Goal: Task Accomplishment & Management: Use online tool/utility

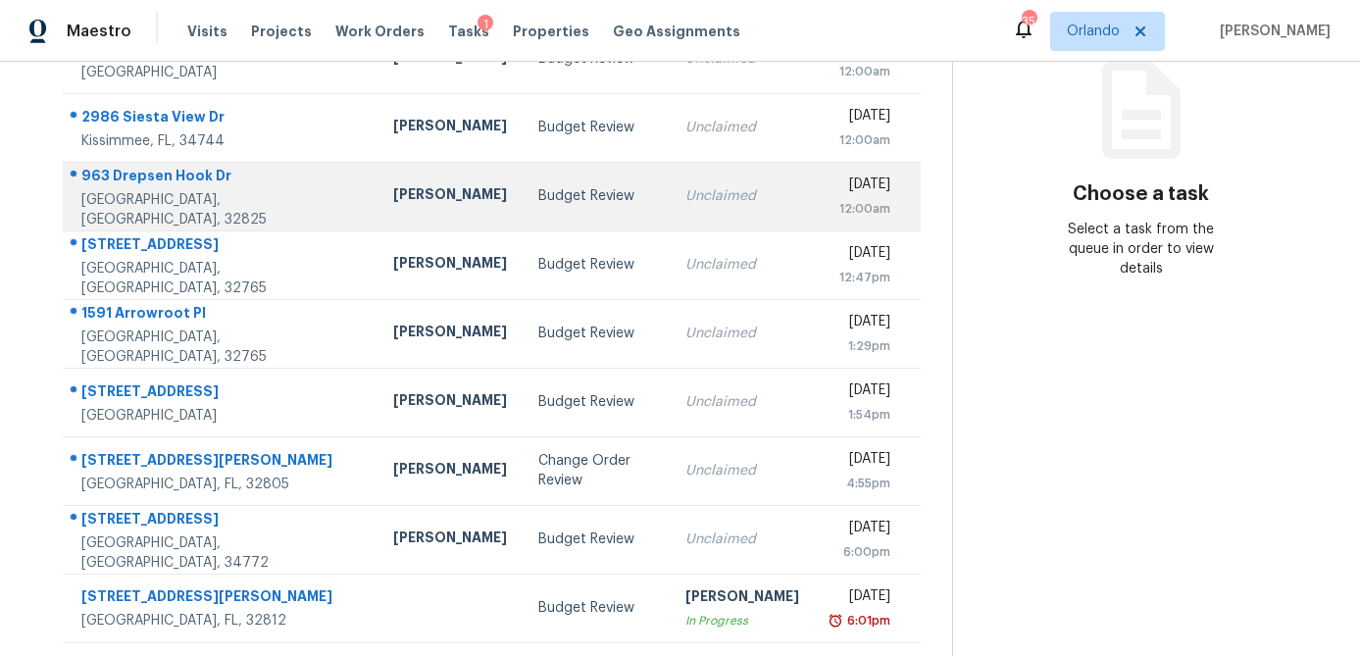
scroll to position [260, 0]
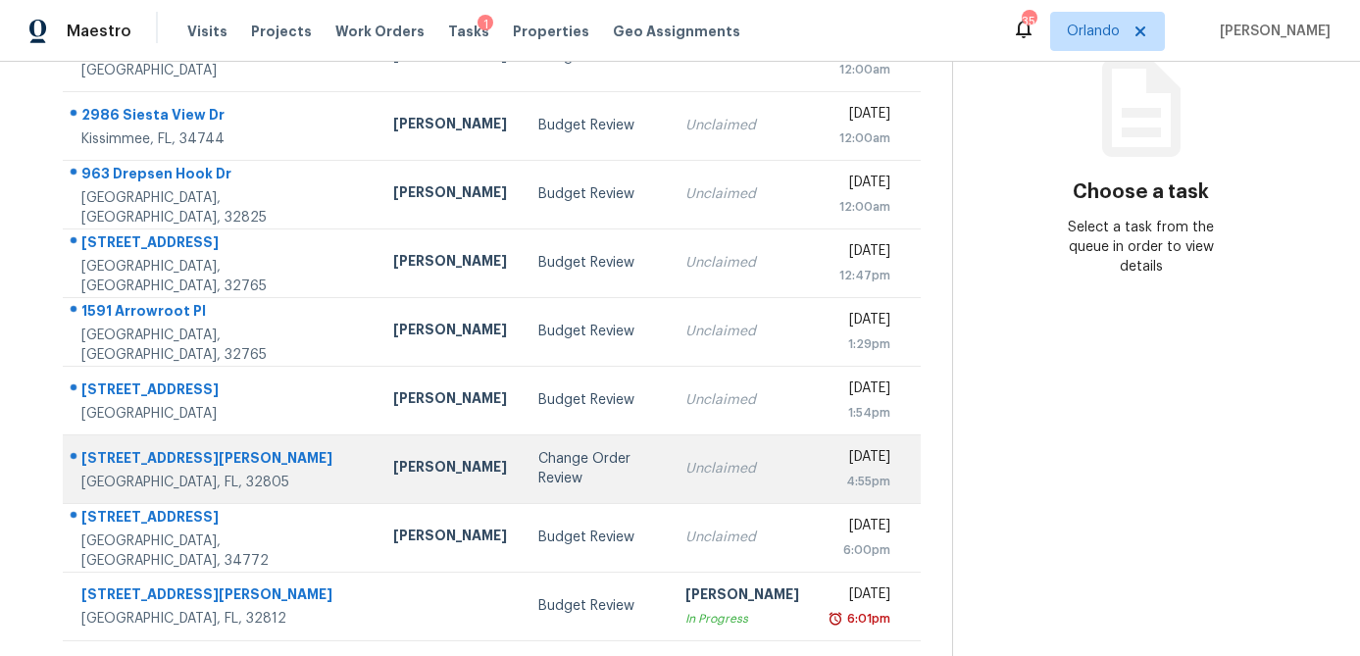
click at [538, 468] on div "Change Order Review" at bounding box center [596, 468] width 117 height 39
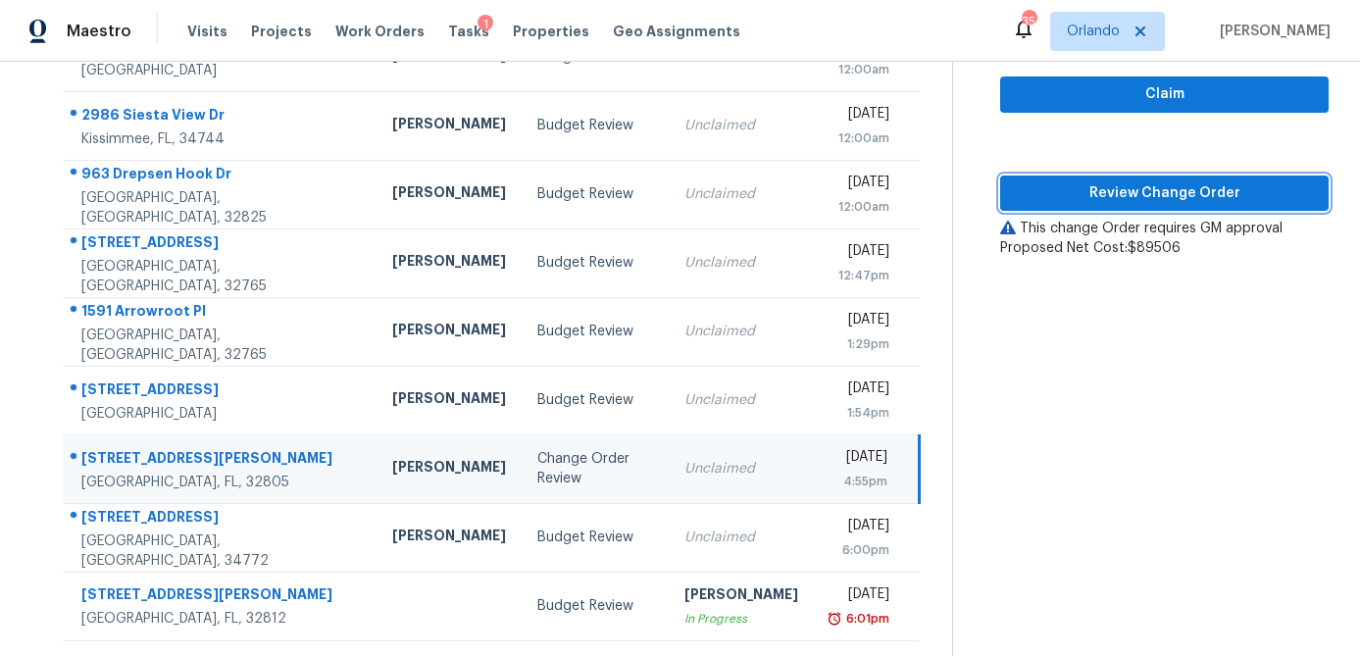
click at [1204, 197] on span "Review Change Order" at bounding box center [1164, 193] width 297 height 25
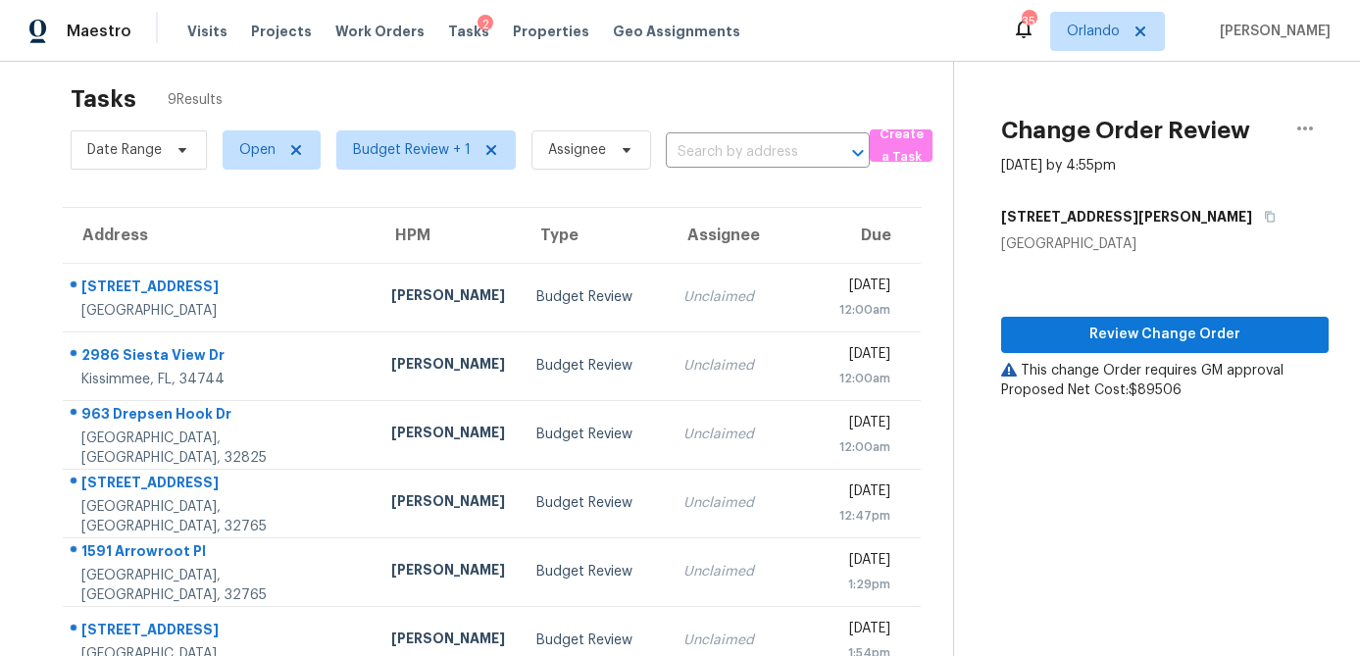
scroll to position [0, 0]
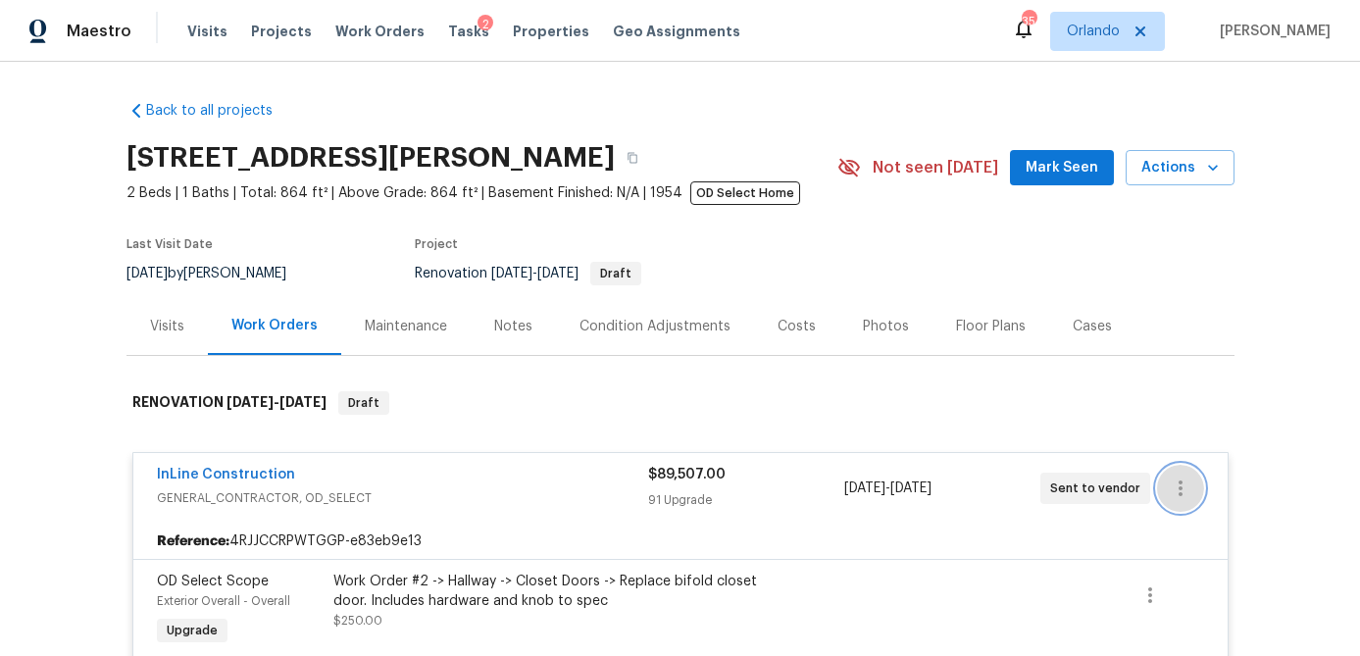
click at [1184, 488] on icon "button" at bounding box center [1181, 489] width 24 height 24
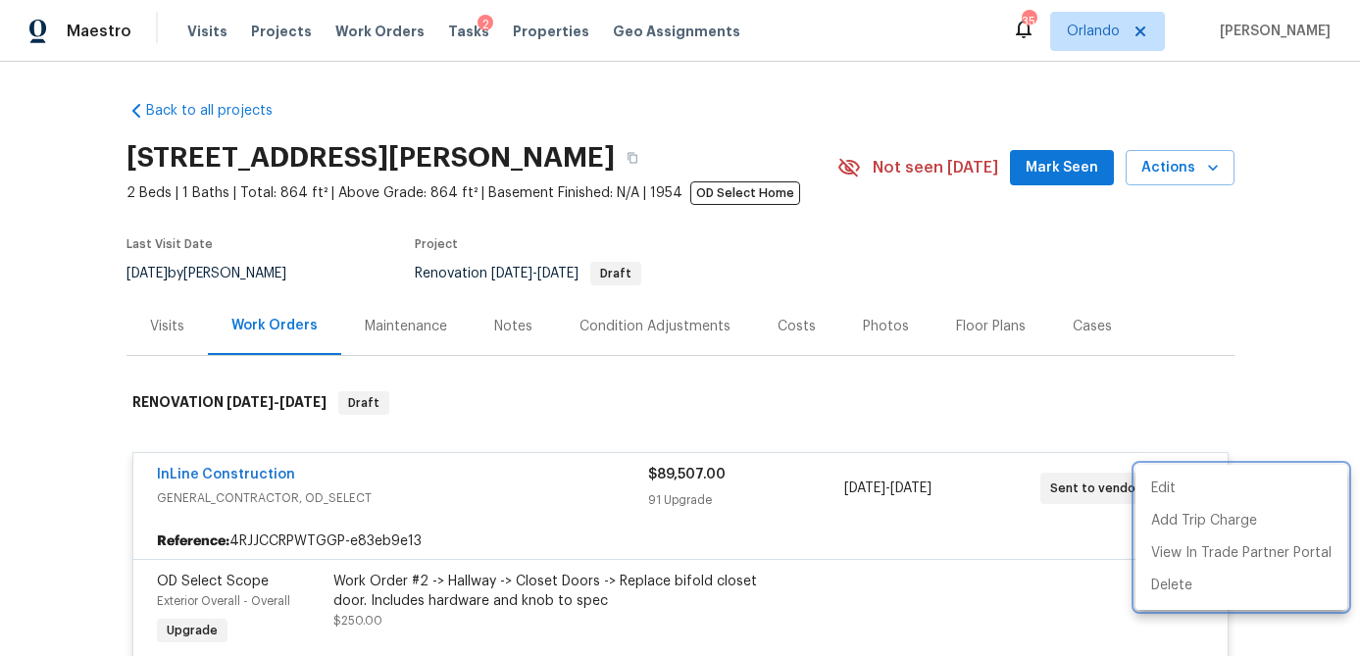
click at [1273, 402] on div at bounding box center [680, 328] width 1360 height 656
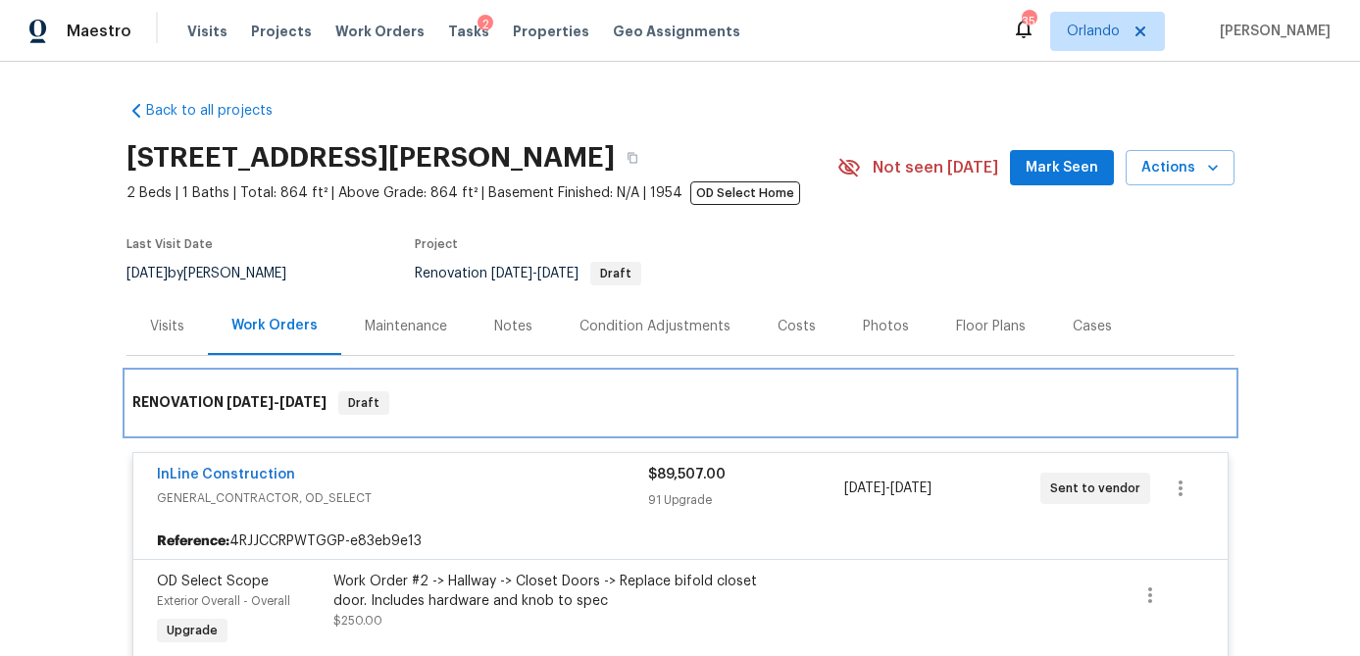
click at [957, 385] on div "RENOVATION [DATE] - [DATE] Draft" at bounding box center [681, 403] width 1108 height 63
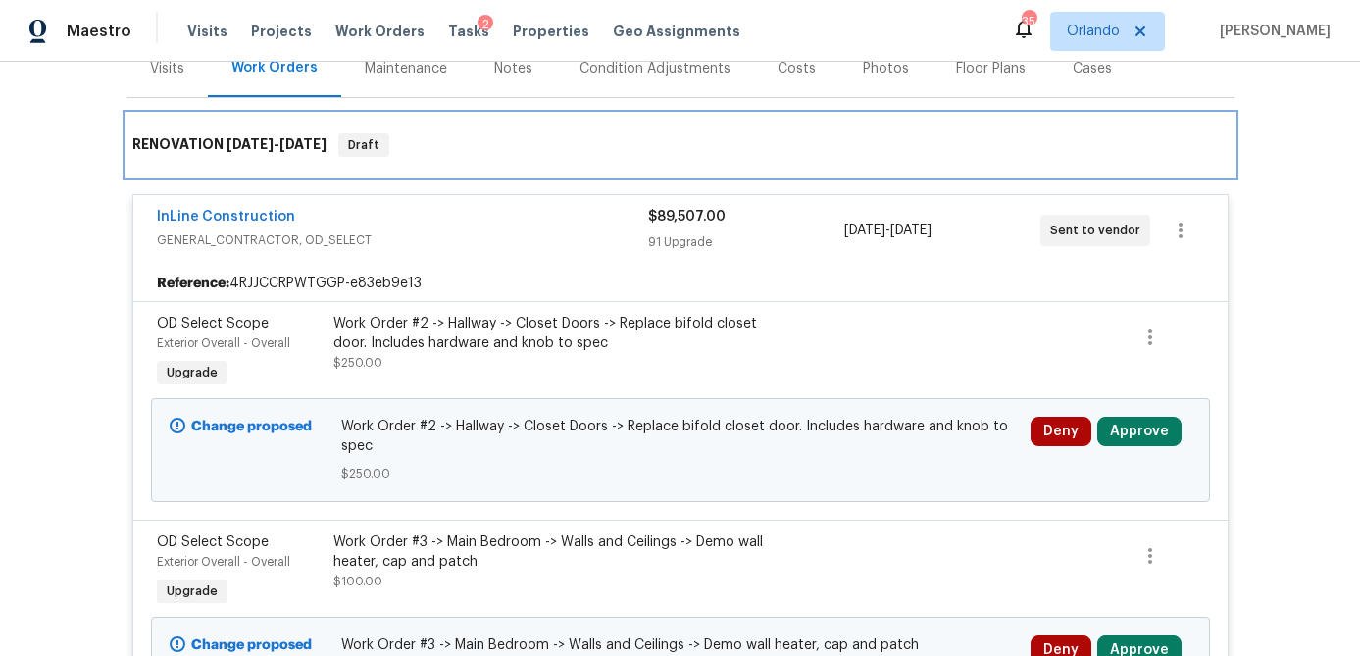
scroll to position [289, 0]
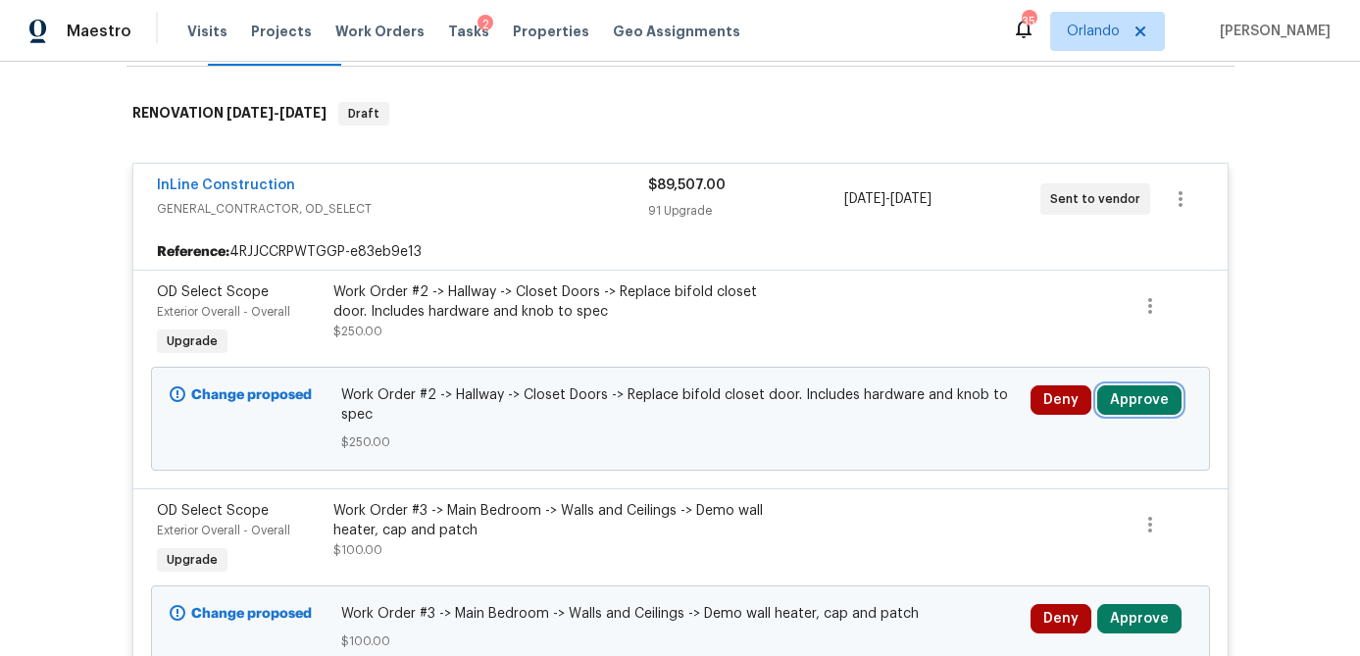
click at [1158, 406] on button "Approve" at bounding box center [1139, 399] width 84 height 29
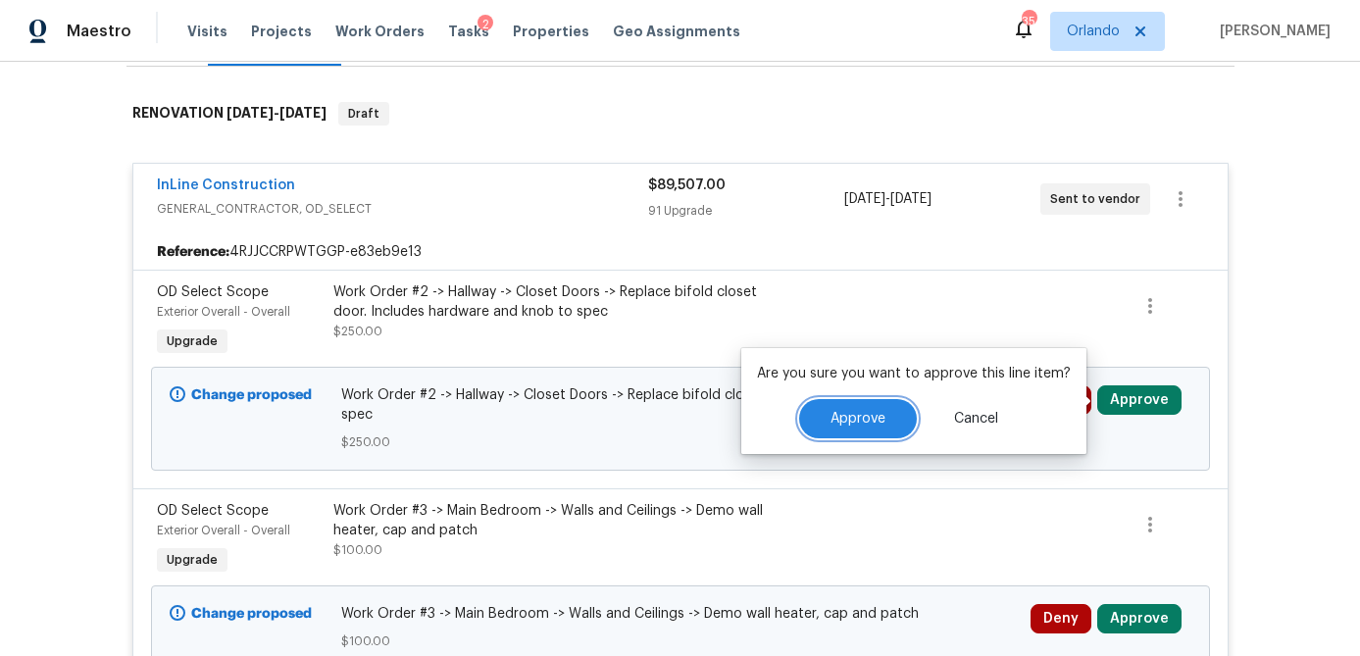
click at [904, 421] on button "Approve" at bounding box center [858, 418] width 118 height 39
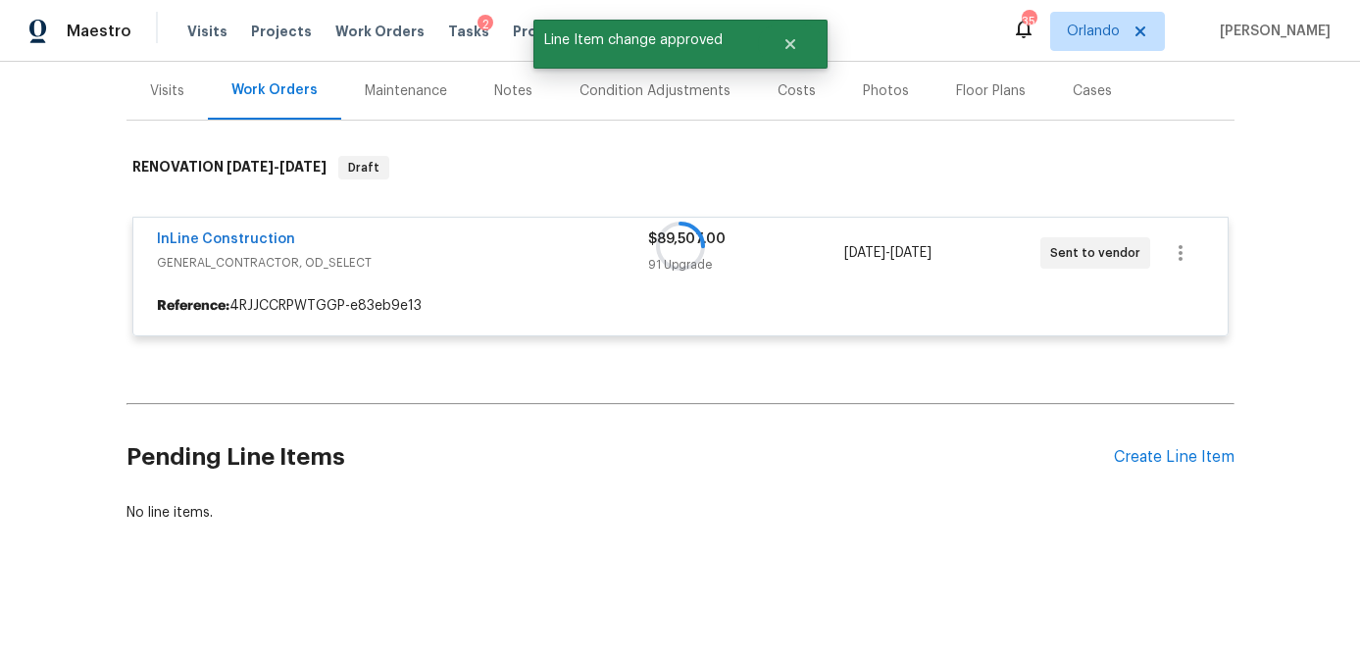
scroll to position [235, 0]
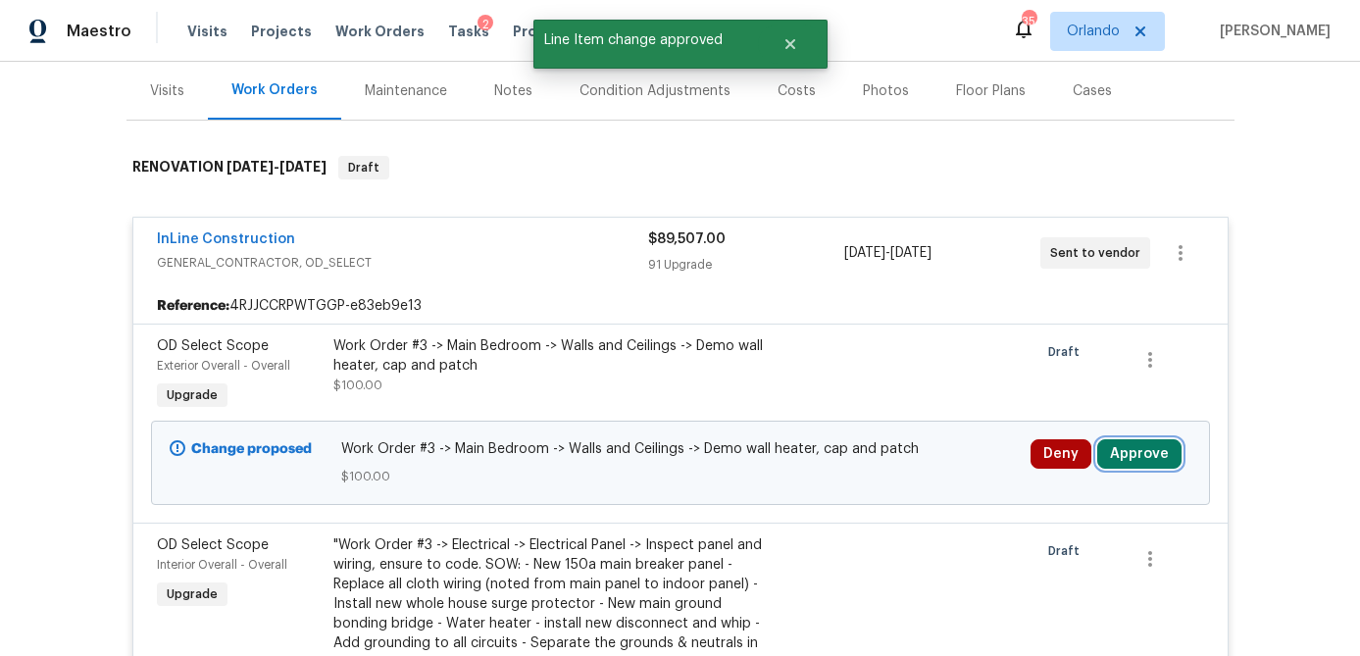
click at [1142, 439] on button "Approve" at bounding box center [1139, 453] width 84 height 29
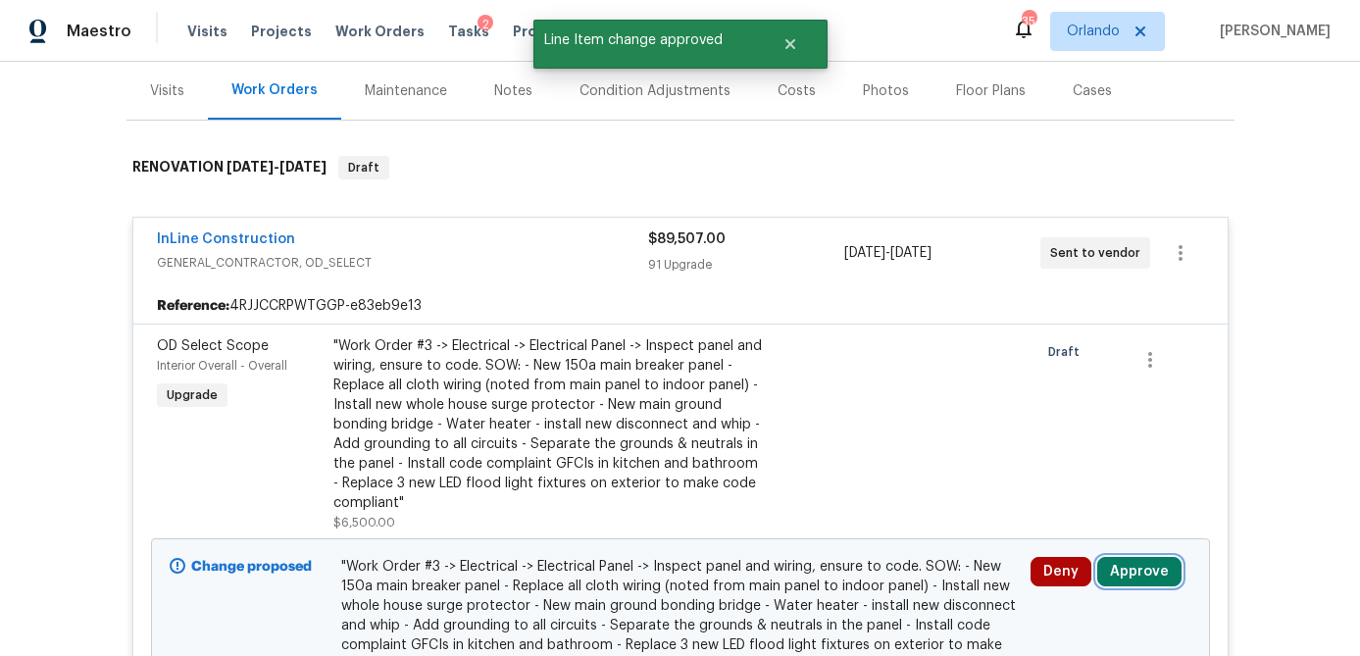
click at [1129, 557] on button "Approve" at bounding box center [1139, 571] width 84 height 29
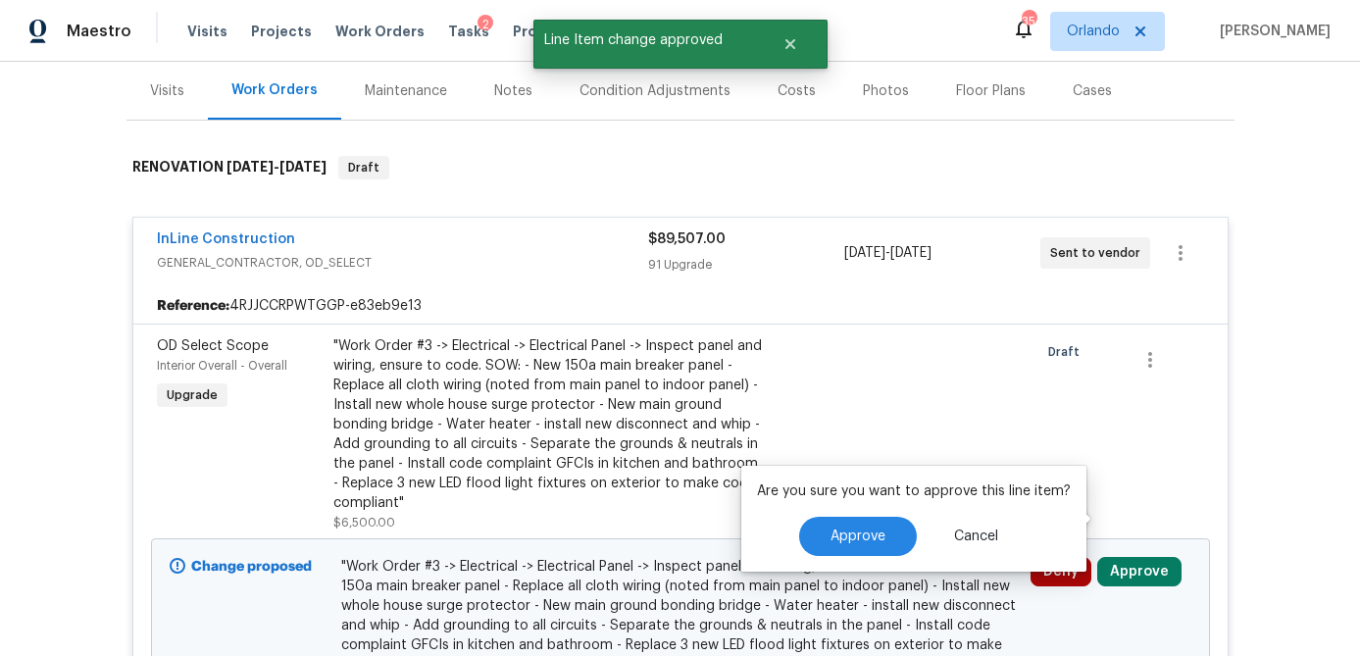
click at [863, 528] on div "Are you sure you want to approve this line item? Approve Cancel" at bounding box center [913, 519] width 345 height 106
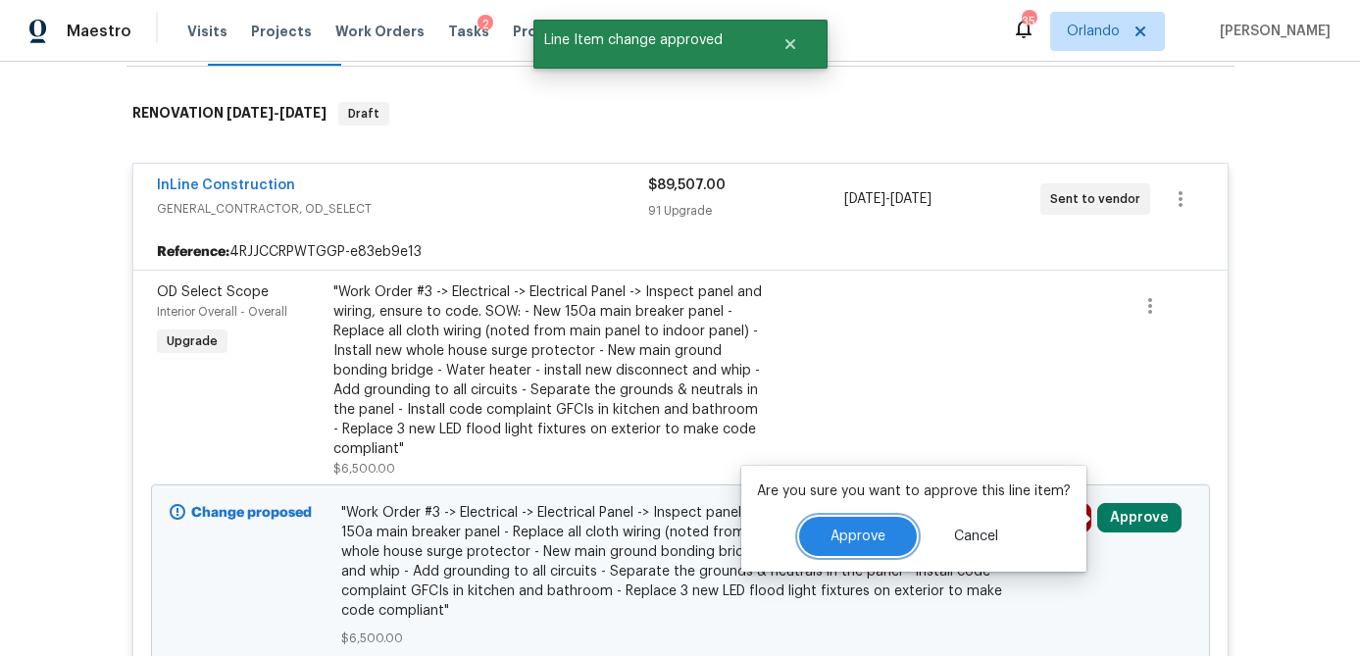
click at [840, 546] on button "Approve" at bounding box center [858, 536] width 118 height 39
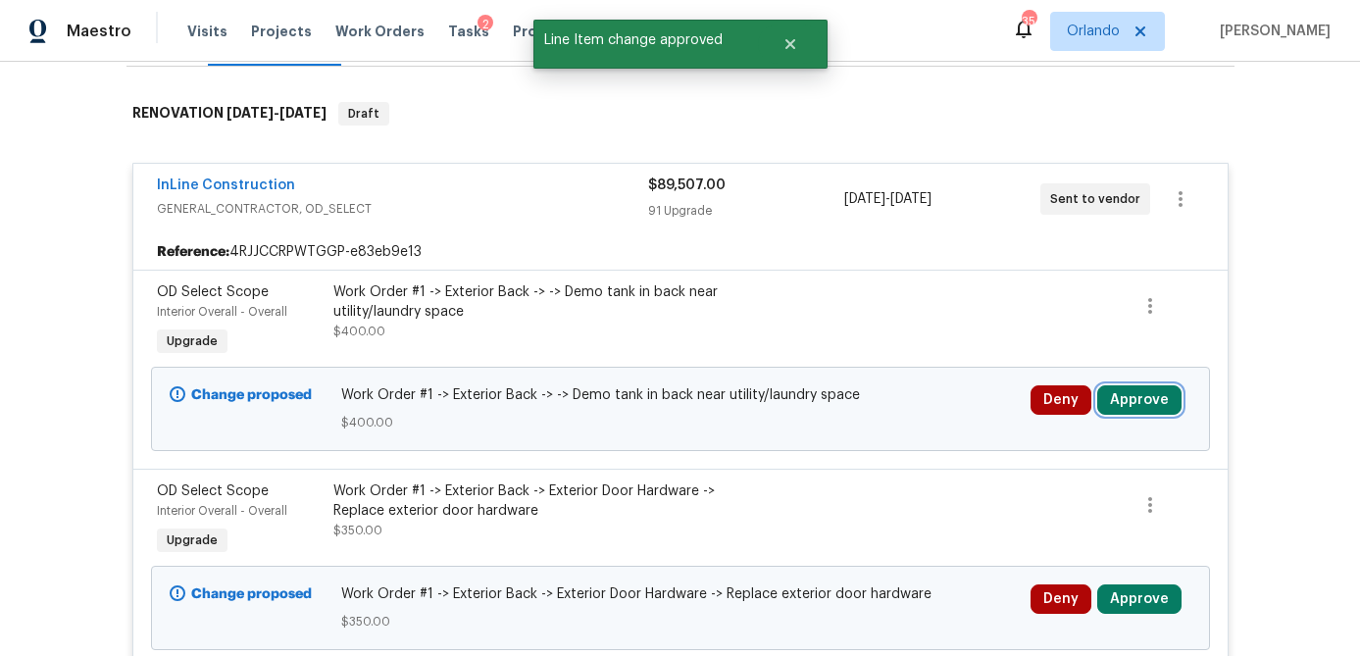
click at [1148, 400] on button "Approve" at bounding box center [1139, 399] width 84 height 29
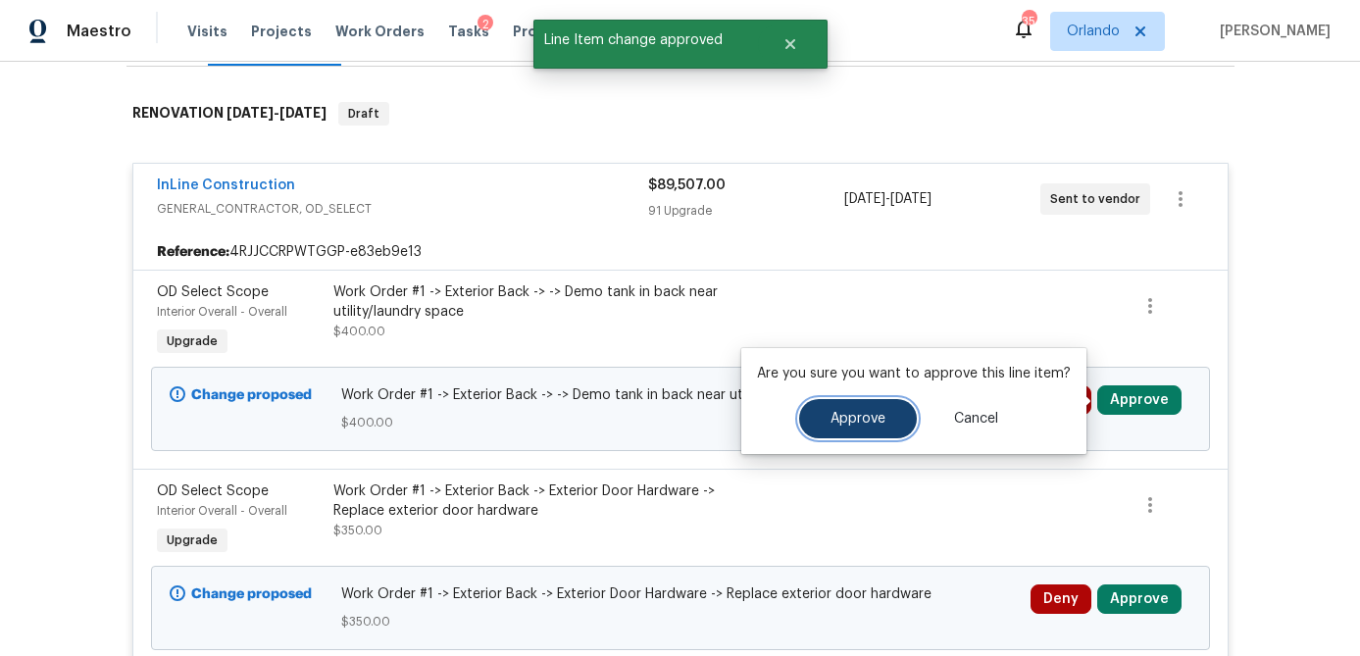
click at [847, 418] on span "Approve" at bounding box center [858, 419] width 55 height 15
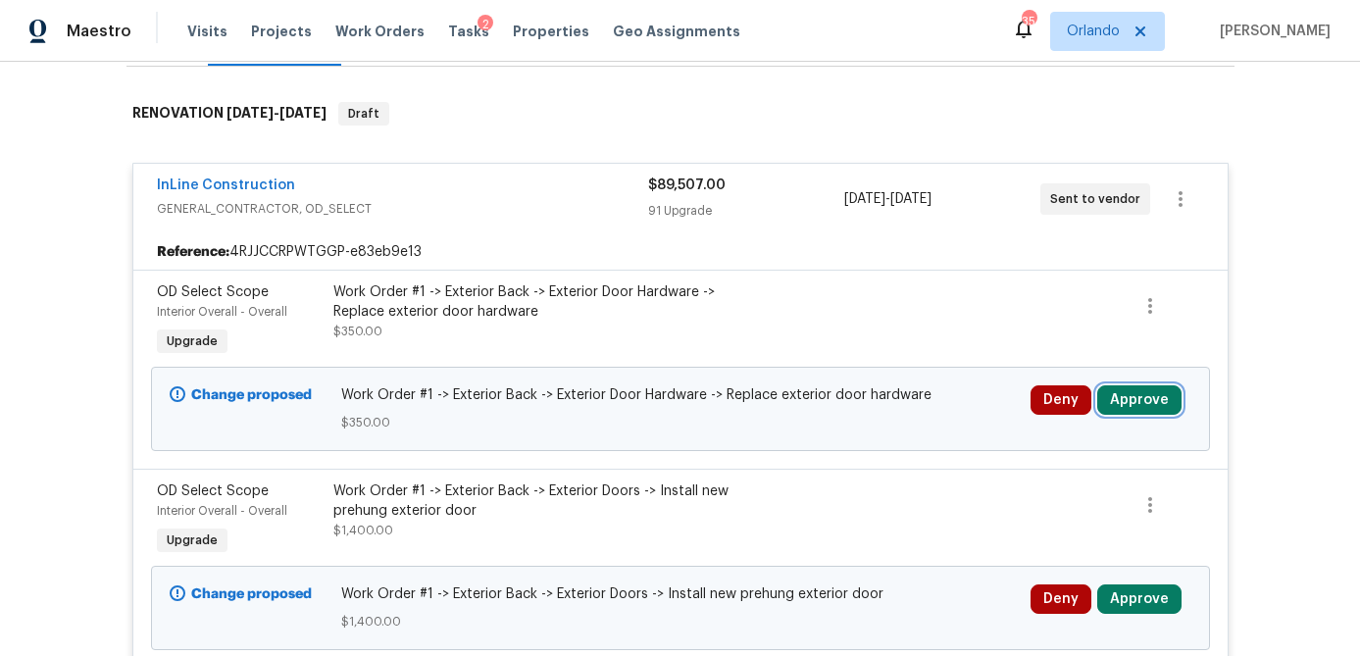
click at [1154, 408] on button "Approve" at bounding box center [1139, 399] width 84 height 29
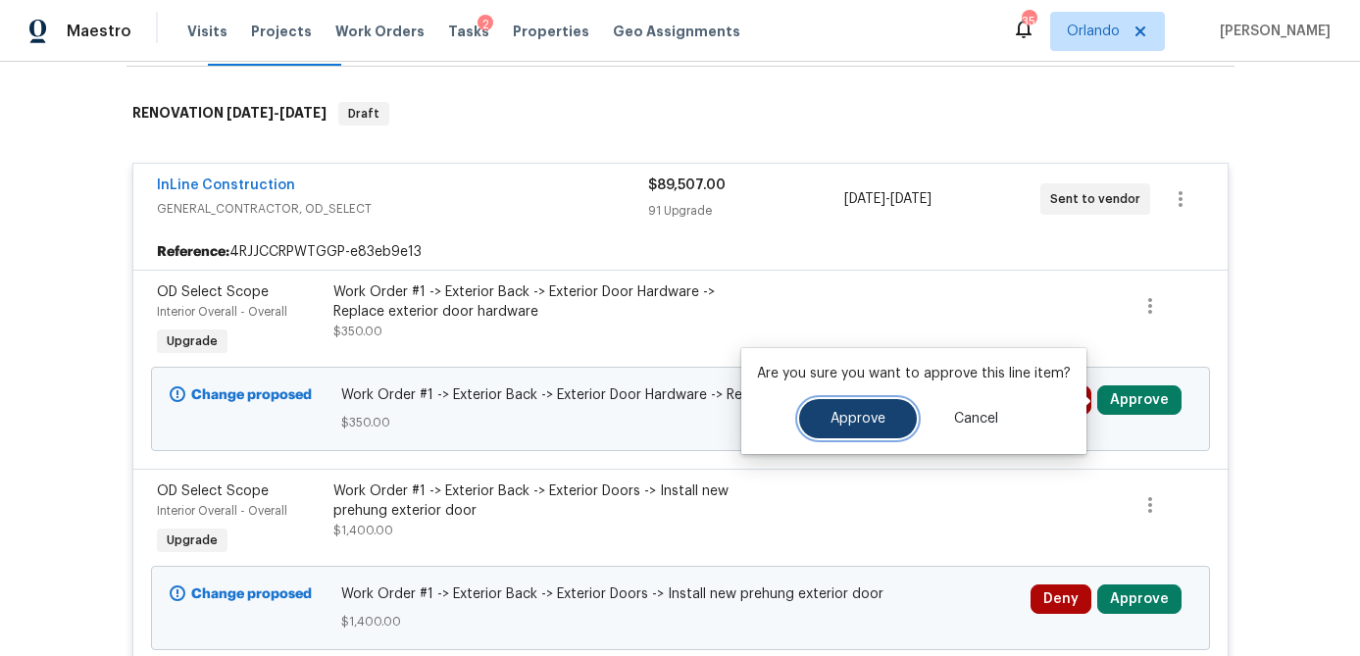
click at [831, 424] on span "Approve" at bounding box center [858, 419] width 55 height 15
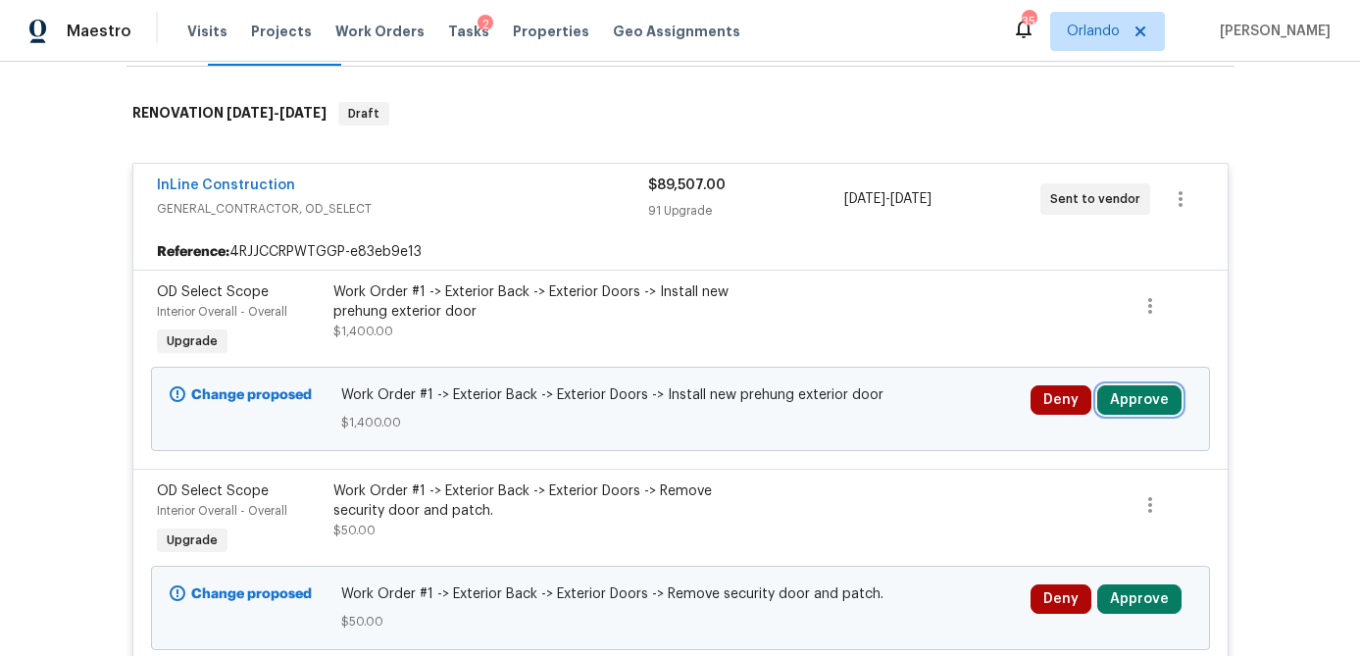
click at [1122, 403] on button "Approve" at bounding box center [1139, 399] width 84 height 29
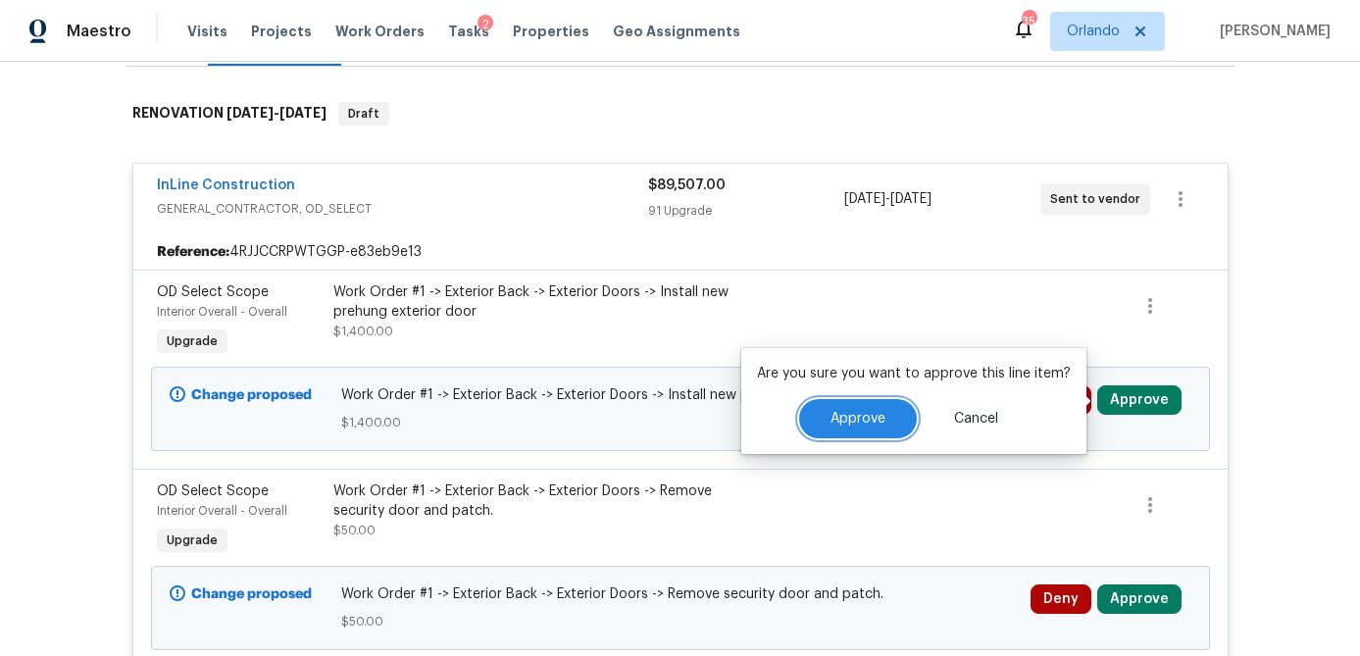
click at [853, 418] on span "Approve" at bounding box center [858, 419] width 55 height 15
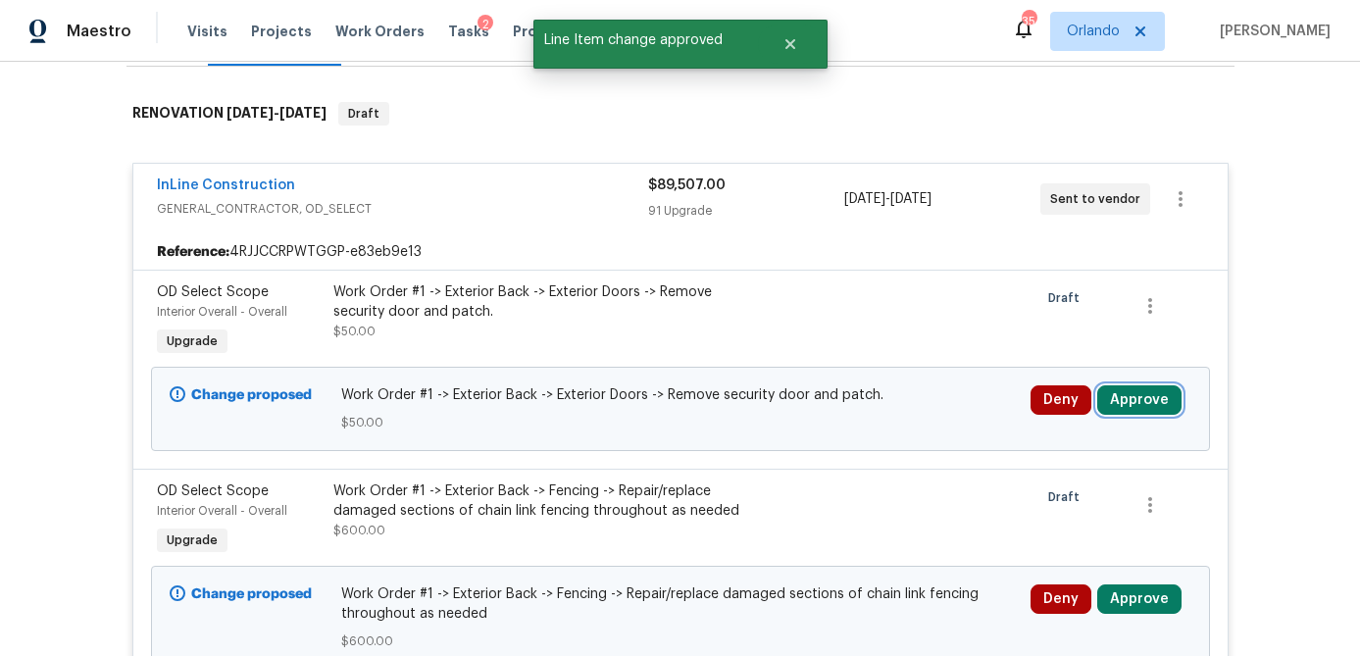
click at [1153, 403] on button "Approve" at bounding box center [1139, 399] width 84 height 29
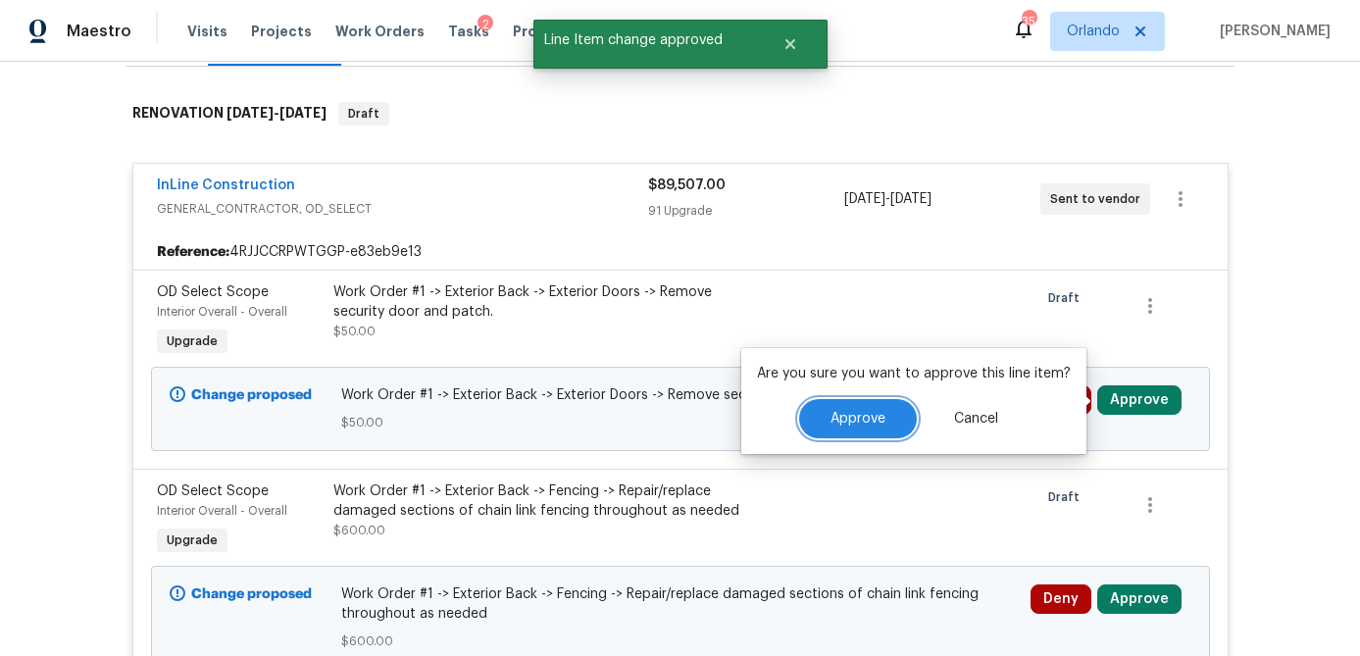
click at [875, 414] on span "Approve" at bounding box center [858, 419] width 55 height 15
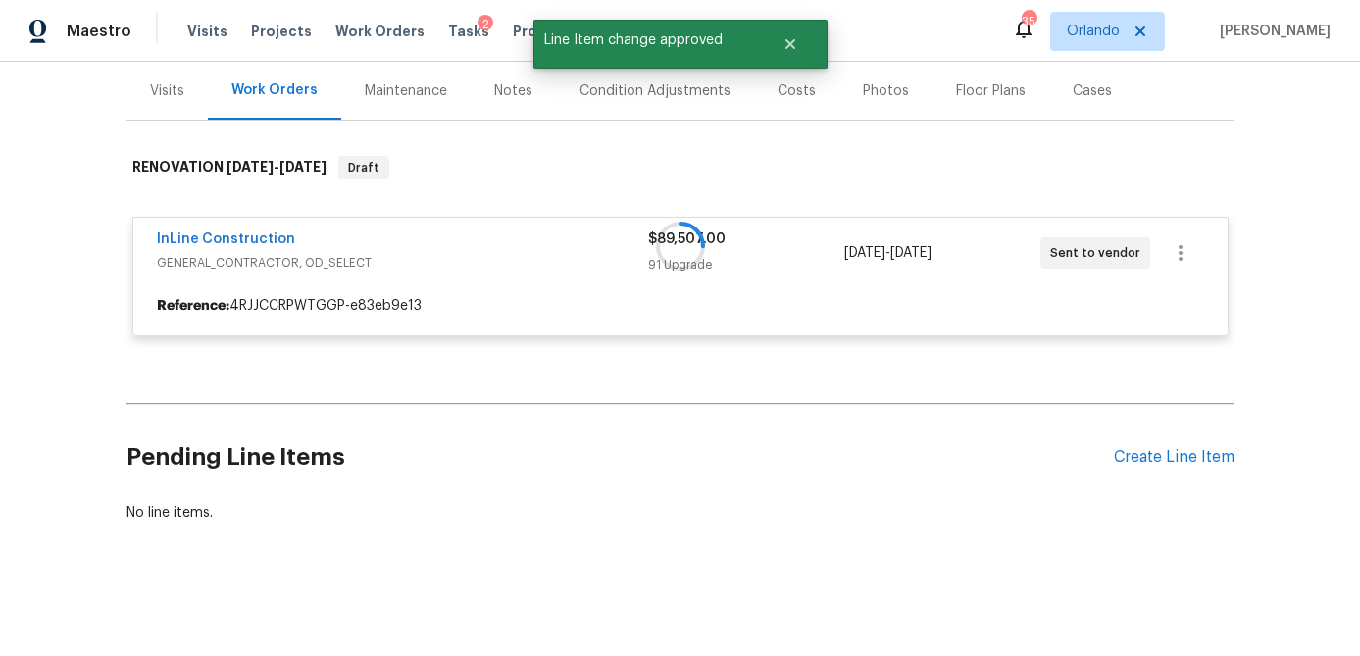
scroll to position [235, 0]
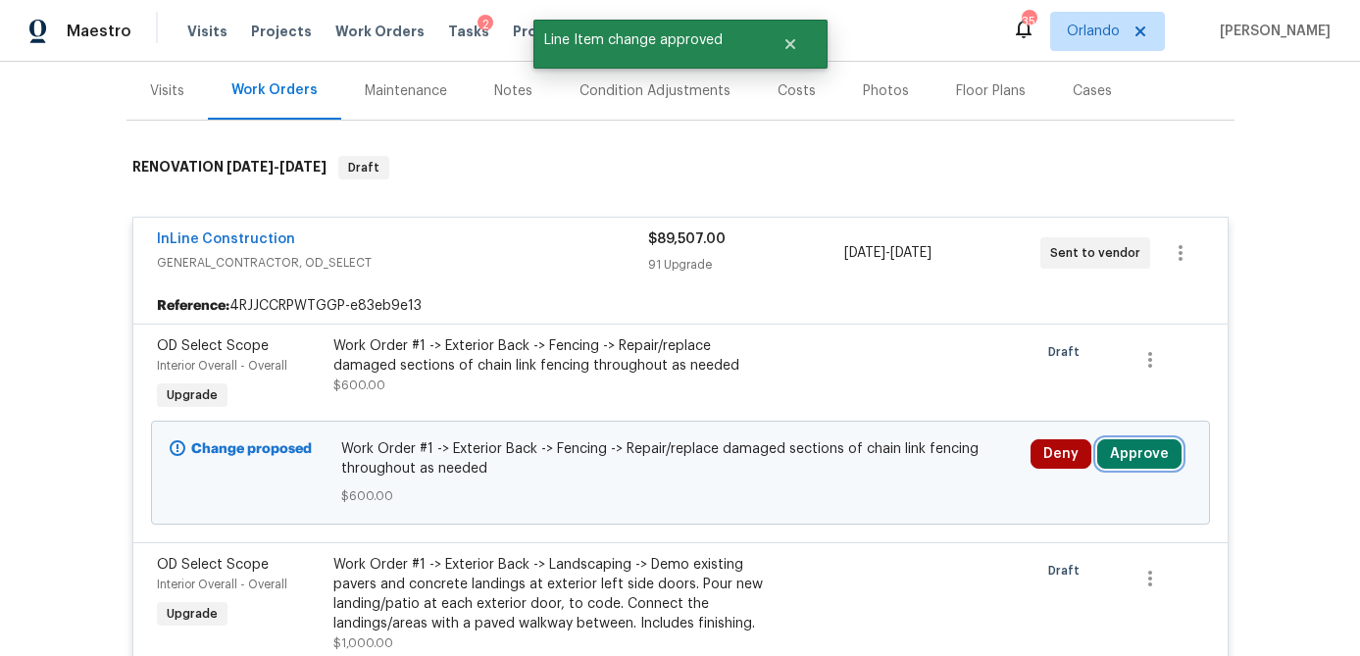
click at [1131, 439] on button "Approve" at bounding box center [1139, 453] width 84 height 29
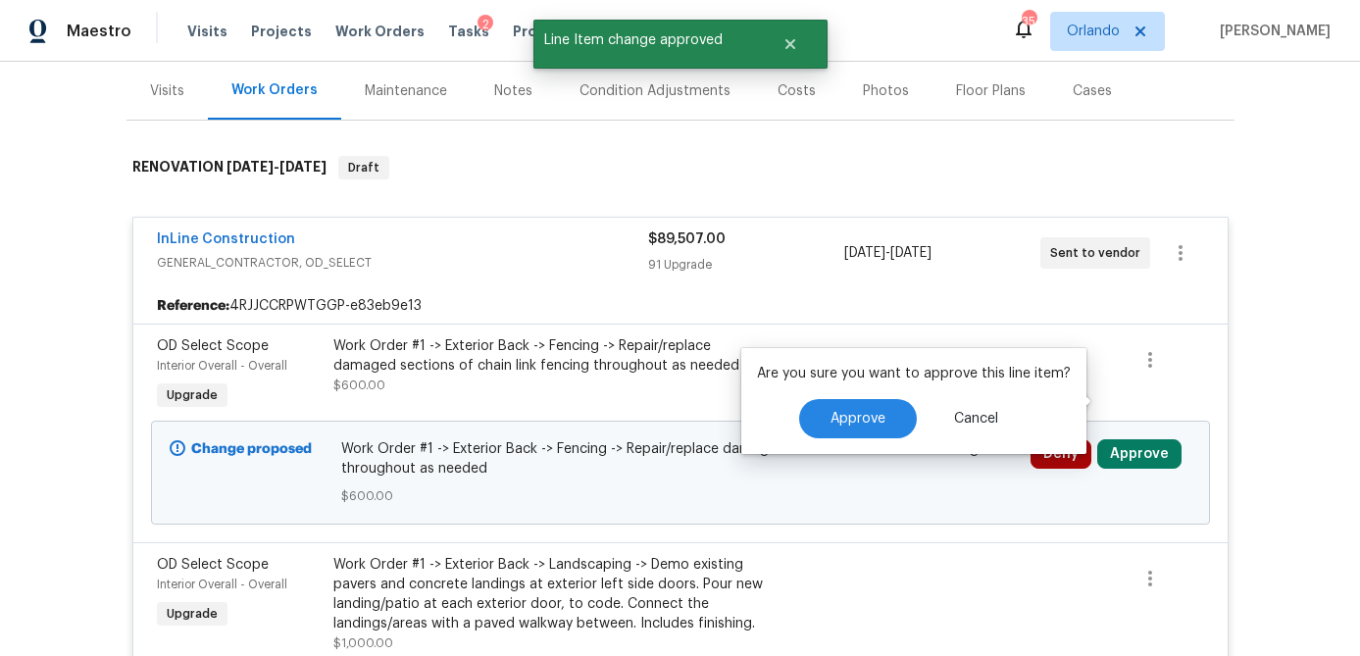
scroll to position [289, 0]
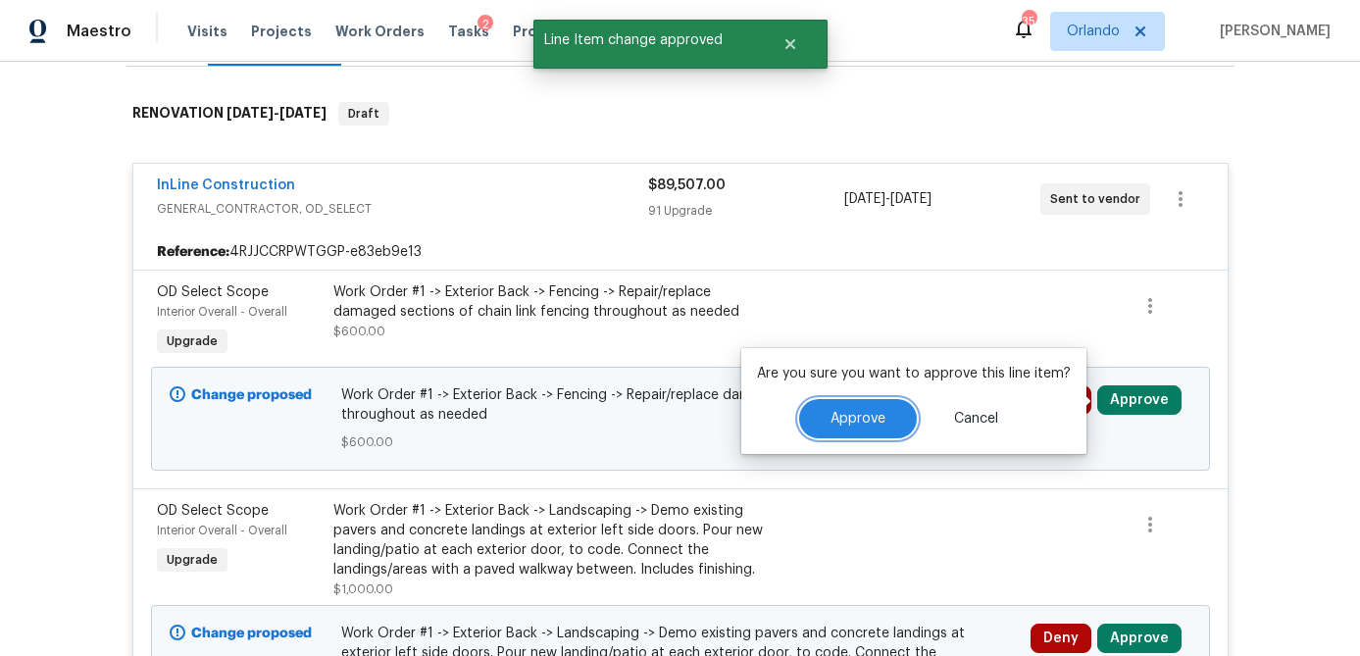
click at [836, 416] on span "Approve" at bounding box center [858, 419] width 55 height 15
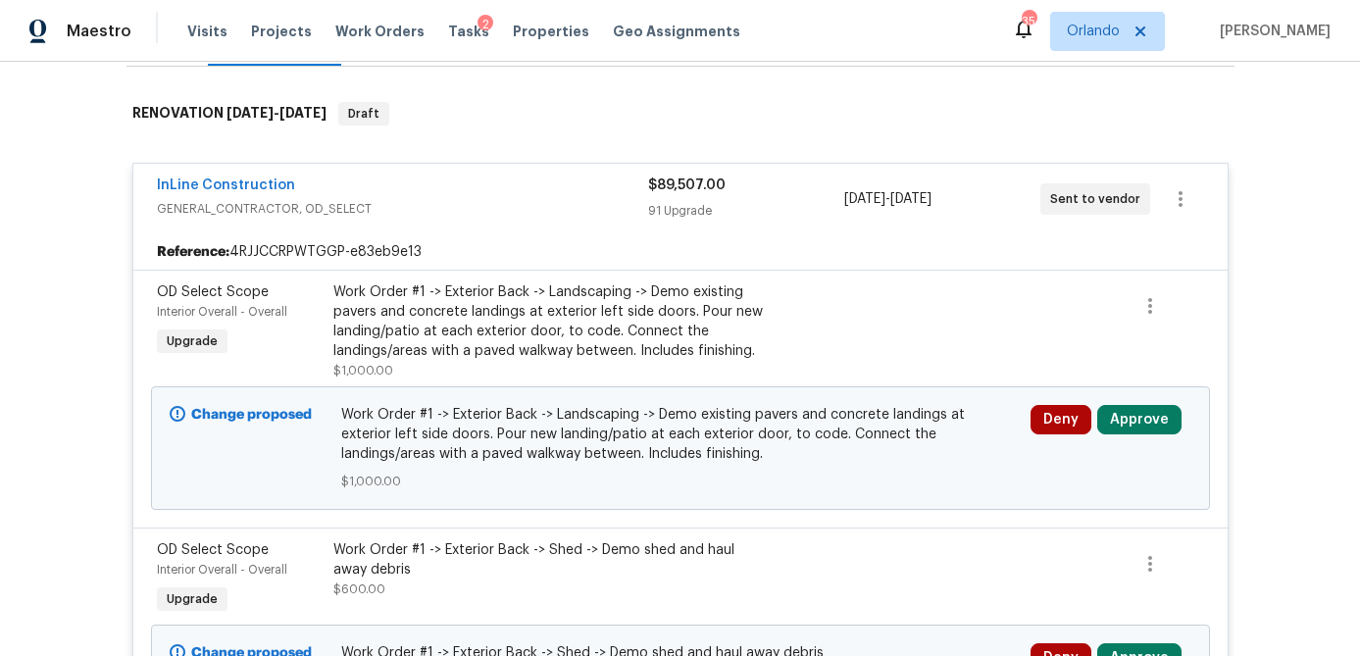
click at [1135, 436] on div "Deny Approve" at bounding box center [1111, 448] width 173 height 98
click at [1141, 423] on button "Approve" at bounding box center [1139, 419] width 84 height 29
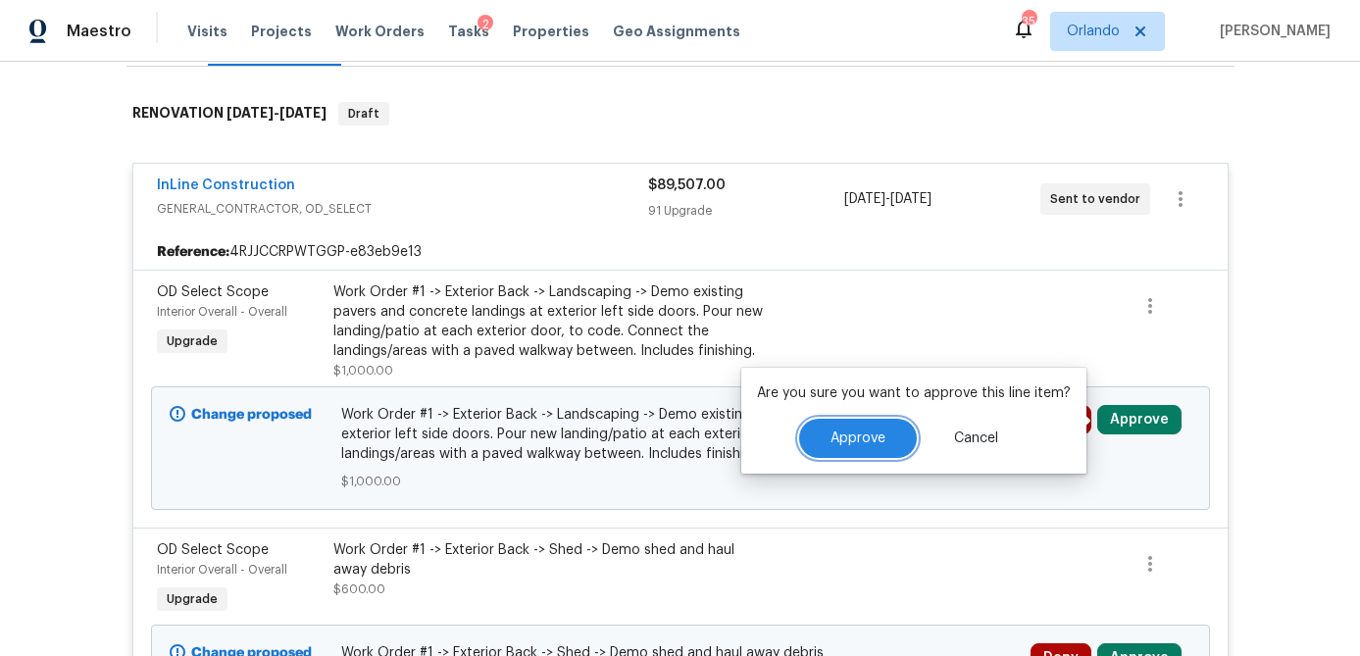
click at [832, 432] on span "Approve" at bounding box center [858, 439] width 55 height 15
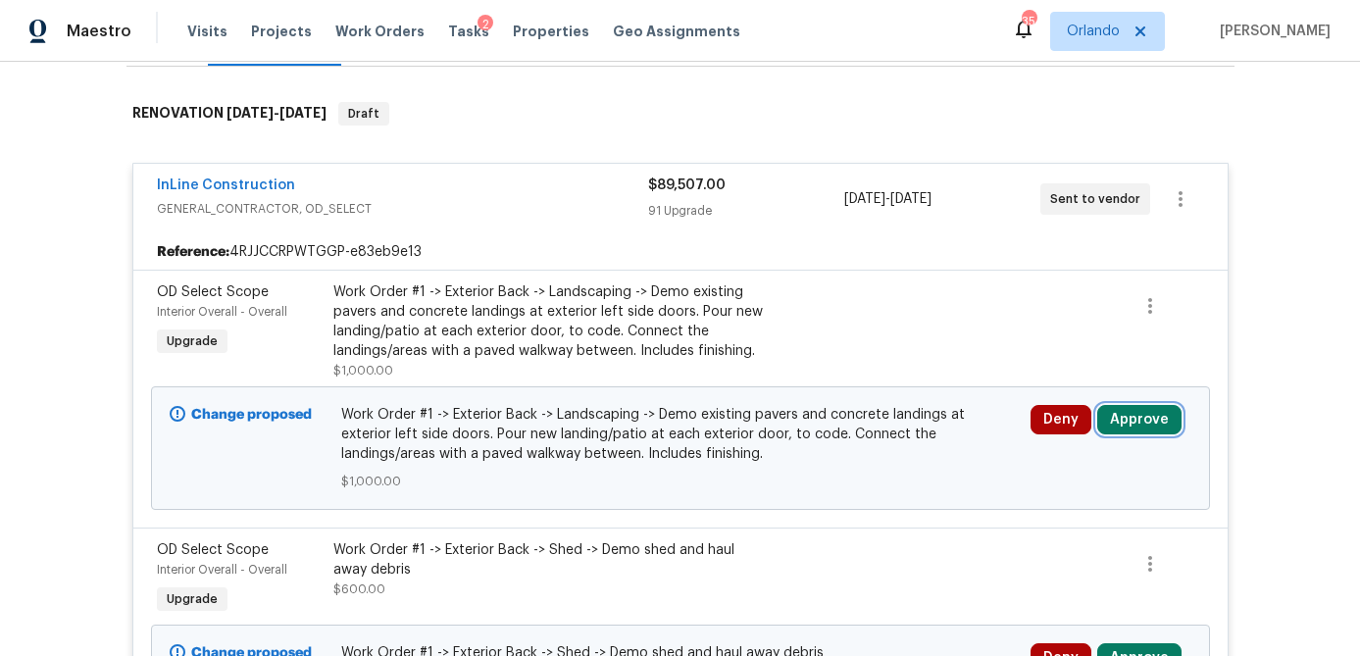
click at [1143, 424] on button "Approve" at bounding box center [1139, 419] width 84 height 29
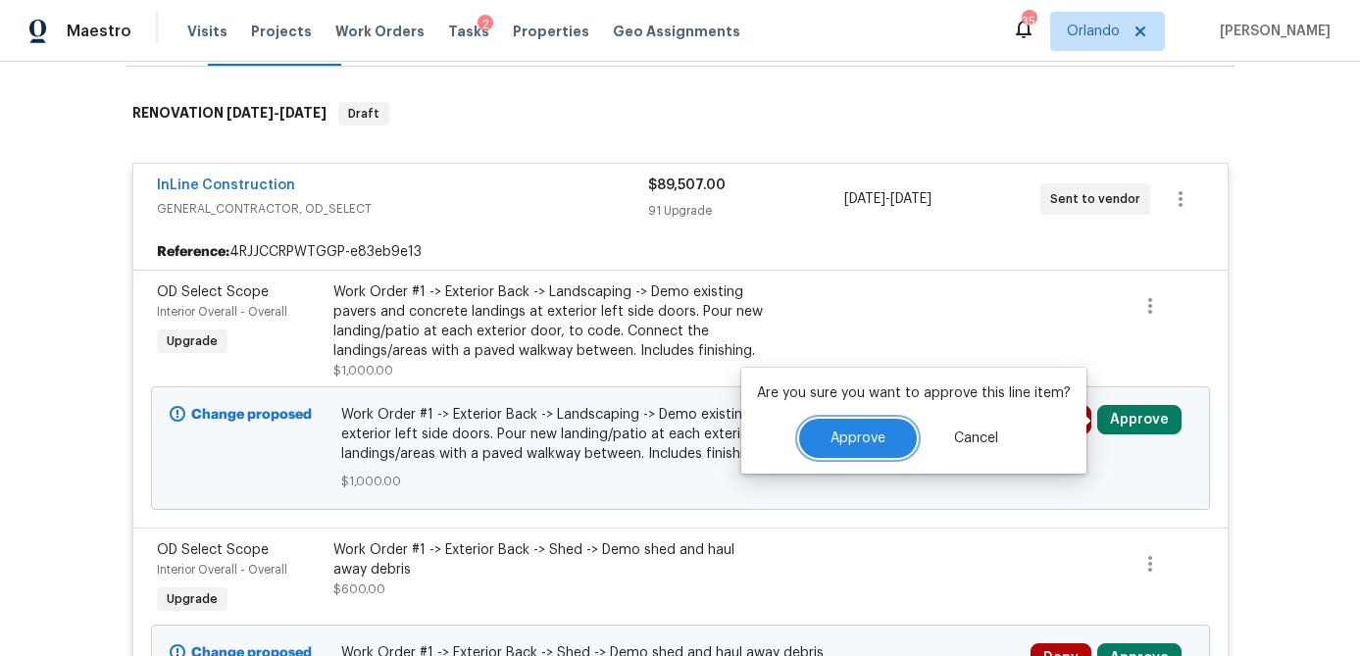
click at [867, 445] on span "Approve" at bounding box center [858, 439] width 55 height 15
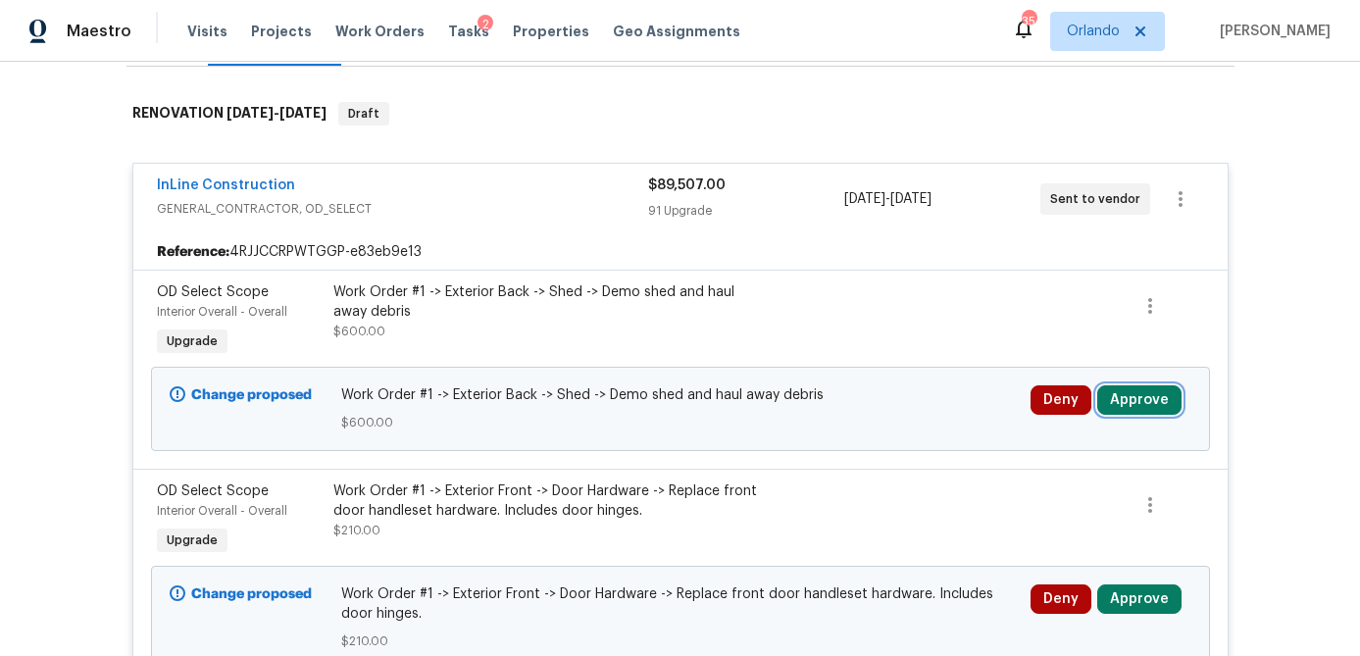
click at [1118, 401] on button "Approve" at bounding box center [1139, 399] width 84 height 29
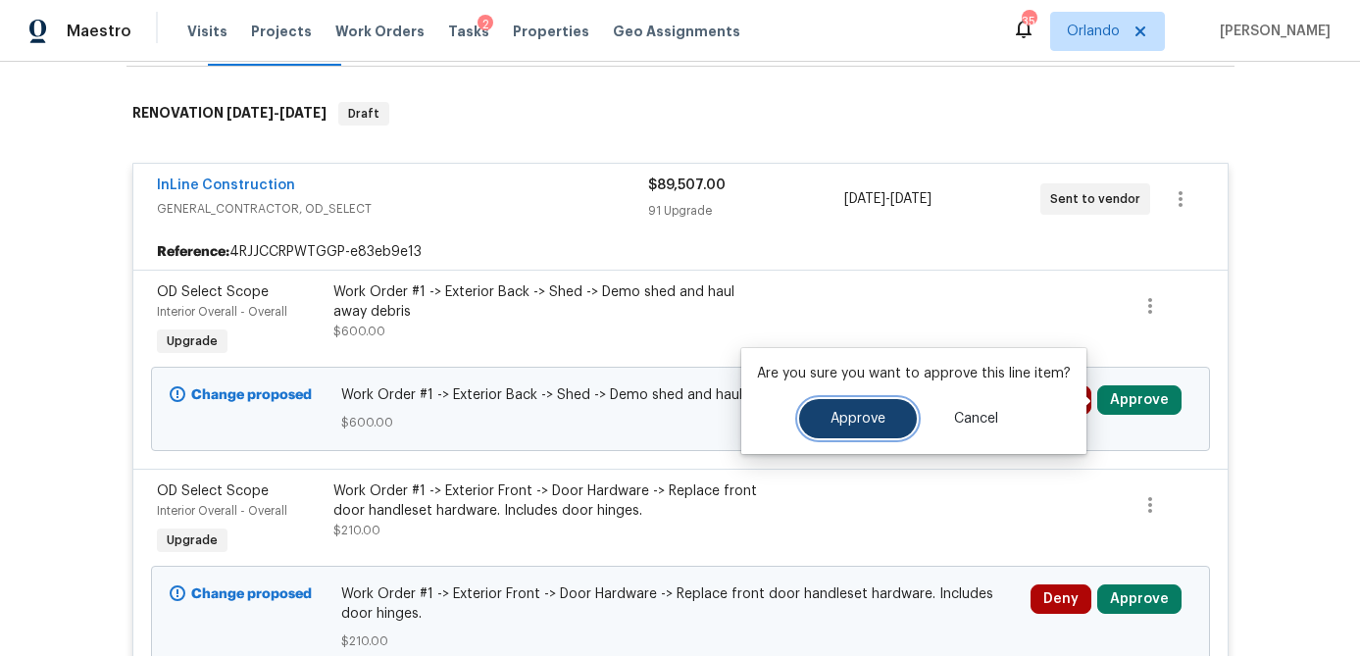
click at [853, 419] on span "Approve" at bounding box center [858, 419] width 55 height 15
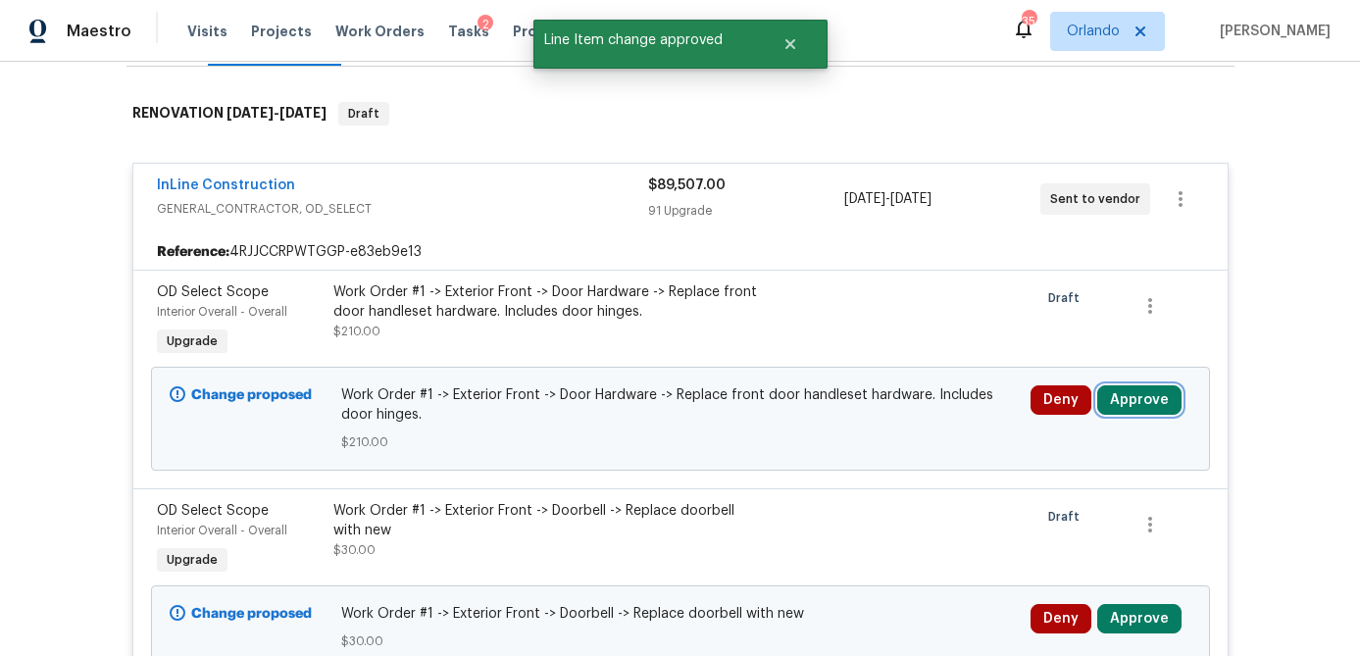
click at [1155, 403] on button "Approve" at bounding box center [1139, 399] width 84 height 29
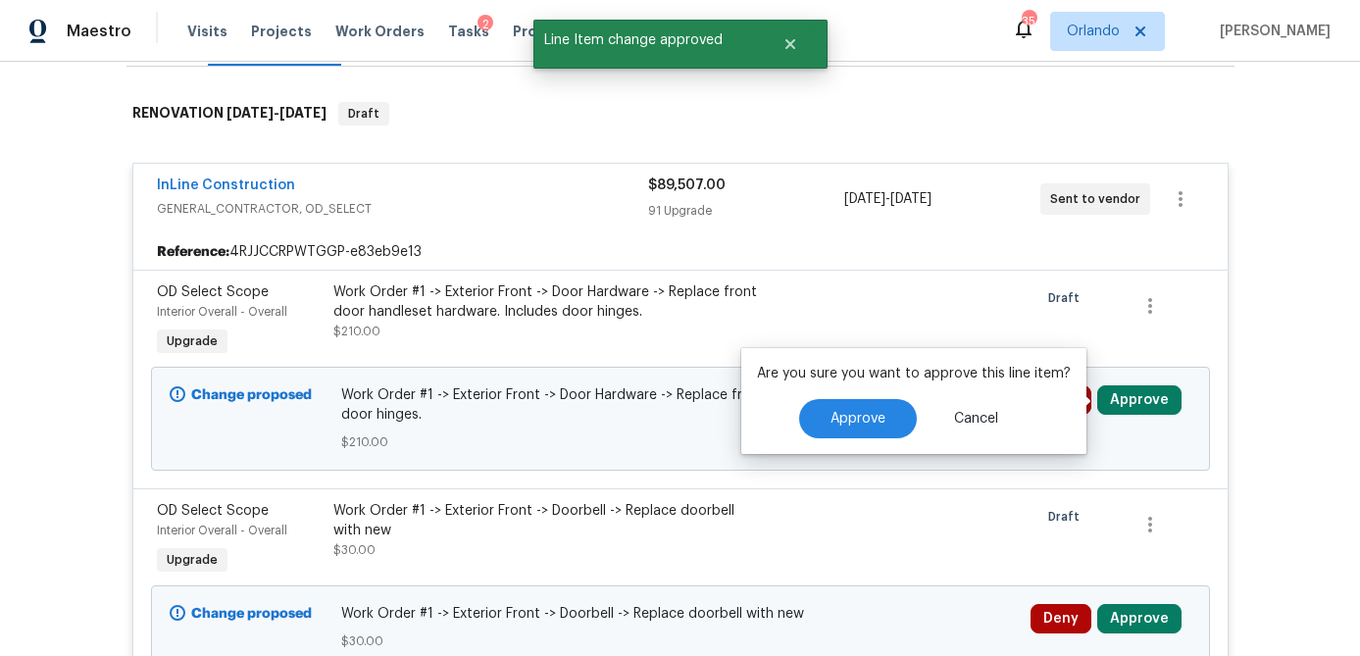
click at [872, 412] on div "Are you sure you want to approve this line item? Approve Cancel" at bounding box center [913, 401] width 345 height 106
click at [849, 424] on span "Approve" at bounding box center [858, 419] width 55 height 15
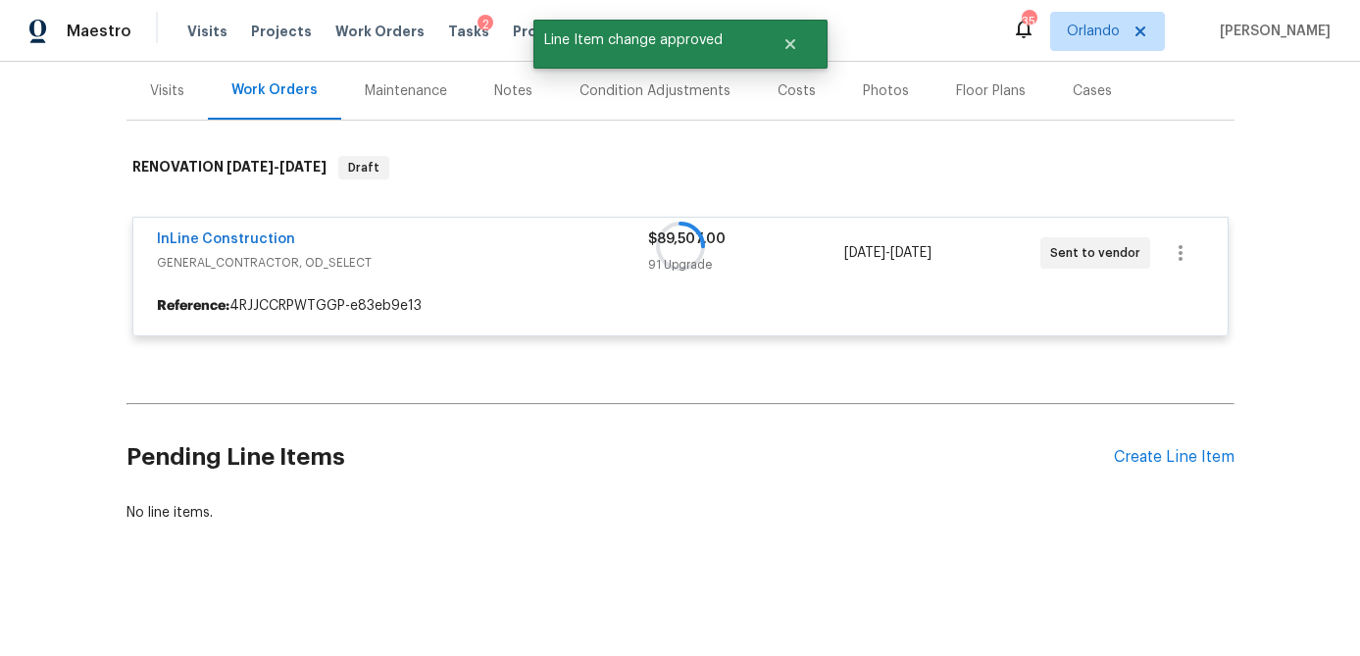
scroll to position [235, 0]
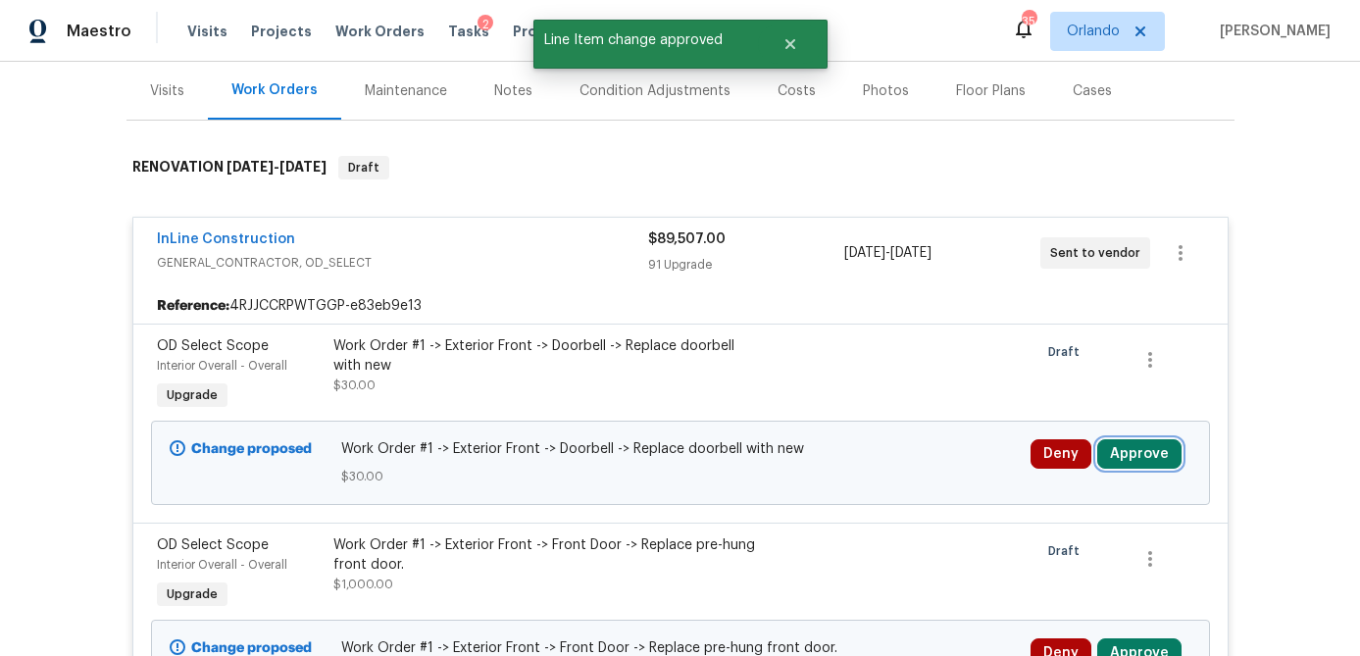
click at [1134, 439] on button "Approve" at bounding box center [1139, 453] width 84 height 29
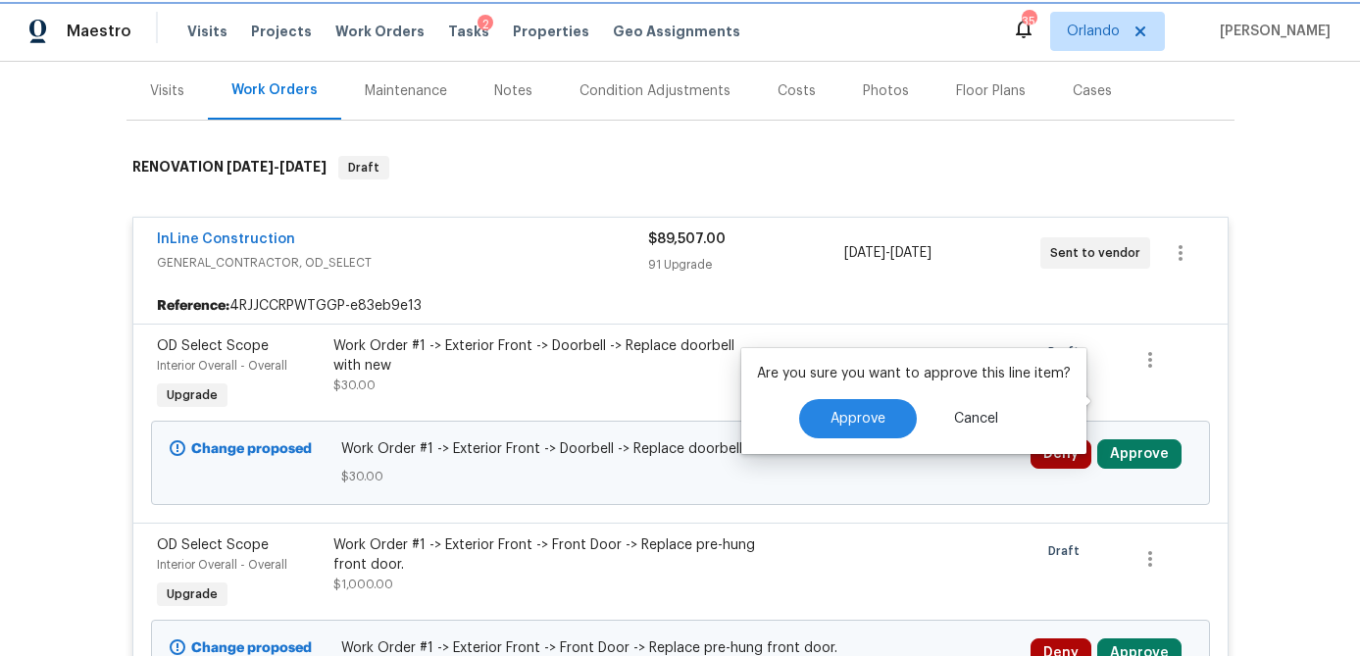
scroll to position [289, 0]
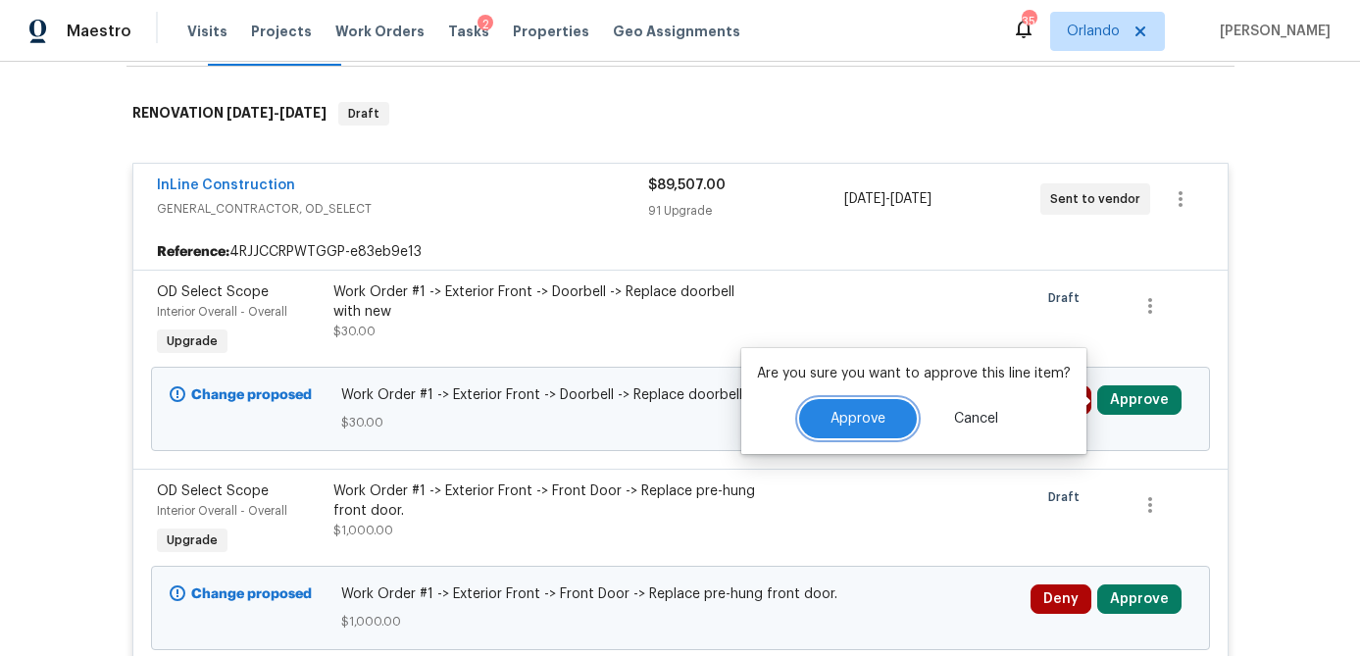
click at [847, 423] on span "Approve" at bounding box center [858, 419] width 55 height 15
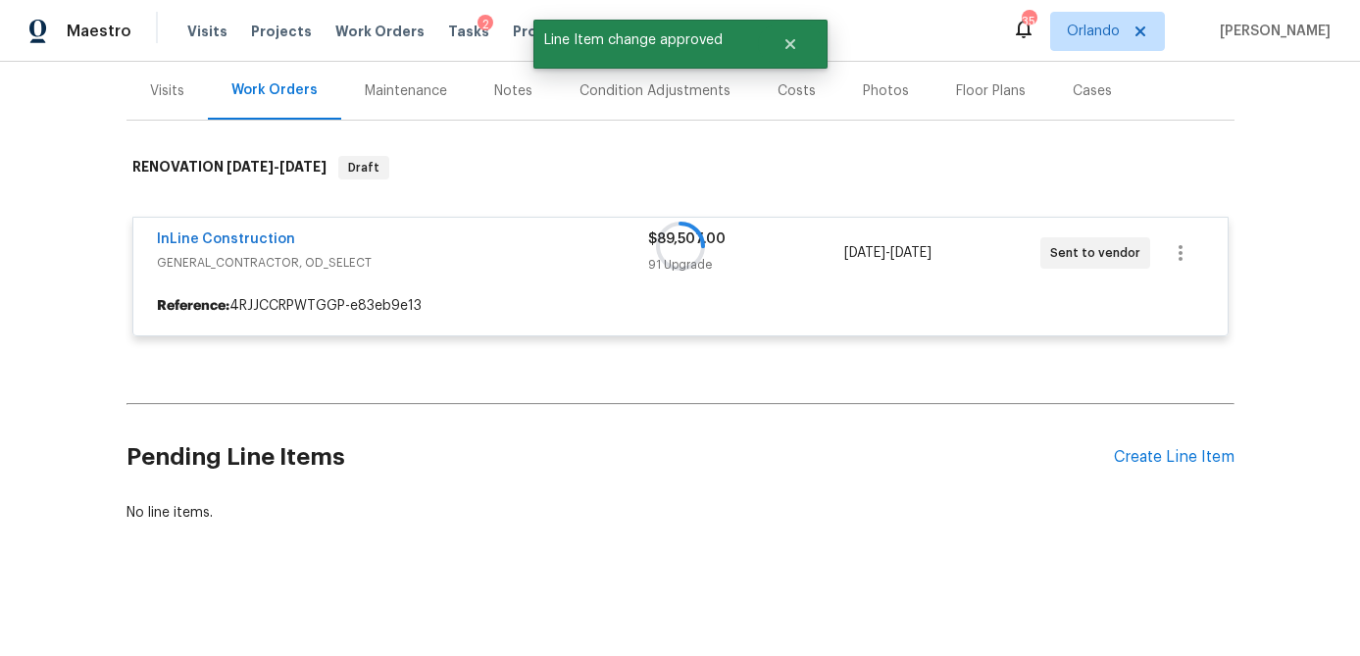
scroll to position [235, 0]
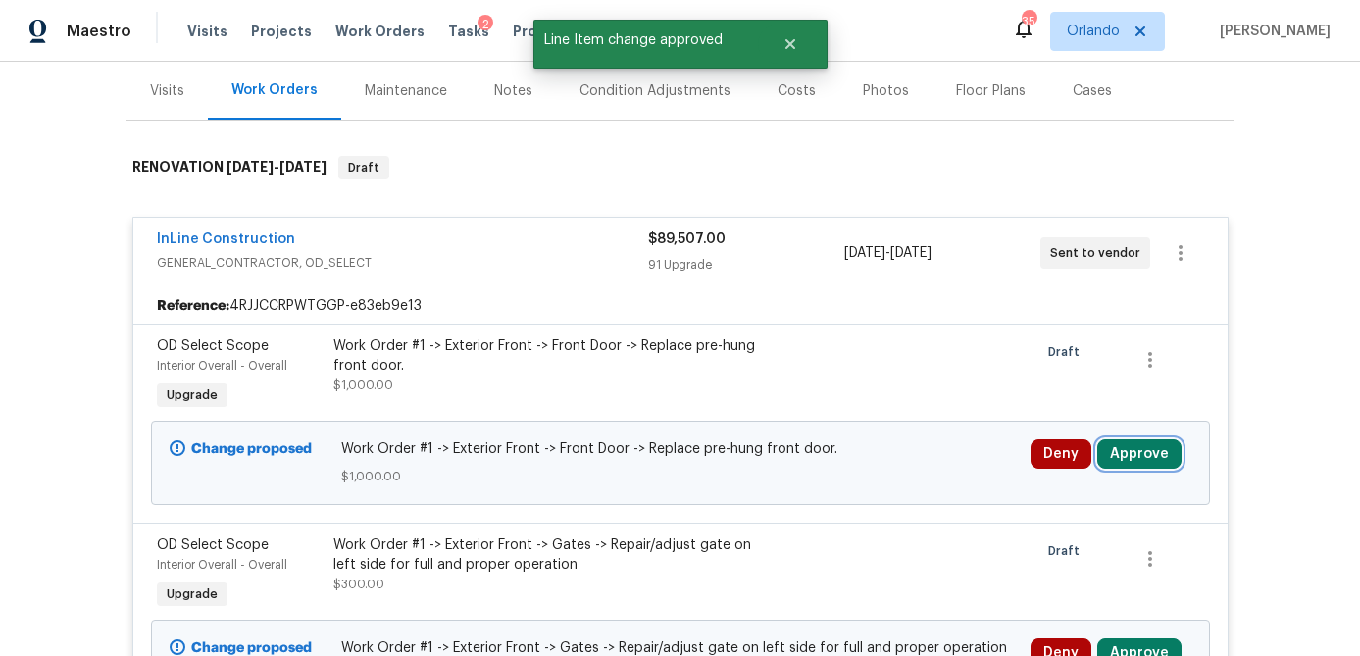
click at [1152, 439] on button "Approve" at bounding box center [1139, 453] width 84 height 29
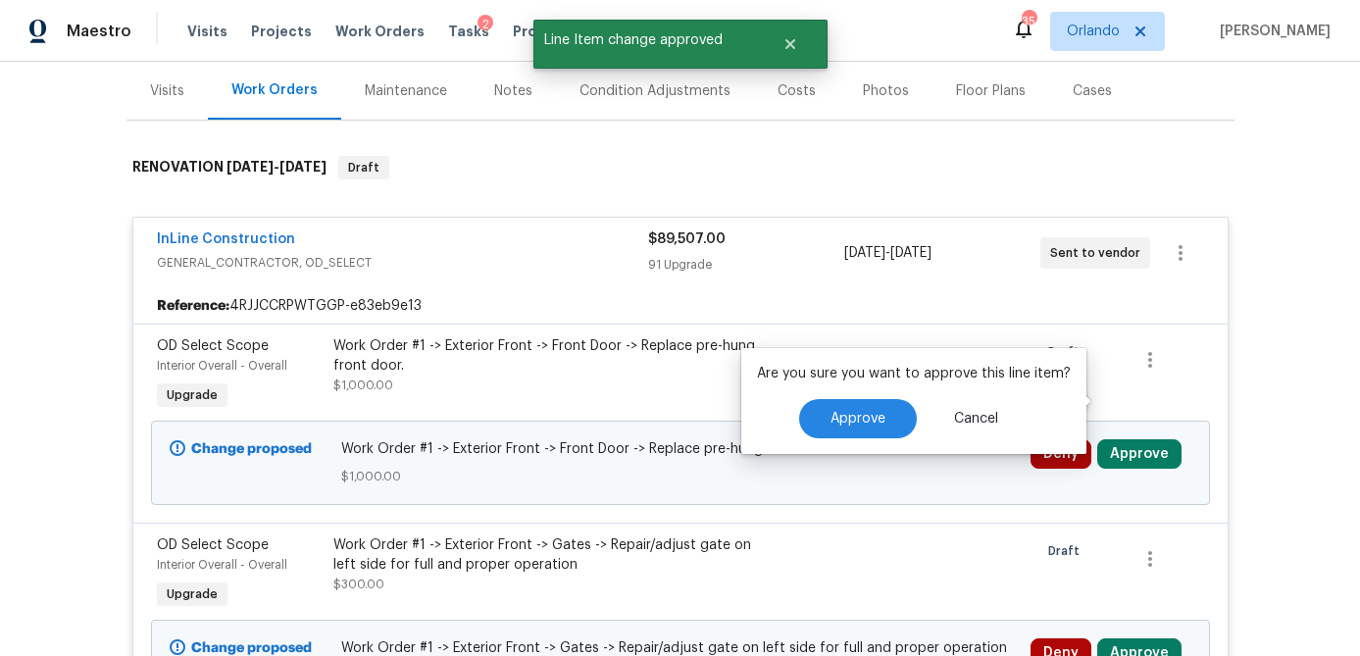
click at [823, 417] on div "Are you sure you want to approve this line item? Approve Cancel" at bounding box center [913, 401] width 345 height 106
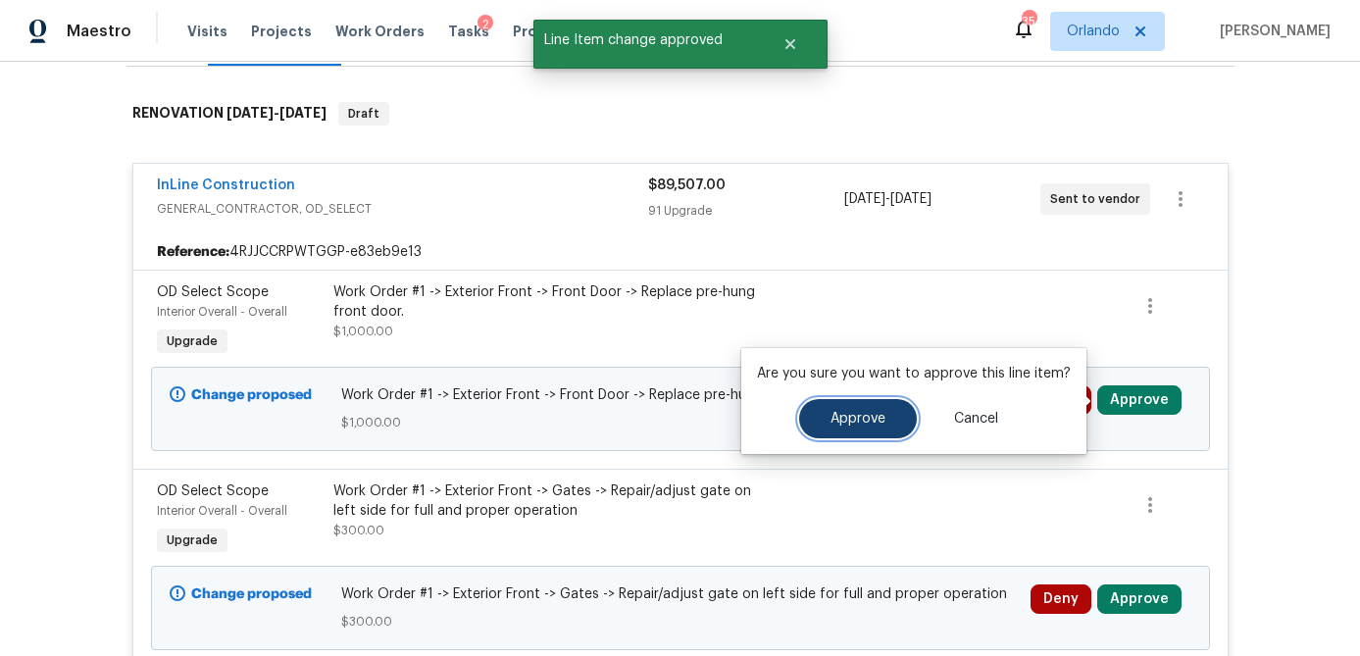
click at [838, 419] on span "Approve" at bounding box center [858, 419] width 55 height 15
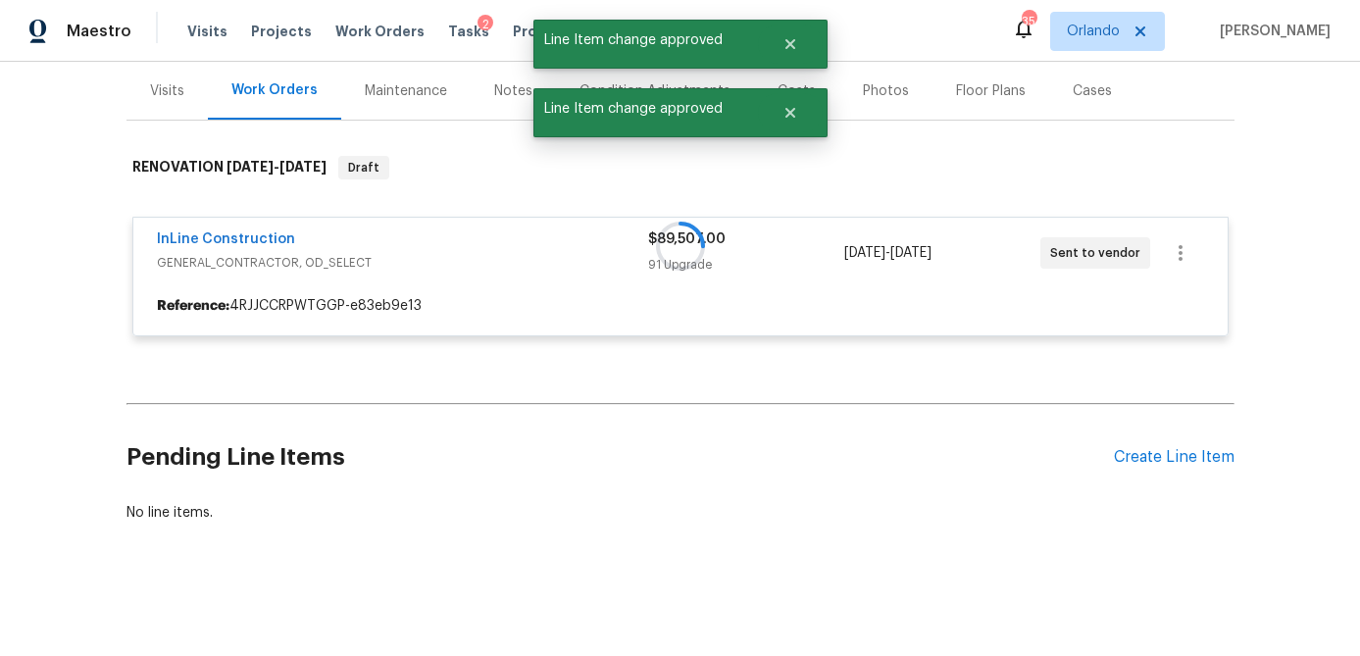
scroll to position [235, 0]
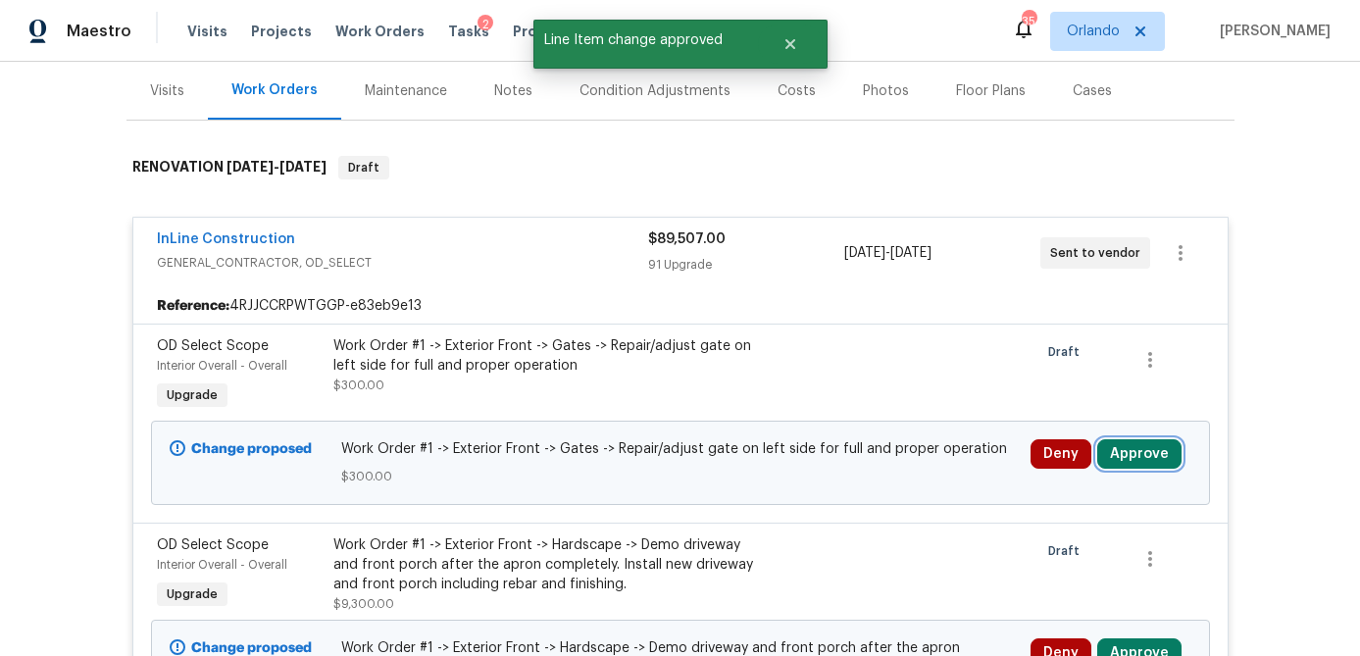
click at [1135, 439] on button "Approve" at bounding box center [1139, 453] width 84 height 29
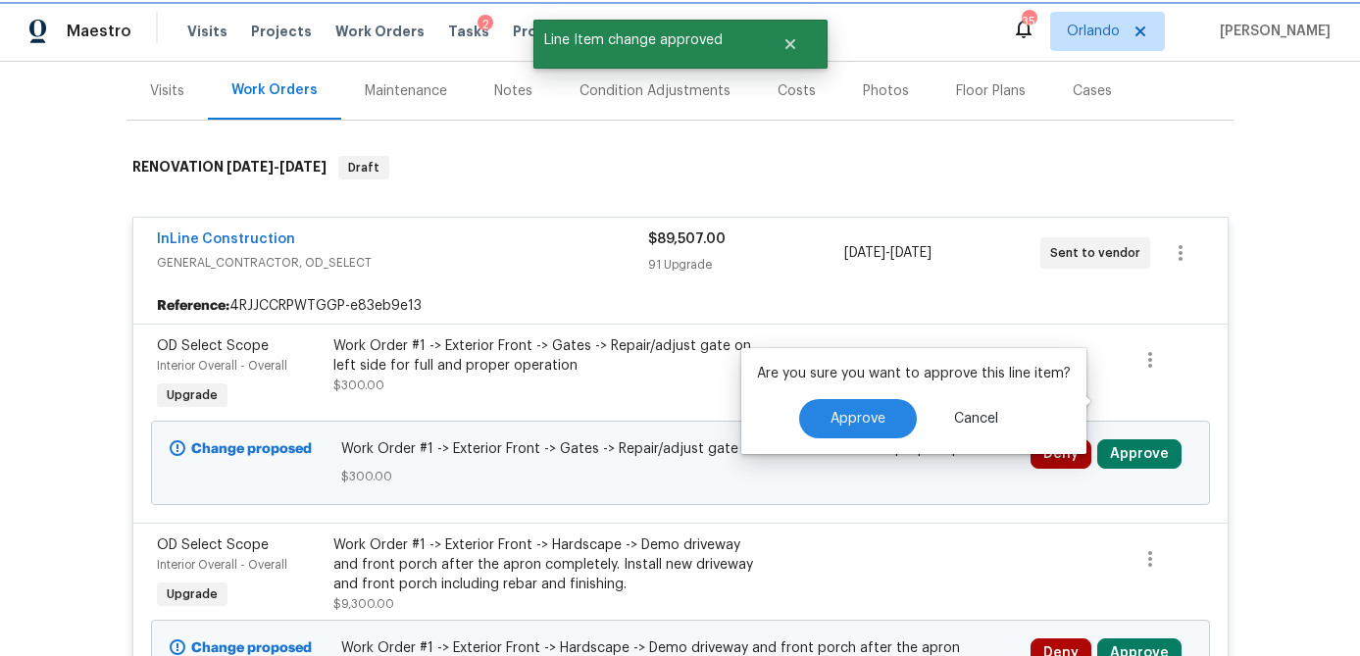
scroll to position [289, 0]
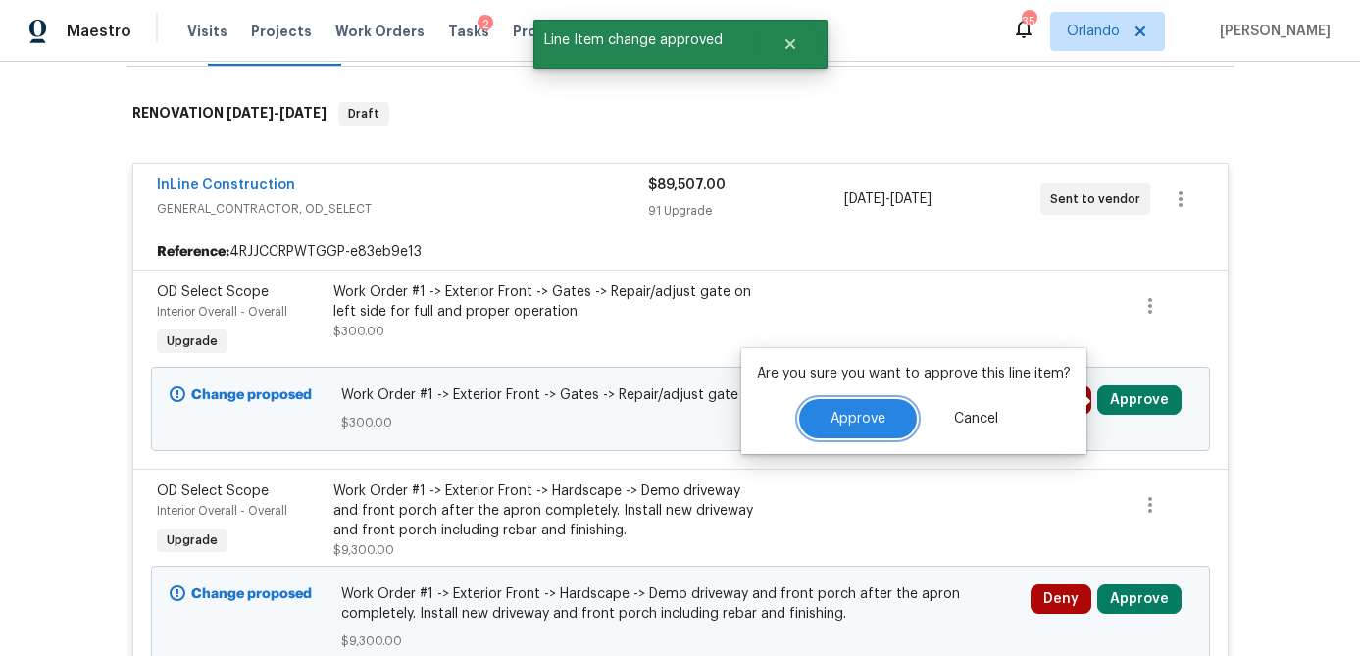
click at [870, 412] on span "Approve" at bounding box center [858, 419] width 55 height 15
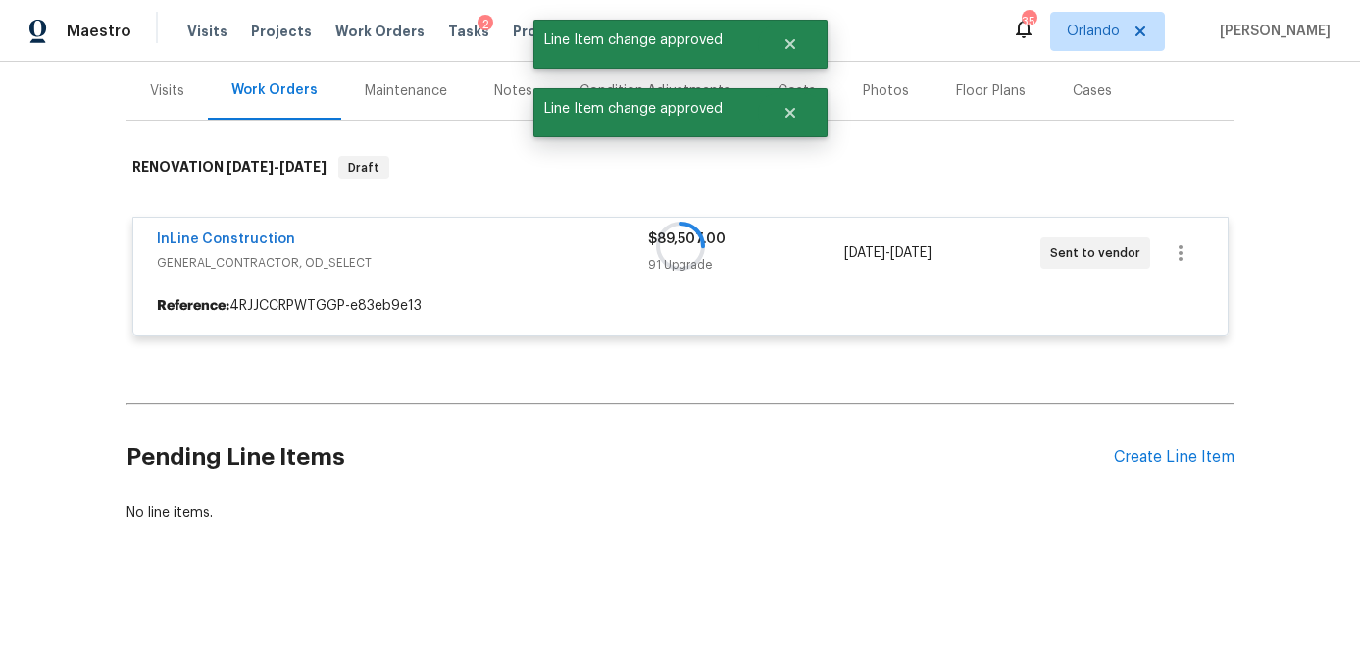
scroll to position [235, 0]
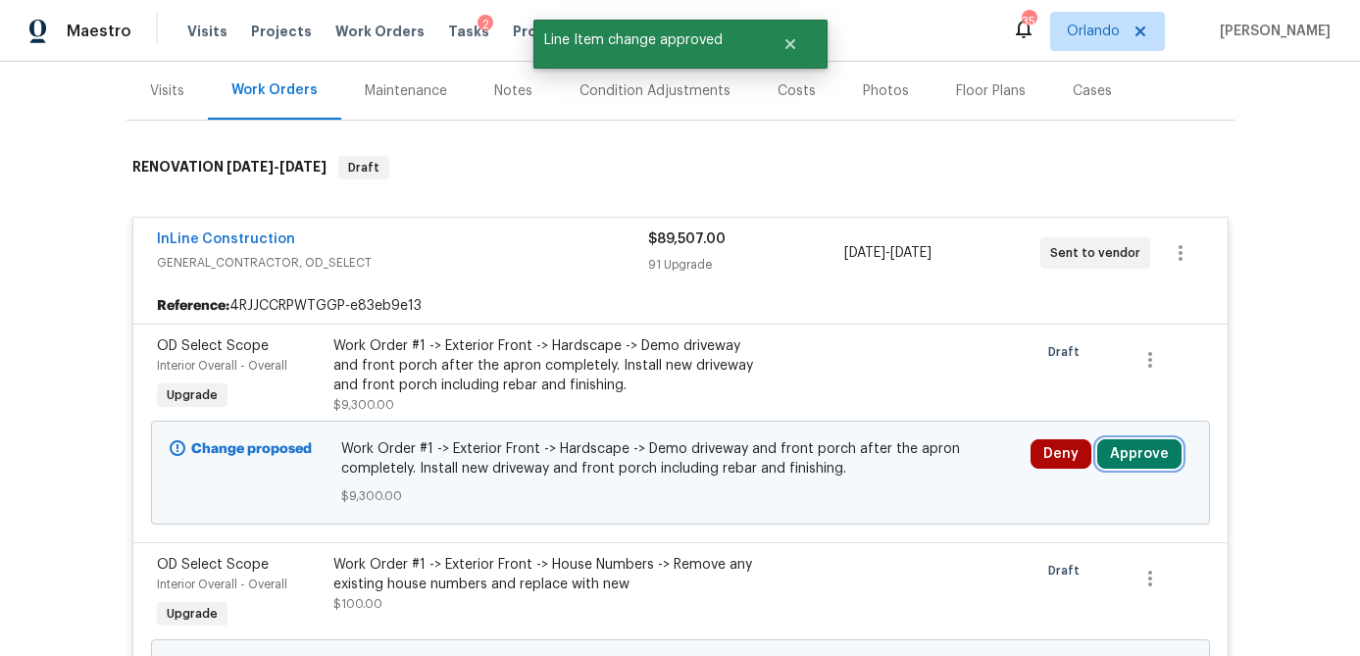
click at [1155, 439] on button "Approve" at bounding box center [1139, 453] width 84 height 29
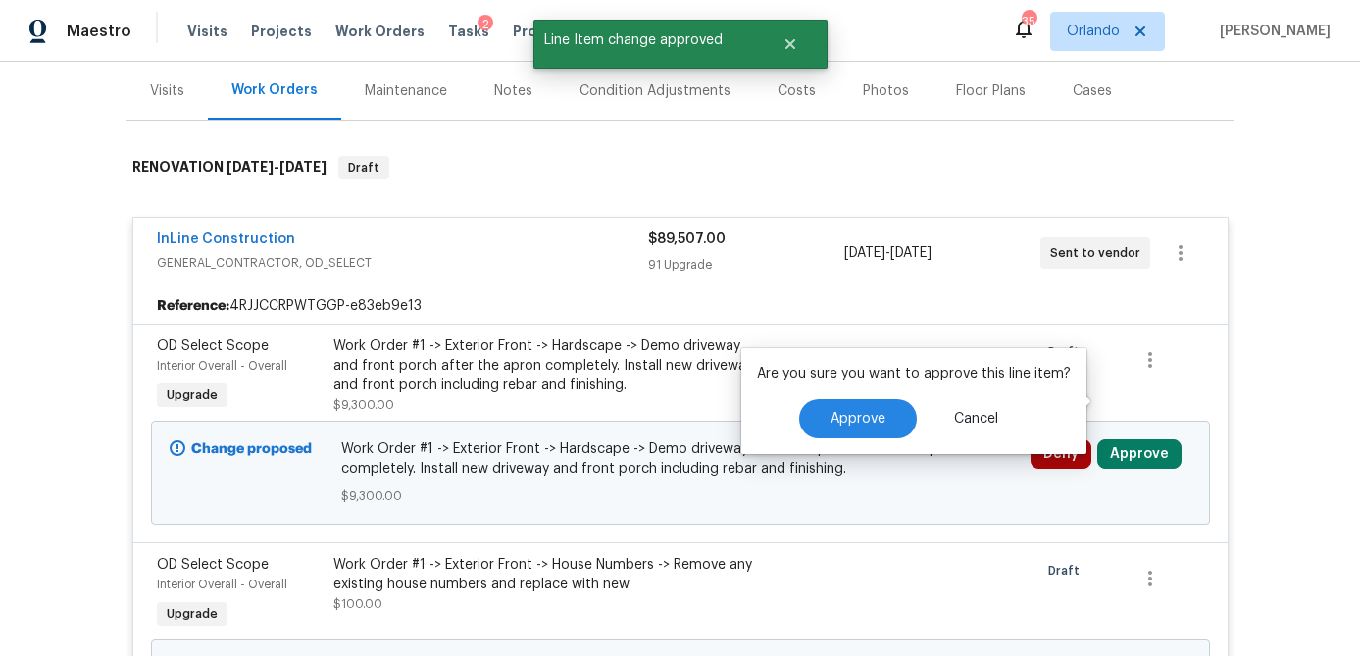
click at [878, 425] on div "Are you sure you want to approve this line item? Approve Cancel" at bounding box center [913, 401] width 345 height 106
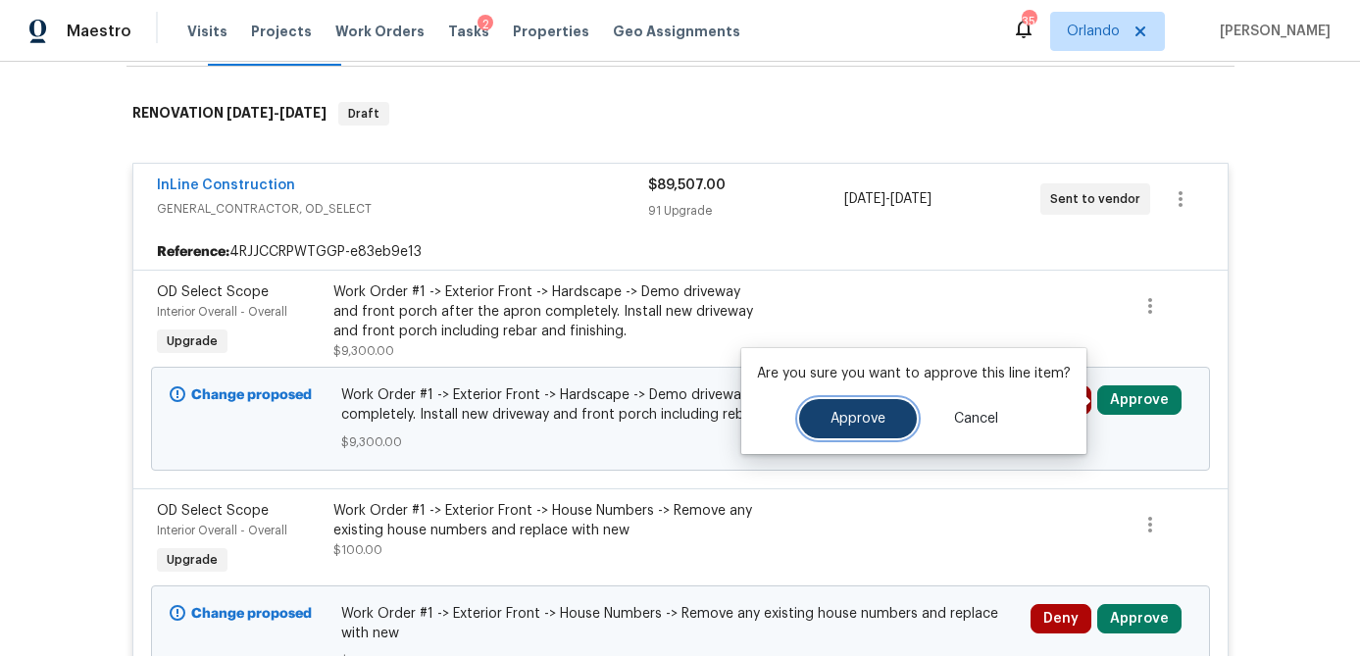
click at [825, 425] on button "Approve" at bounding box center [858, 418] width 118 height 39
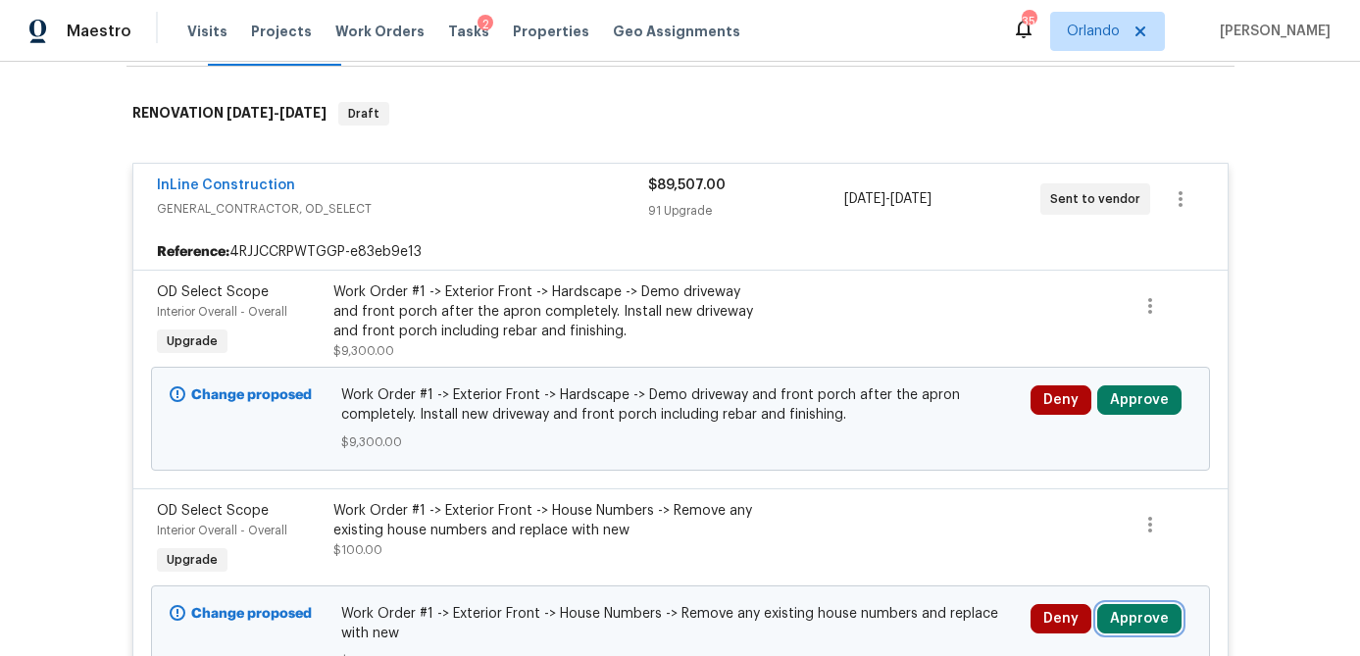
click at [1144, 620] on button "Approve" at bounding box center [1139, 618] width 84 height 29
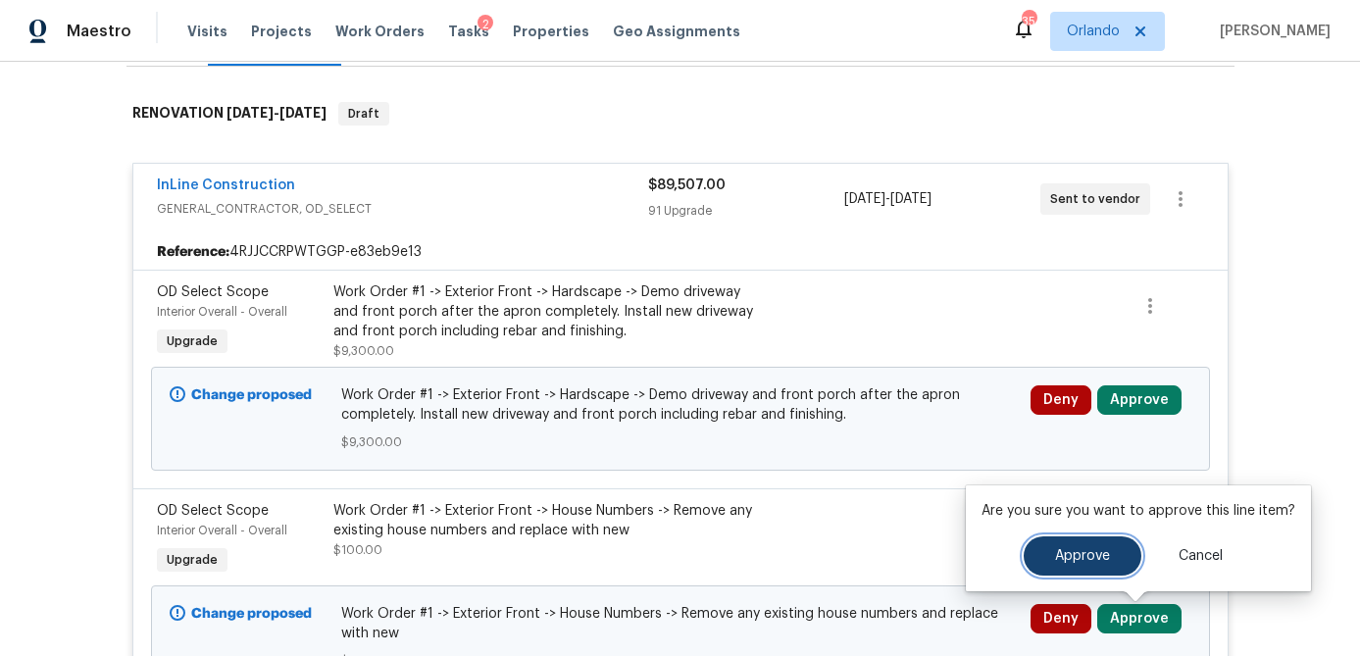
click at [1056, 568] on button "Approve" at bounding box center [1083, 555] width 118 height 39
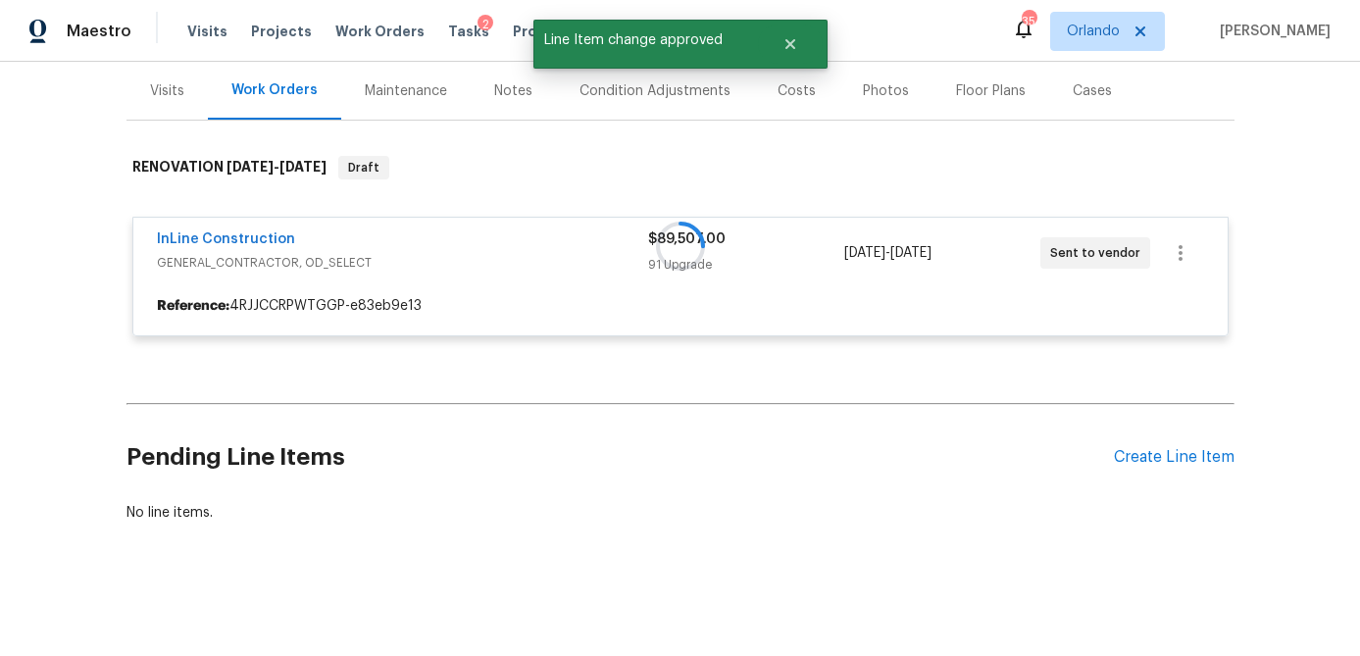
scroll to position [235, 0]
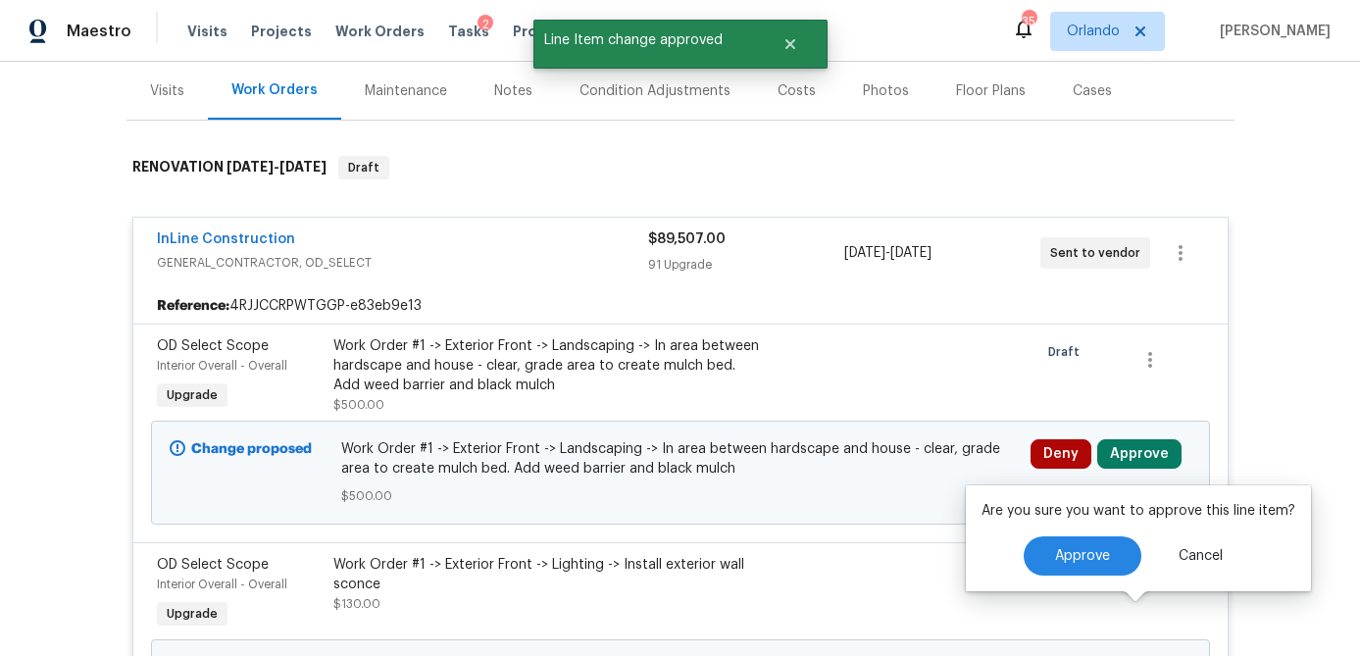
click at [1042, 559] on div "Are you sure you want to approve this line item? Approve Cancel" at bounding box center [1138, 538] width 345 height 106
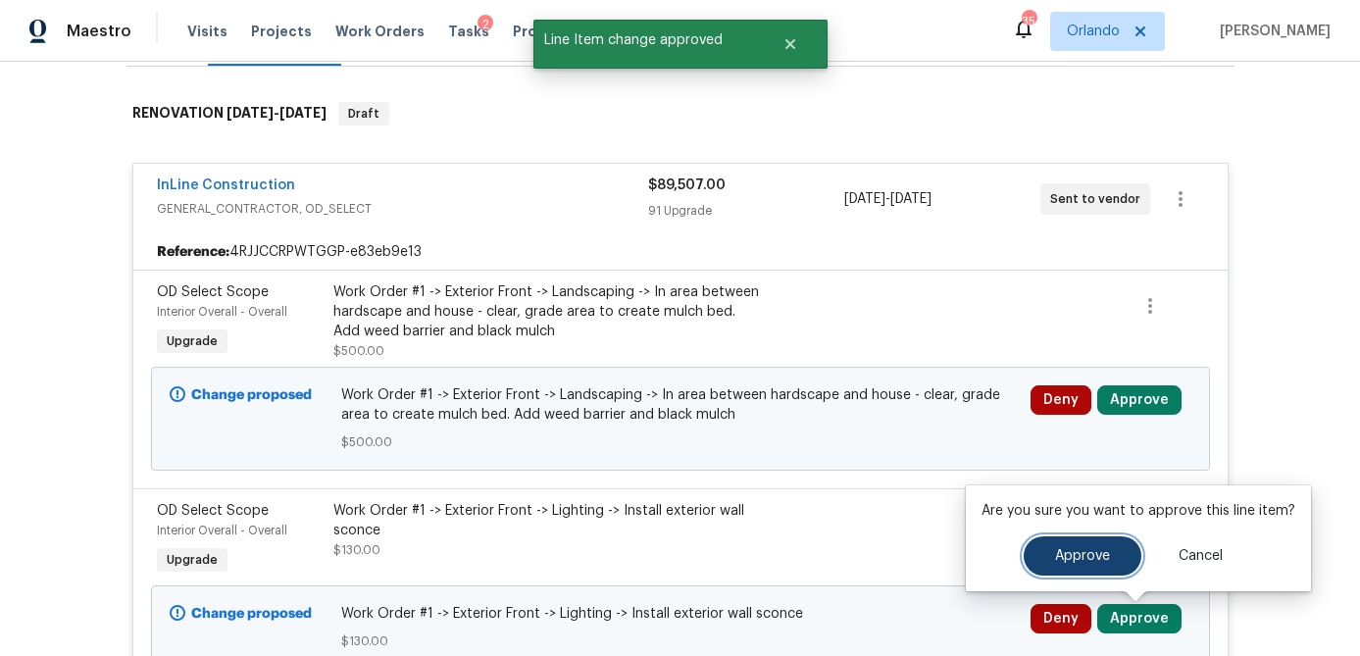
click at [1070, 553] on span "Approve" at bounding box center [1082, 556] width 55 height 15
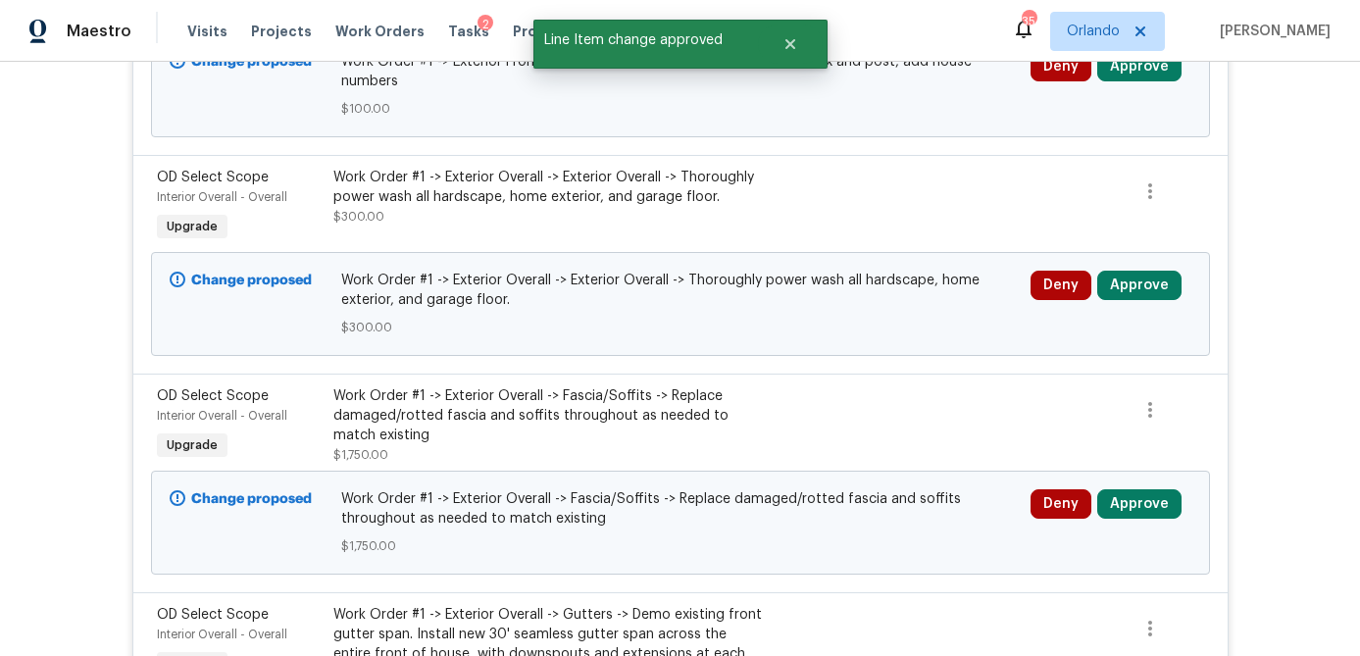
scroll to position [1041, 0]
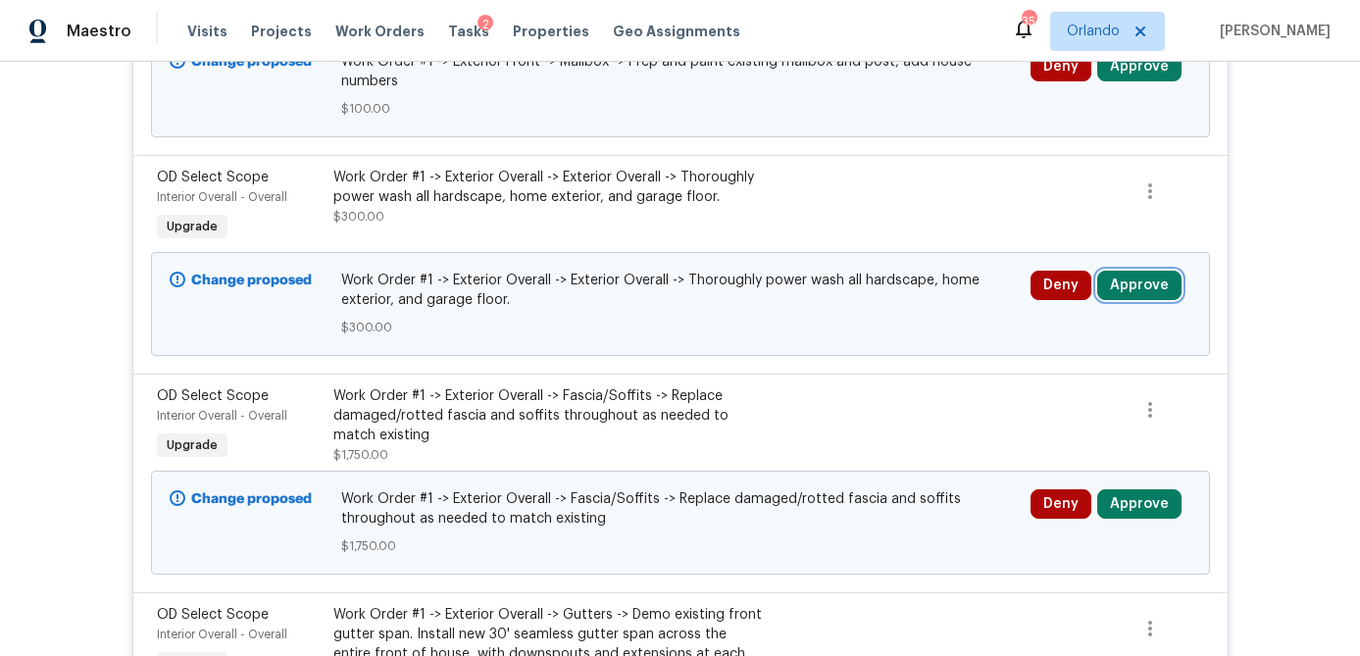
click at [1132, 287] on button "Approve" at bounding box center [1139, 285] width 84 height 29
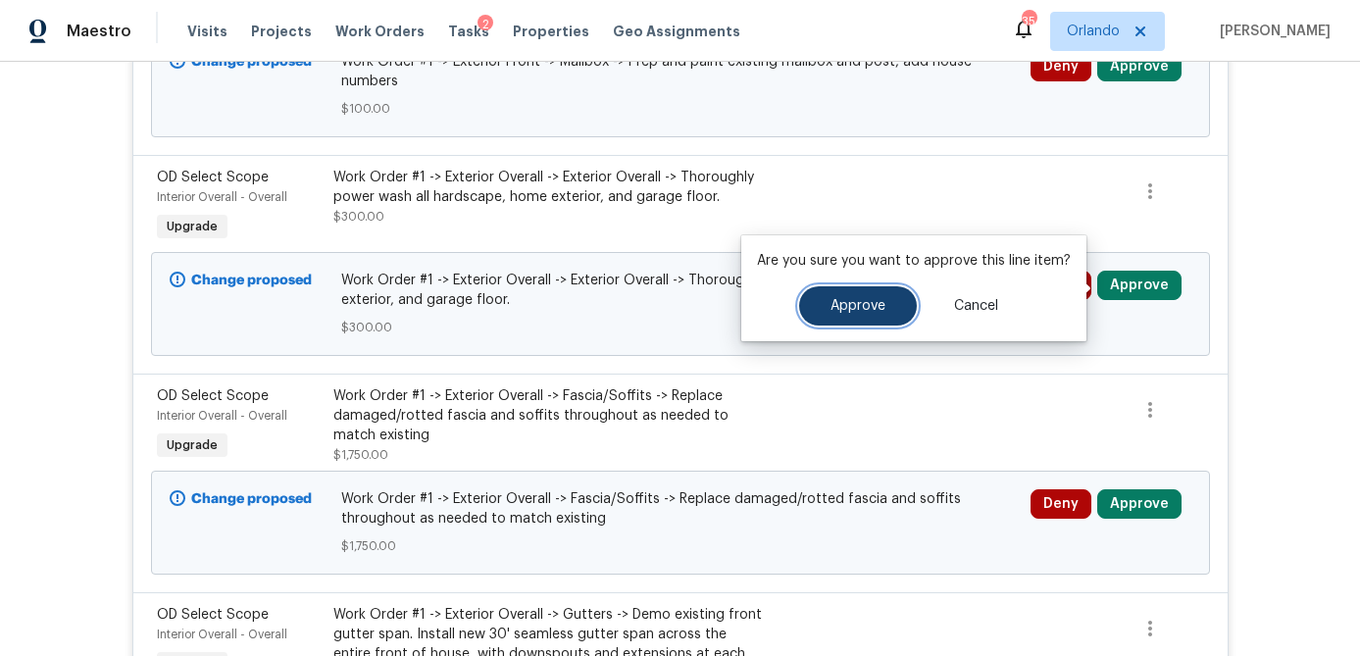
click at [851, 319] on button "Approve" at bounding box center [858, 305] width 118 height 39
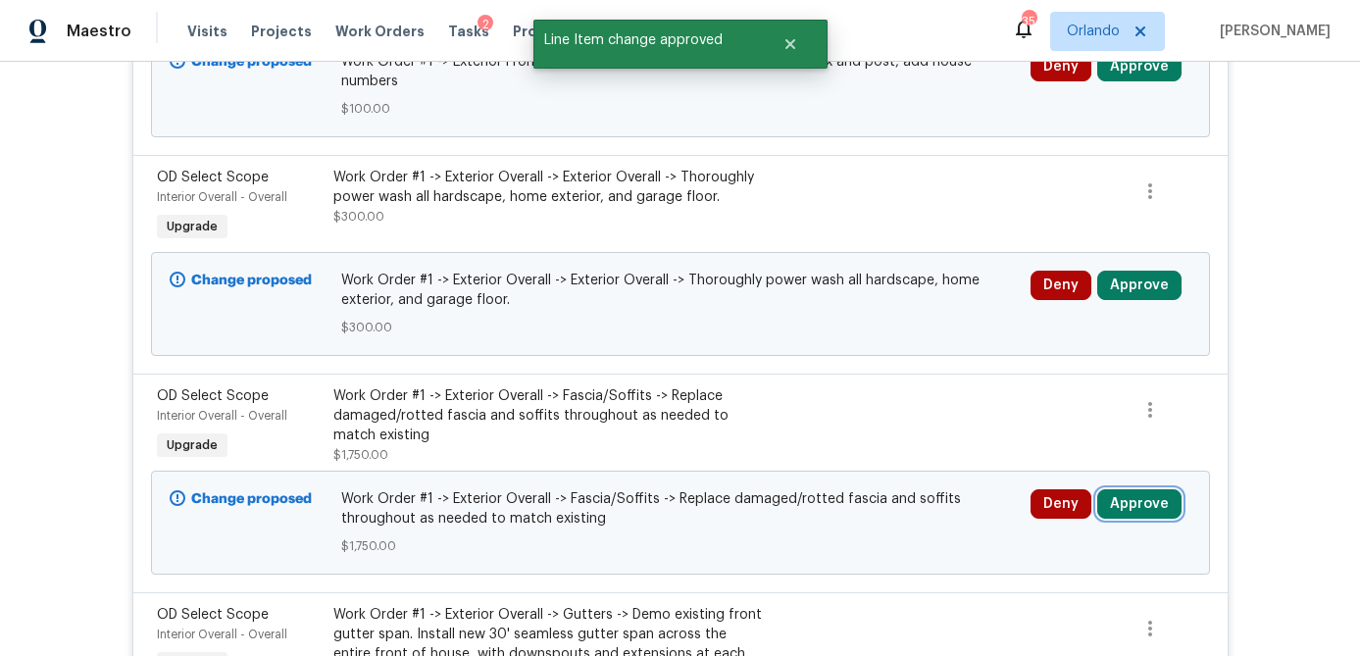
click at [1138, 516] on button "Approve" at bounding box center [1139, 503] width 84 height 29
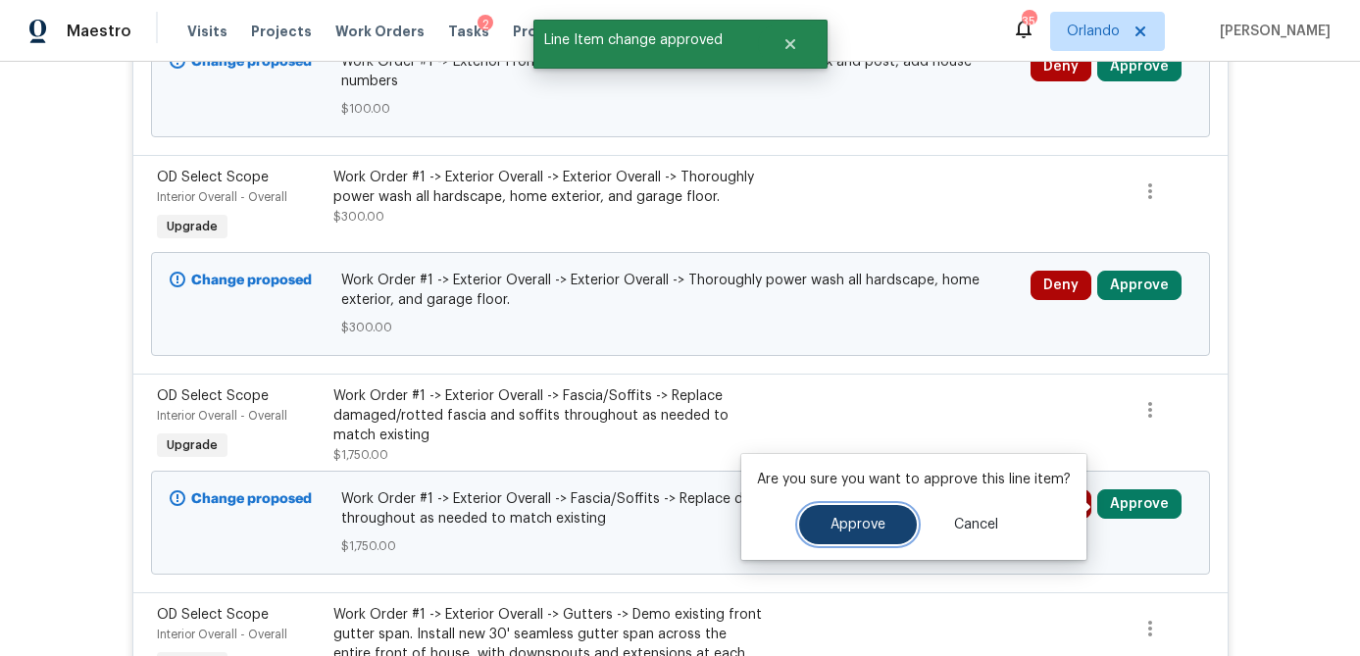
click at [865, 519] on span "Approve" at bounding box center [858, 525] width 55 height 15
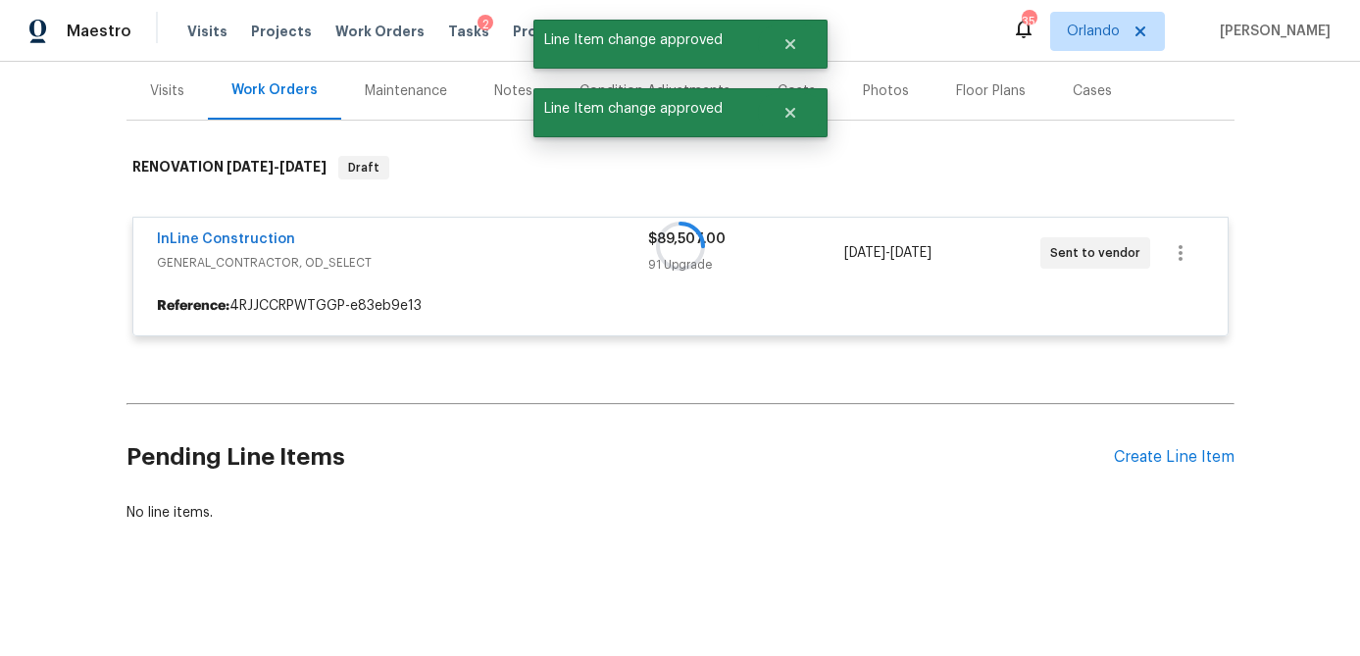
scroll to position [235, 0]
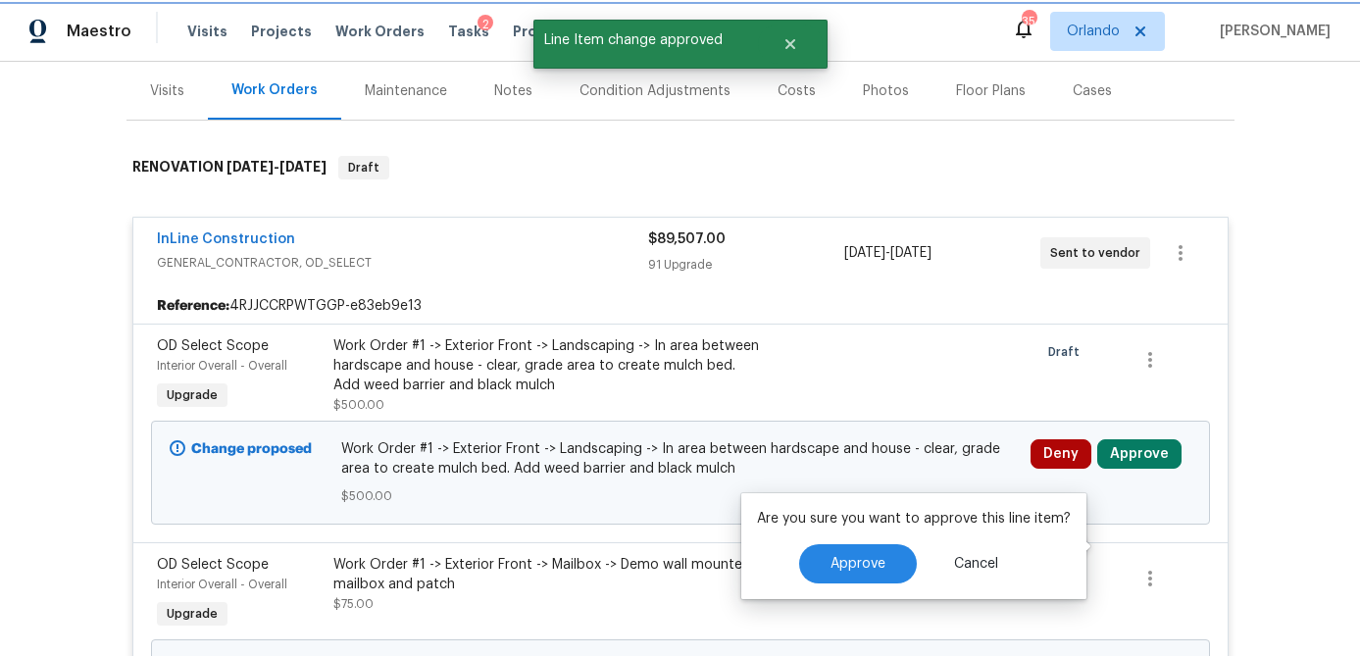
scroll to position [1041, 0]
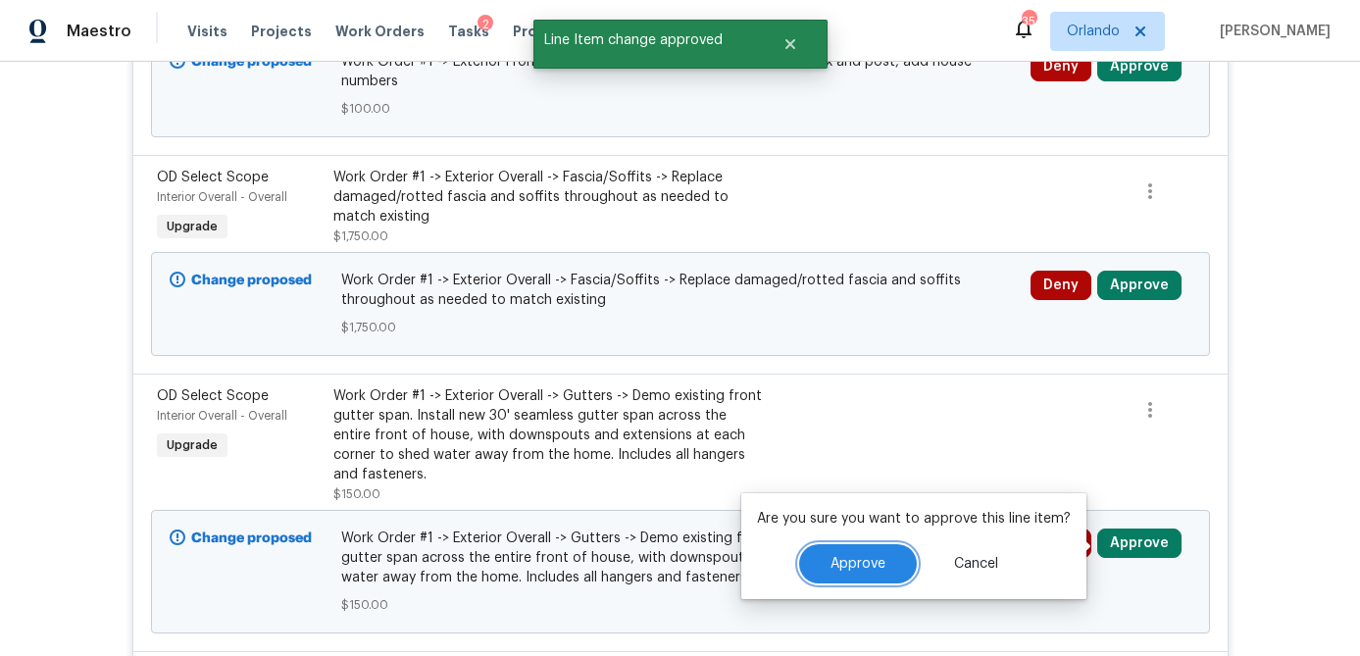
click at [888, 564] on button "Approve" at bounding box center [858, 563] width 118 height 39
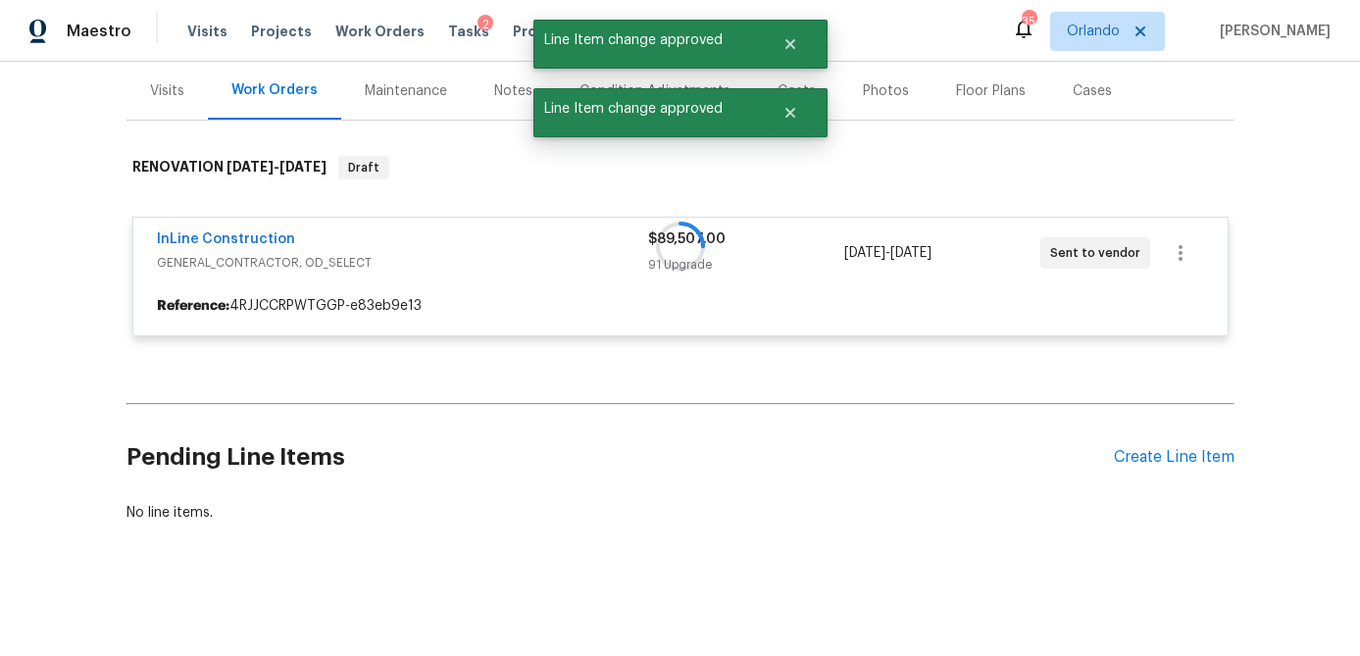
scroll to position [235, 0]
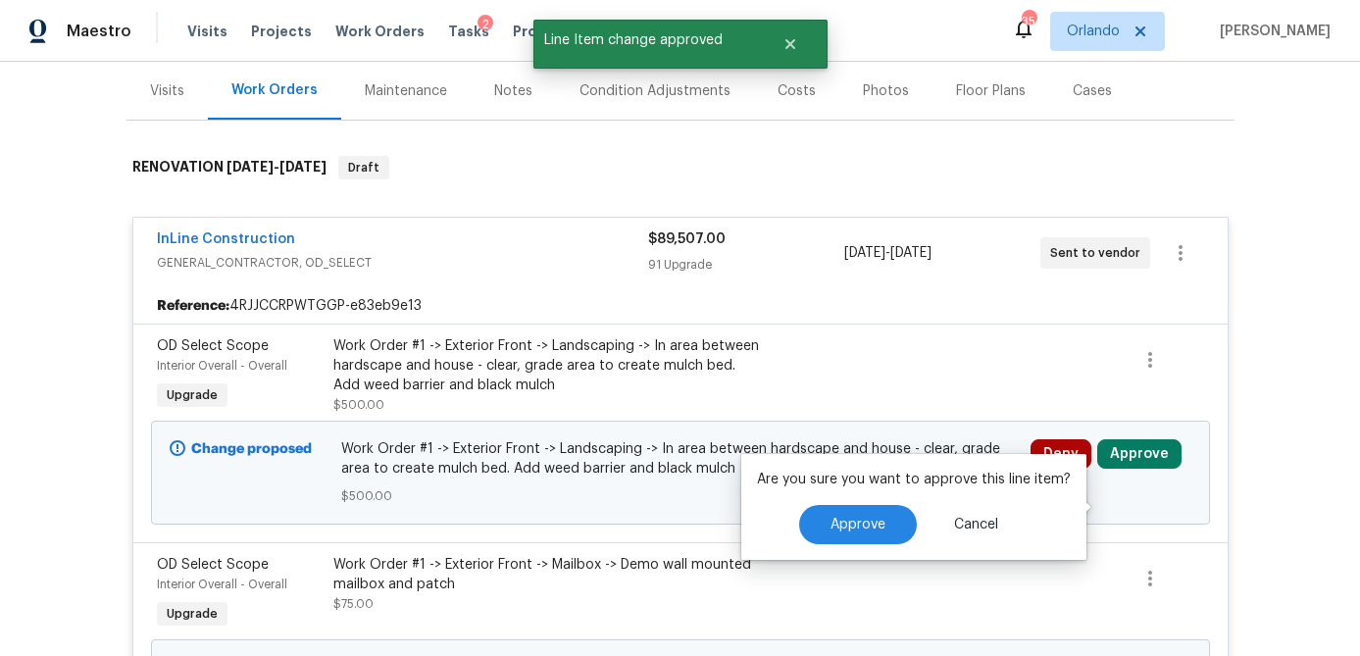
scroll to position [1041, 0]
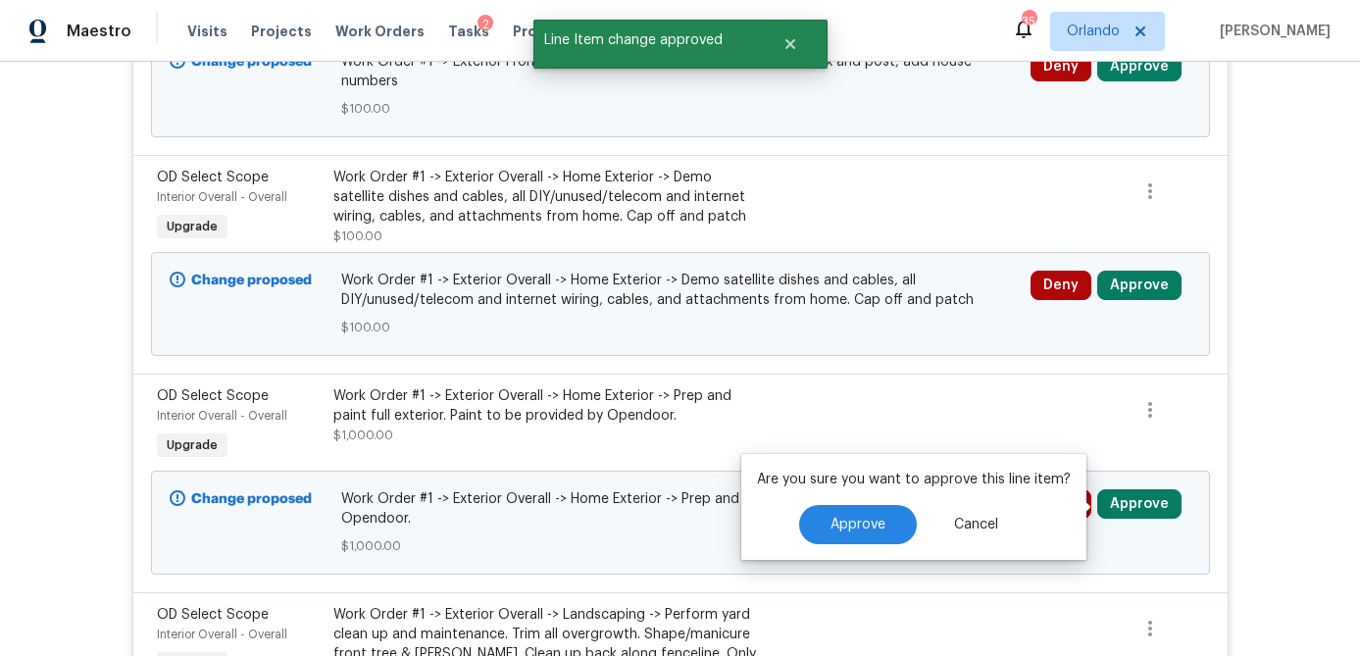
click at [845, 514] on div "Are you sure you want to approve this line item? Approve Cancel" at bounding box center [913, 507] width 345 height 106
click at [845, 524] on span "Approve" at bounding box center [858, 525] width 55 height 15
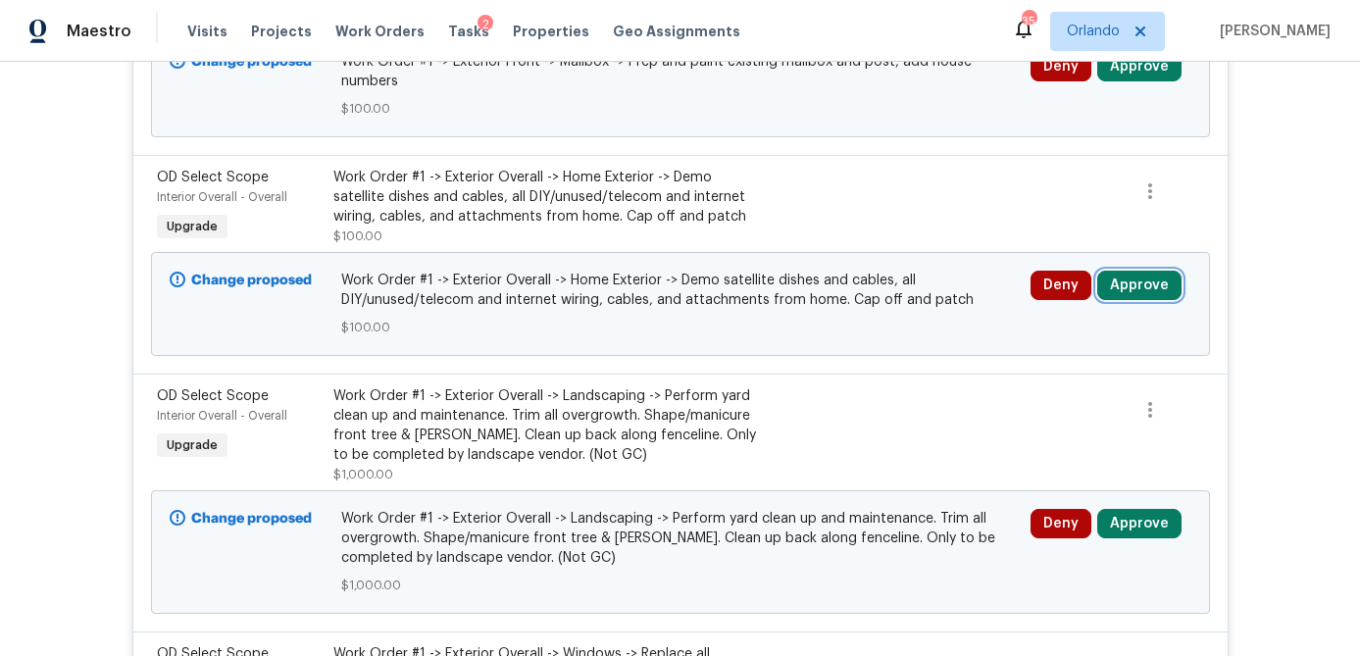
click at [1147, 285] on button "Approve" at bounding box center [1139, 285] width 84 height 29
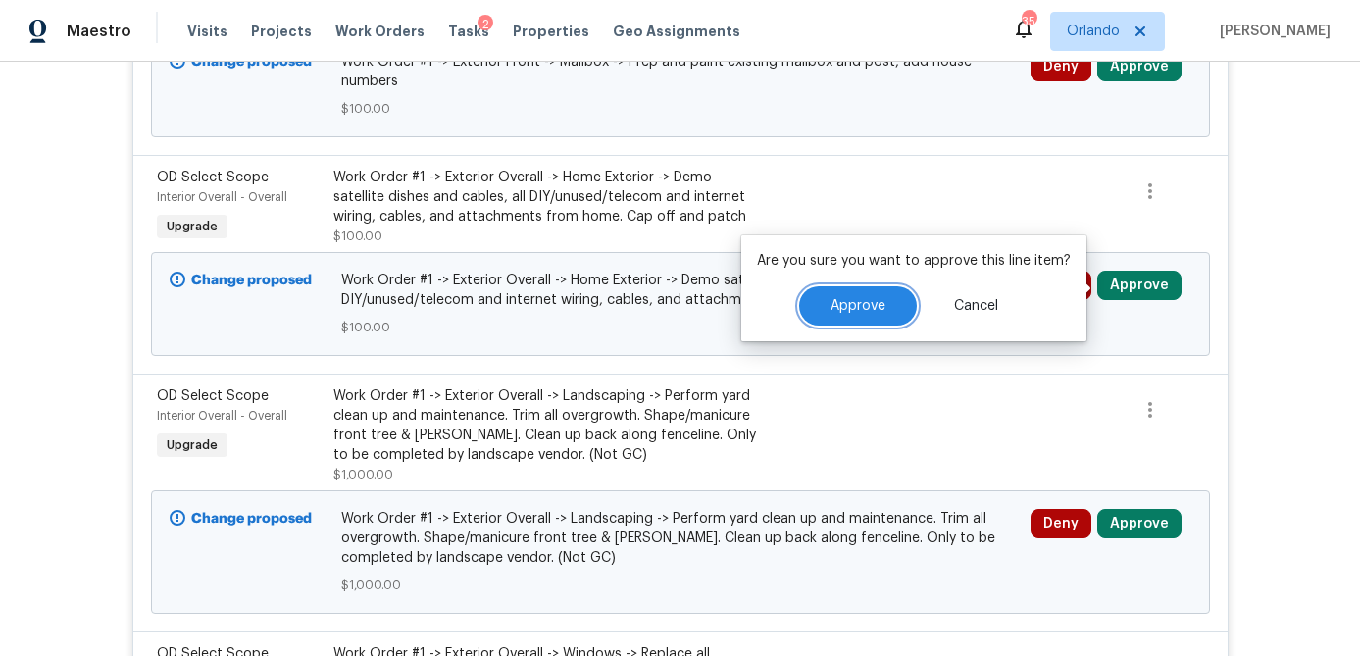
click at [878, 309] on span "Approve" at bounding box center [858, 306] width 55 height 15
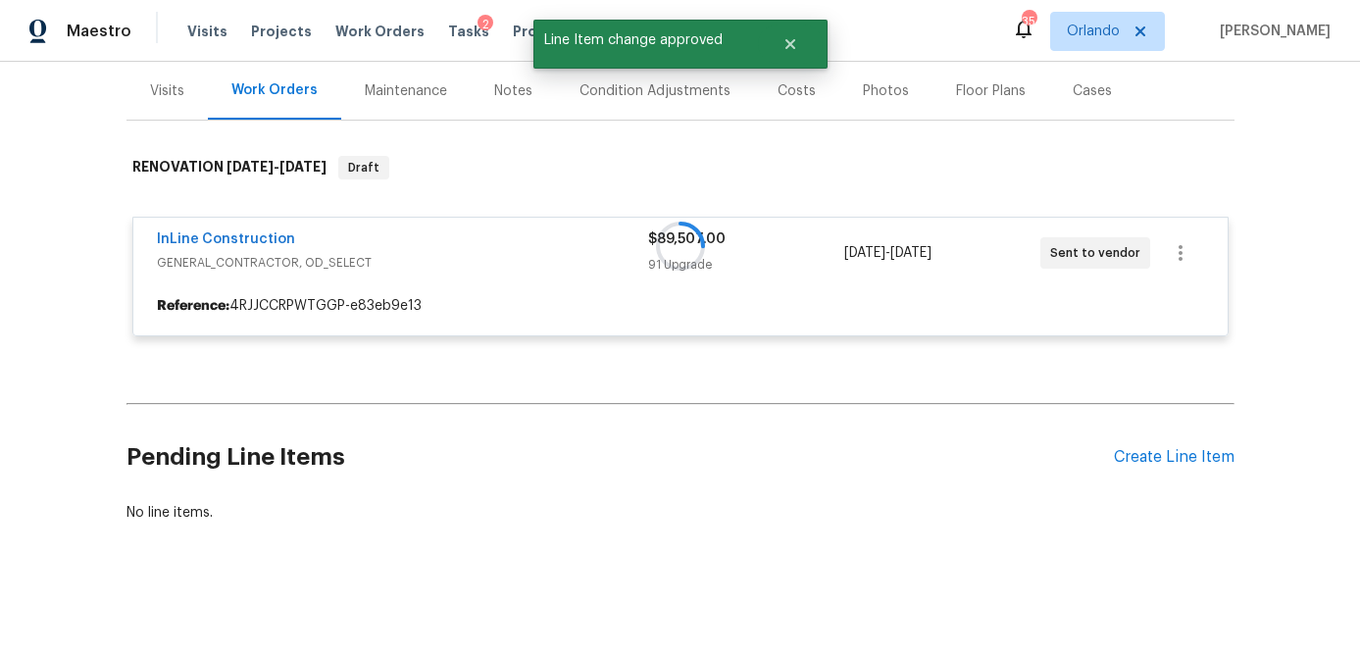
scroll to position [235, 0]
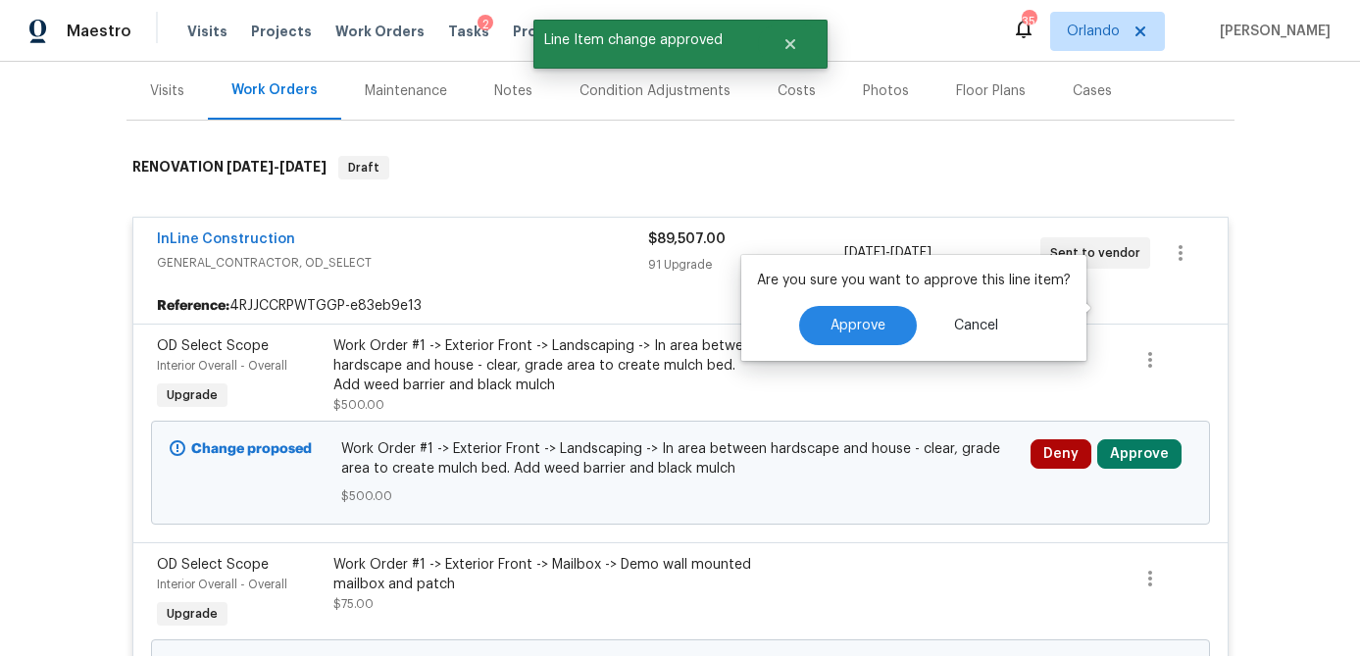
scroll to position [1041, 0]
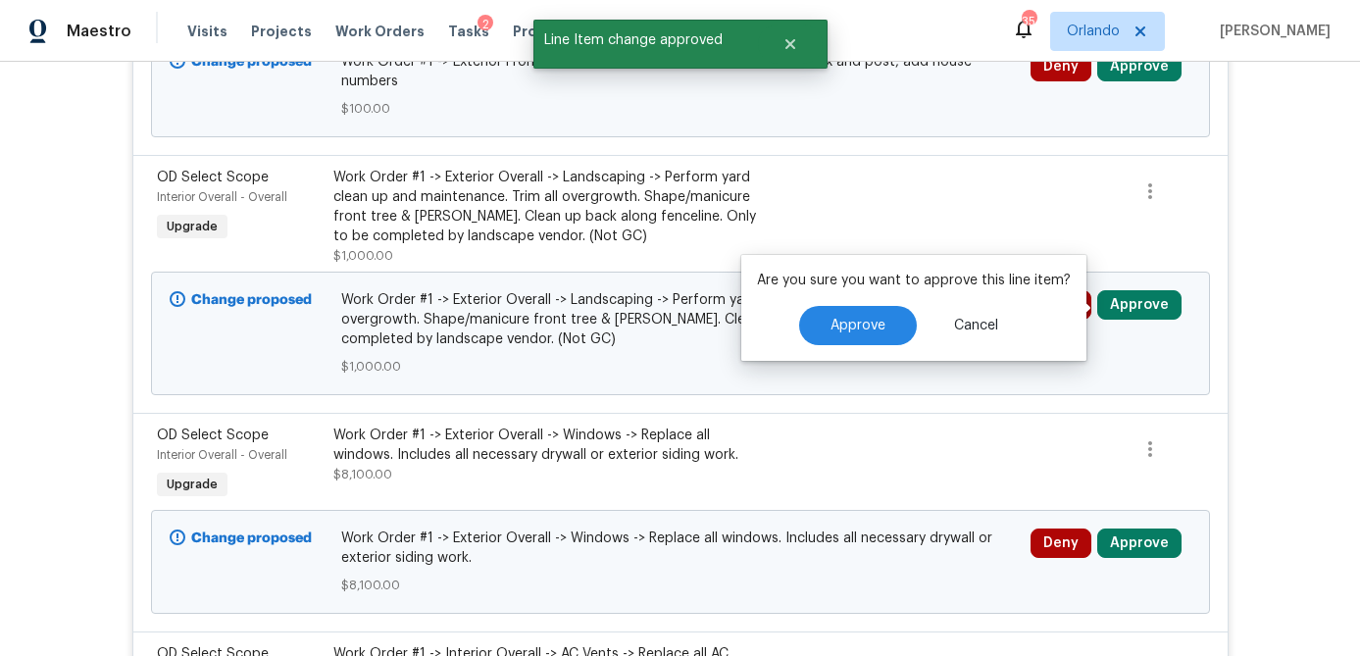
click at [838, 326] on div "Are you sure you want to approve this line item? Approve Cancel" at bounding box center [913, 308] width 345 height 106
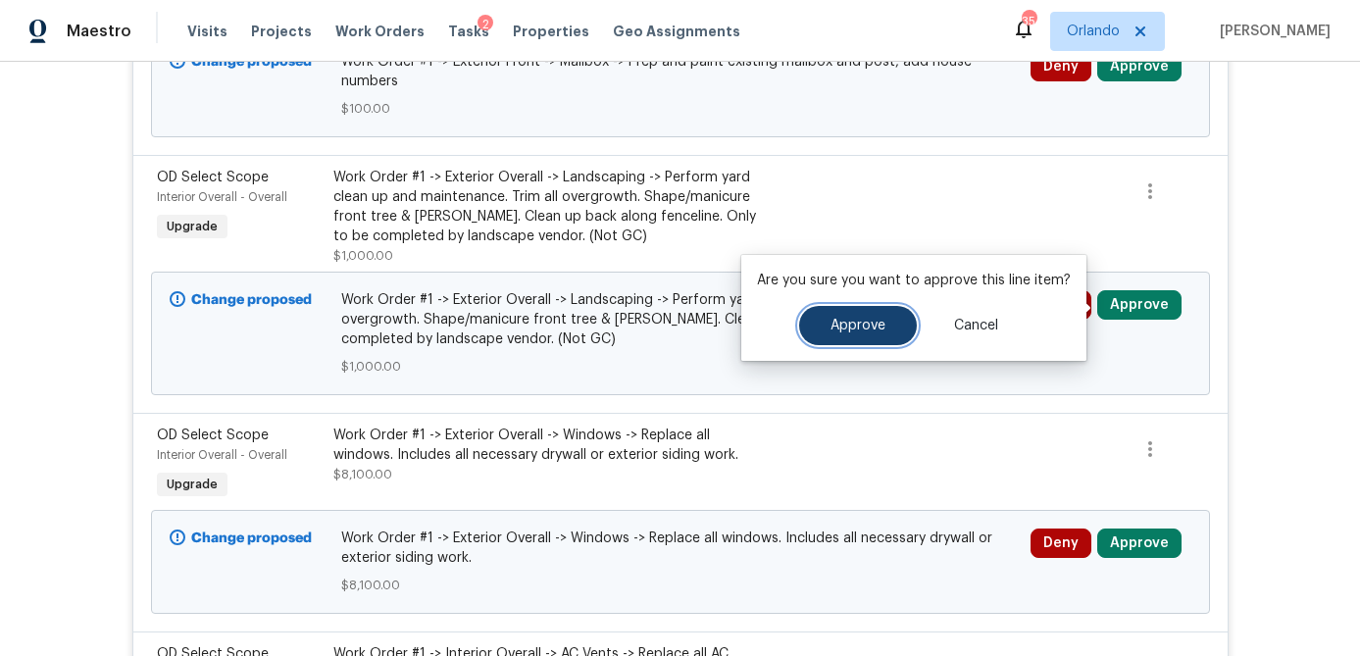
click at [849, 329] on span "Approve" at bounding box center [858, 326] width 55 height 15
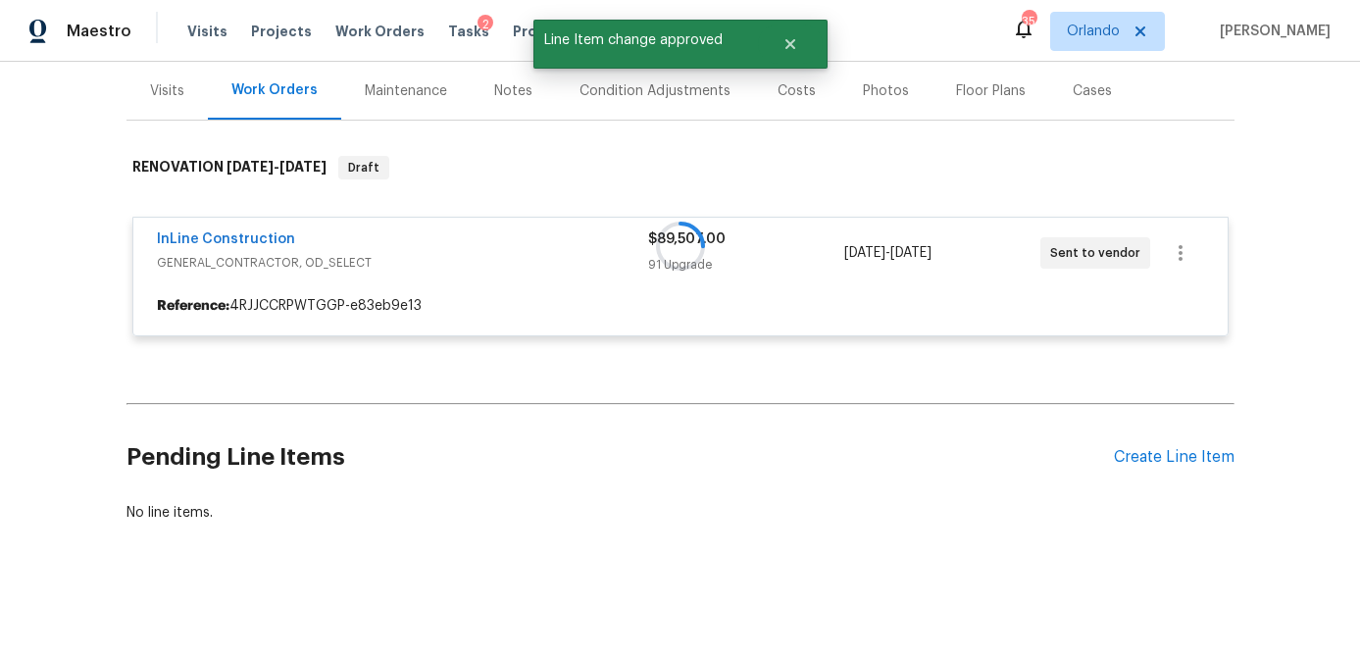
scroll to position [235, 0]
click at [1141, 552] on div "Back to all projects [STREET_ADDRESS][PERSON_NAME] 2 Beds | 1 Baths | Total: 86…" at bounding box center [680, 359] width 1360 height 594
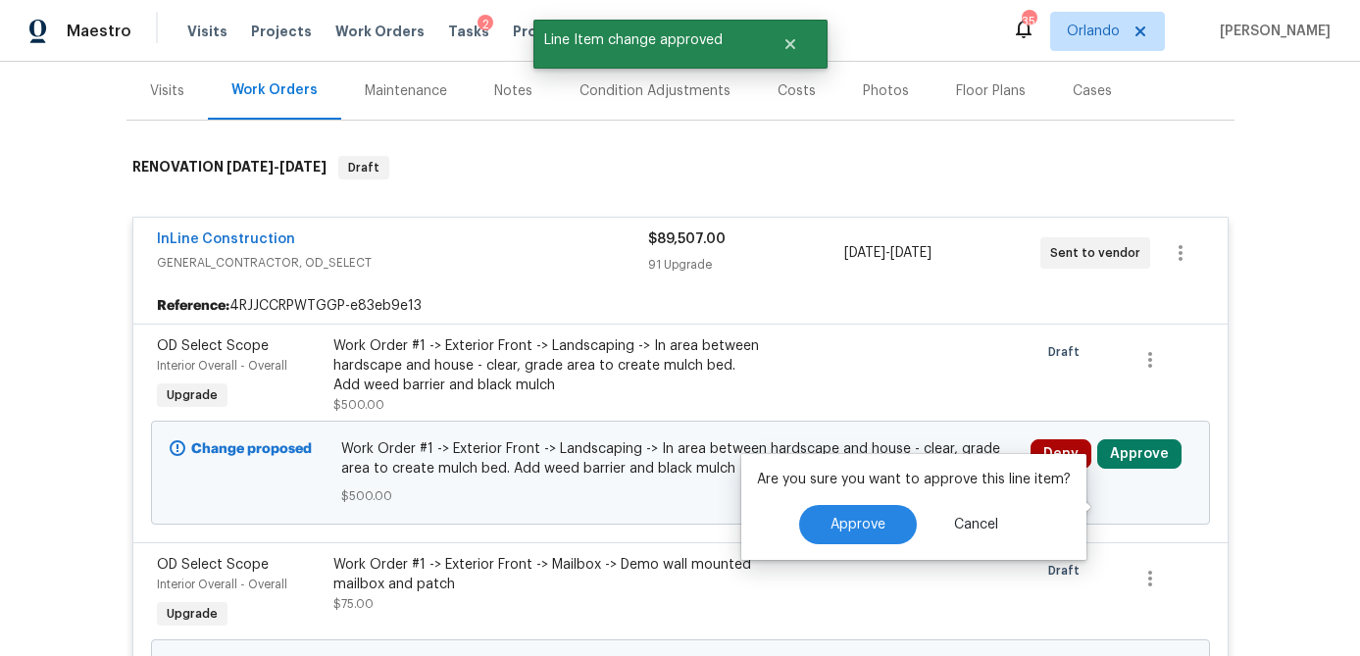
click at [872, 527] on div "Are you sure you want to approve this line item? Approve Cancel" at bounding box center [913, 507] width 345 height 106
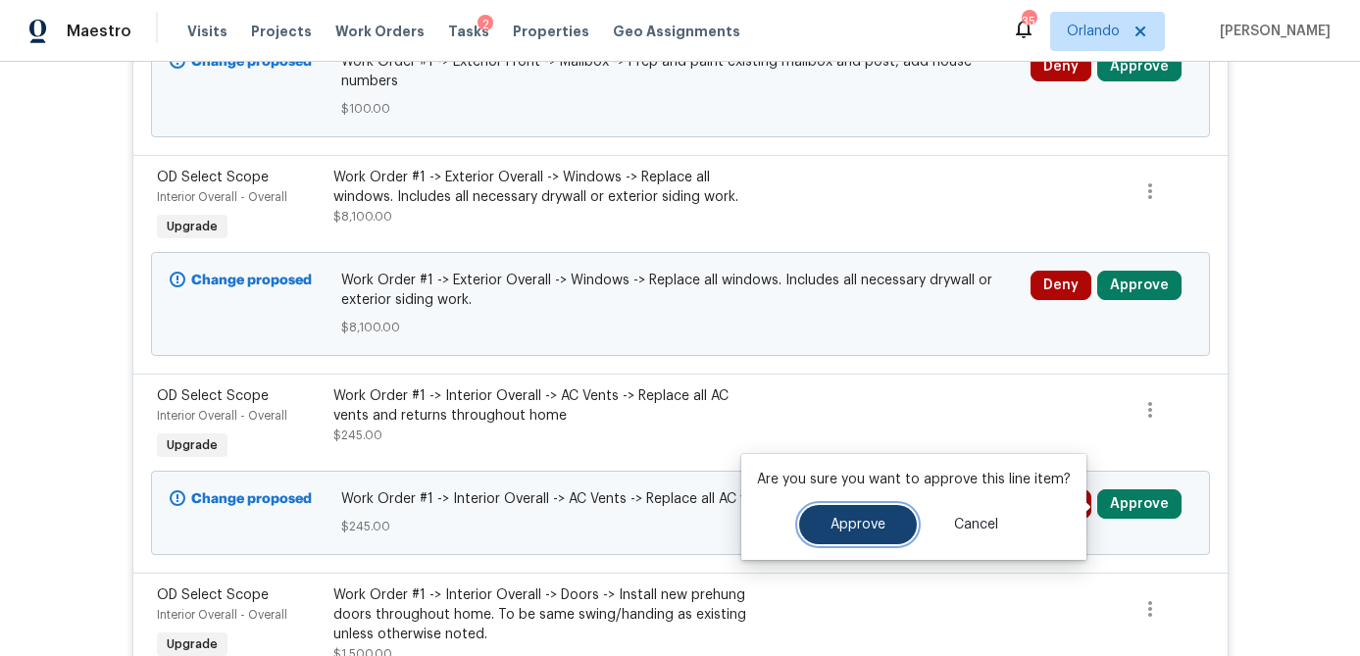
click at [846, 526] on span "Approve" at bounding box center [858, 525] width 55 height 15
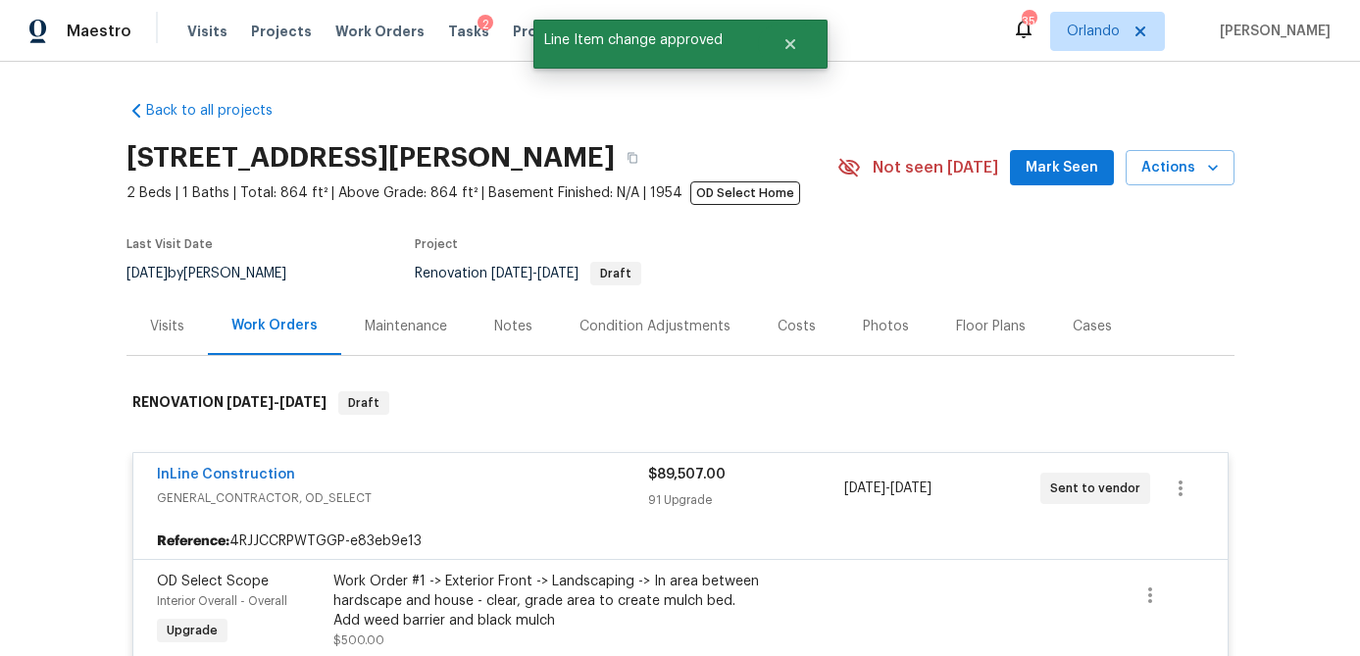
scroll to position [1281, 0]
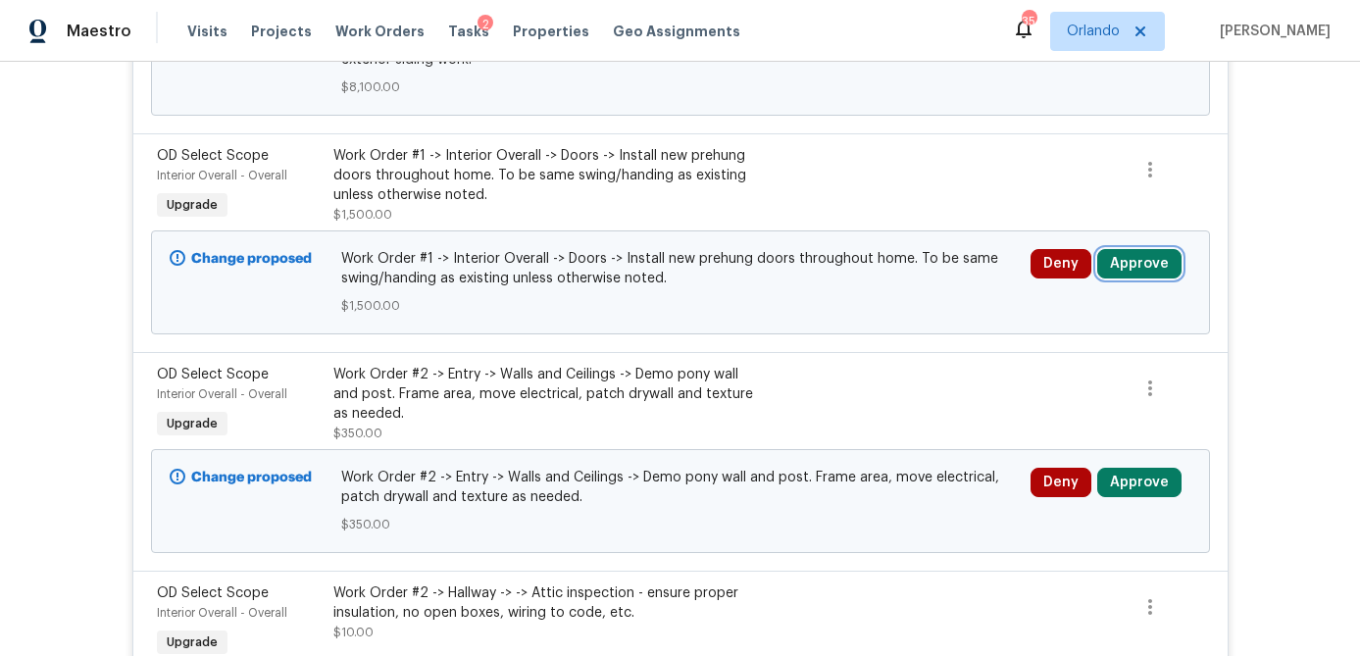
click at [1141, 274] on button "Approve" at bounding box center [1139, 263] width 84 height 29
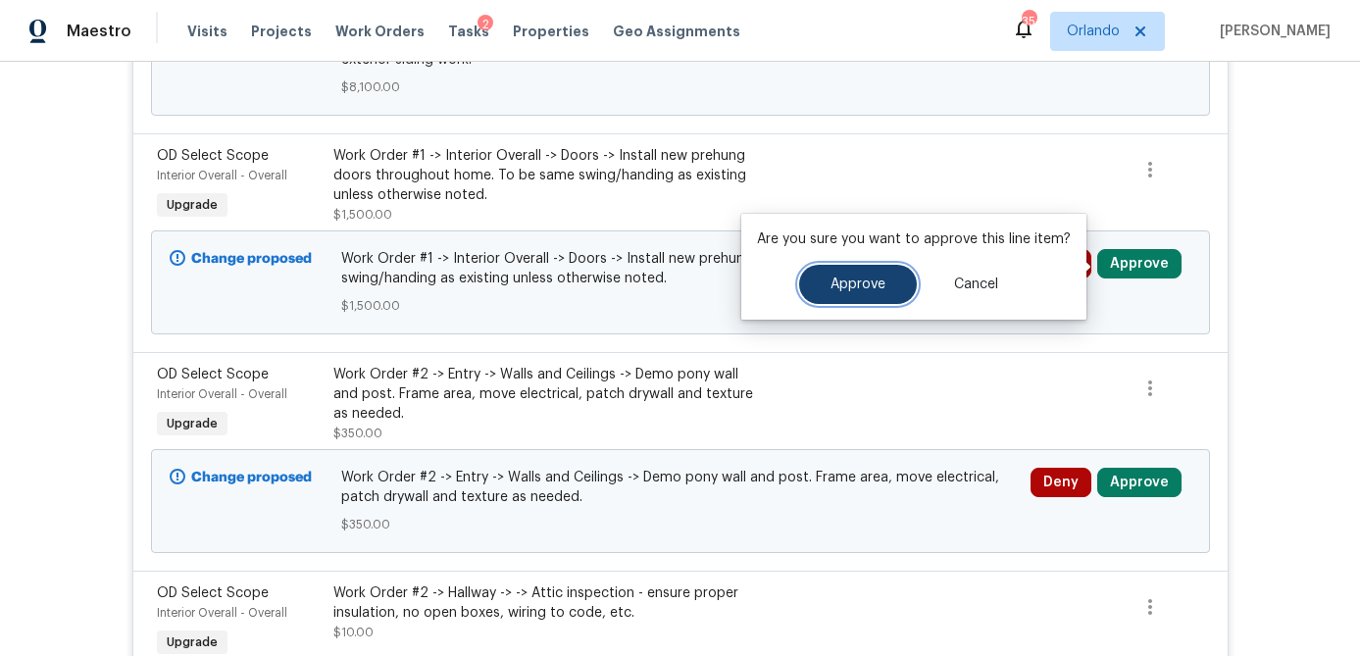
click at [837, 282] on span "Approve" at bounding box center [858, 285] width 55 height 15
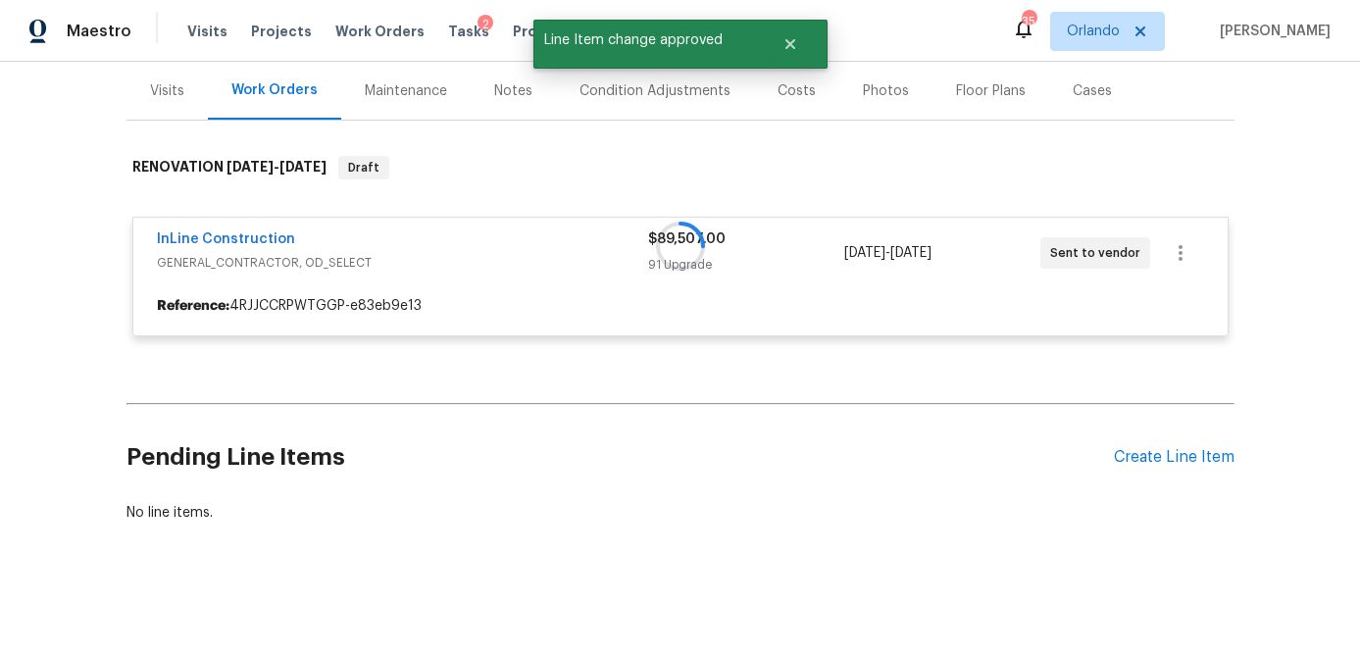
scroll to position [235, 0]
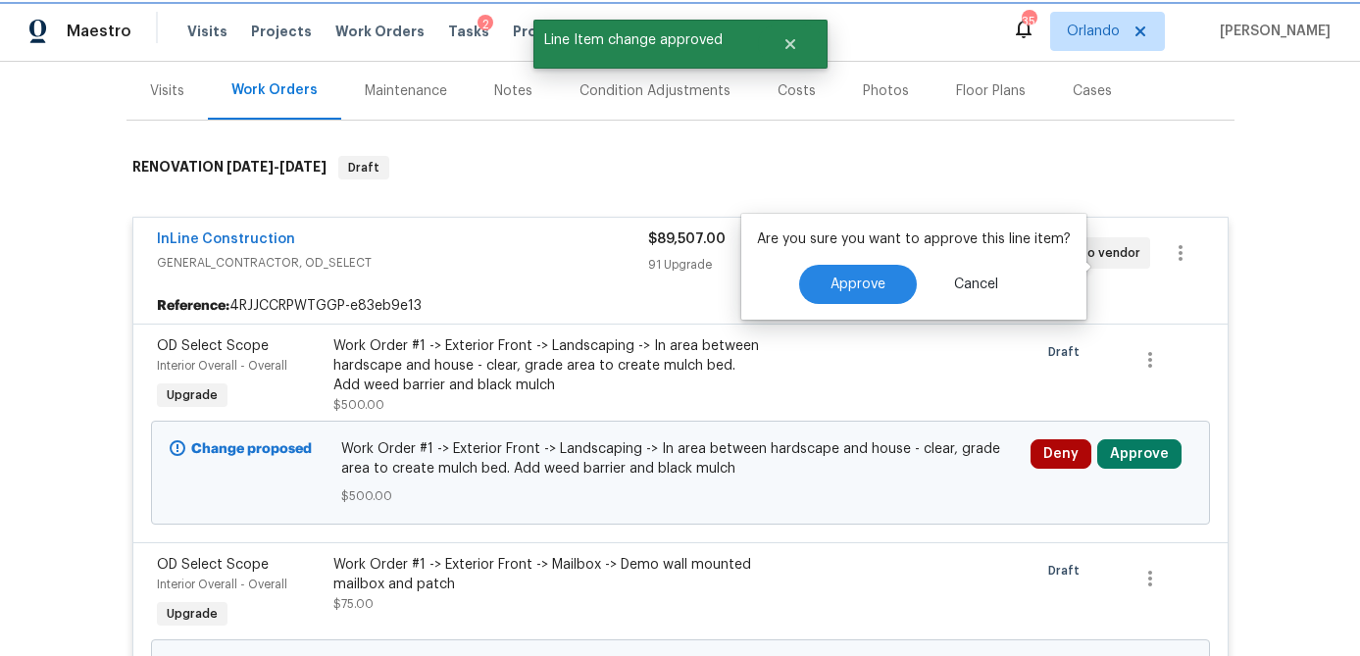
scroll to position [1281, 0]
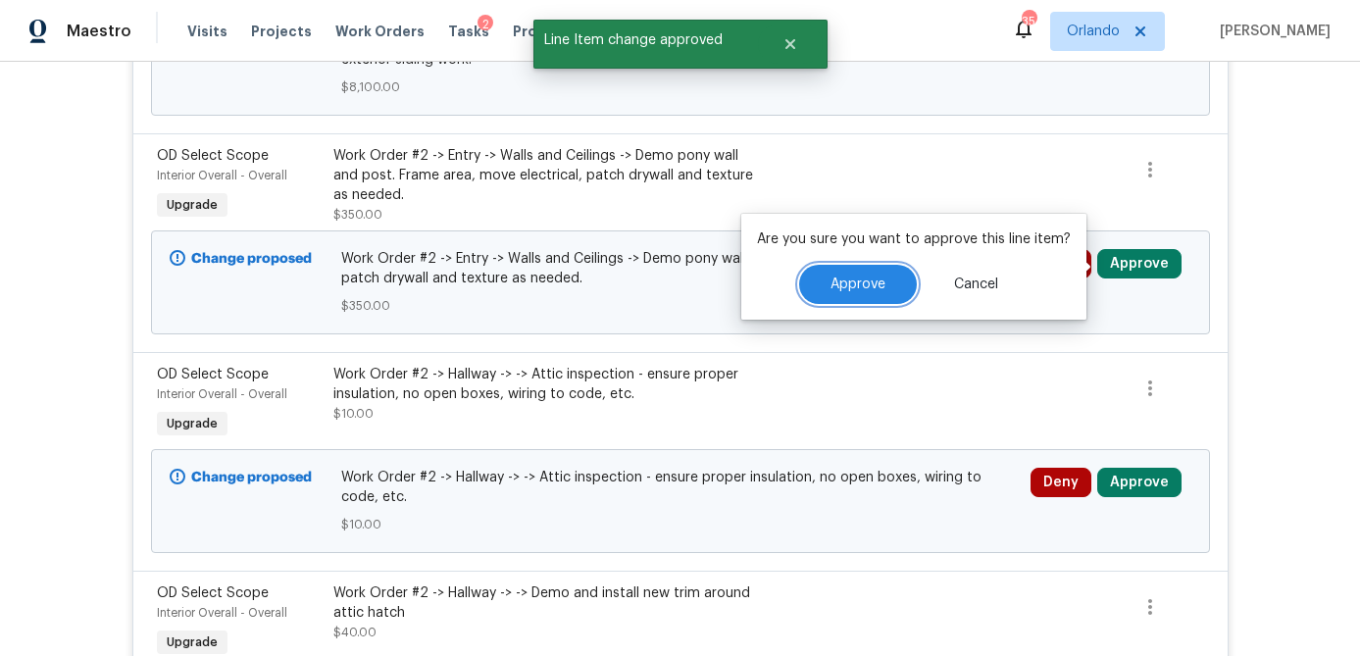
click at [886, 280] on button "Approve" at bounding box center [858, 284] width 118 height 39
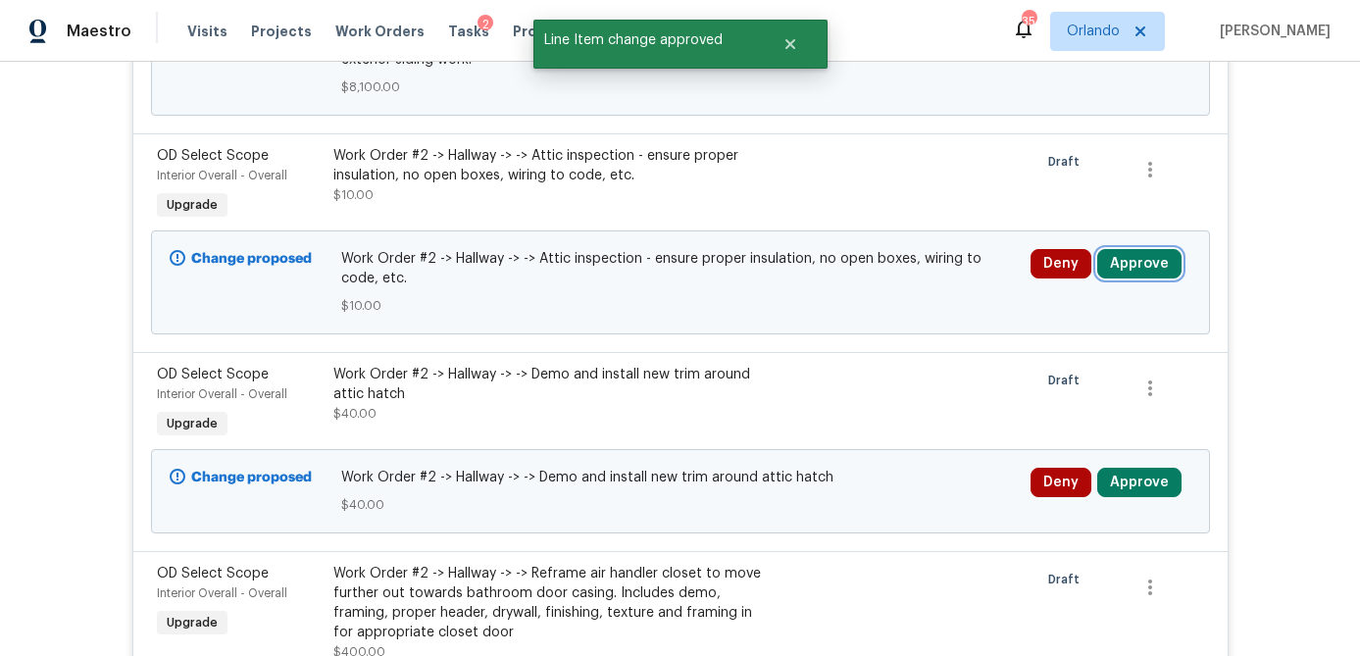
click at [1142, 276] on button "Approve" at bounding box center [1139, 263] width 84 height 29
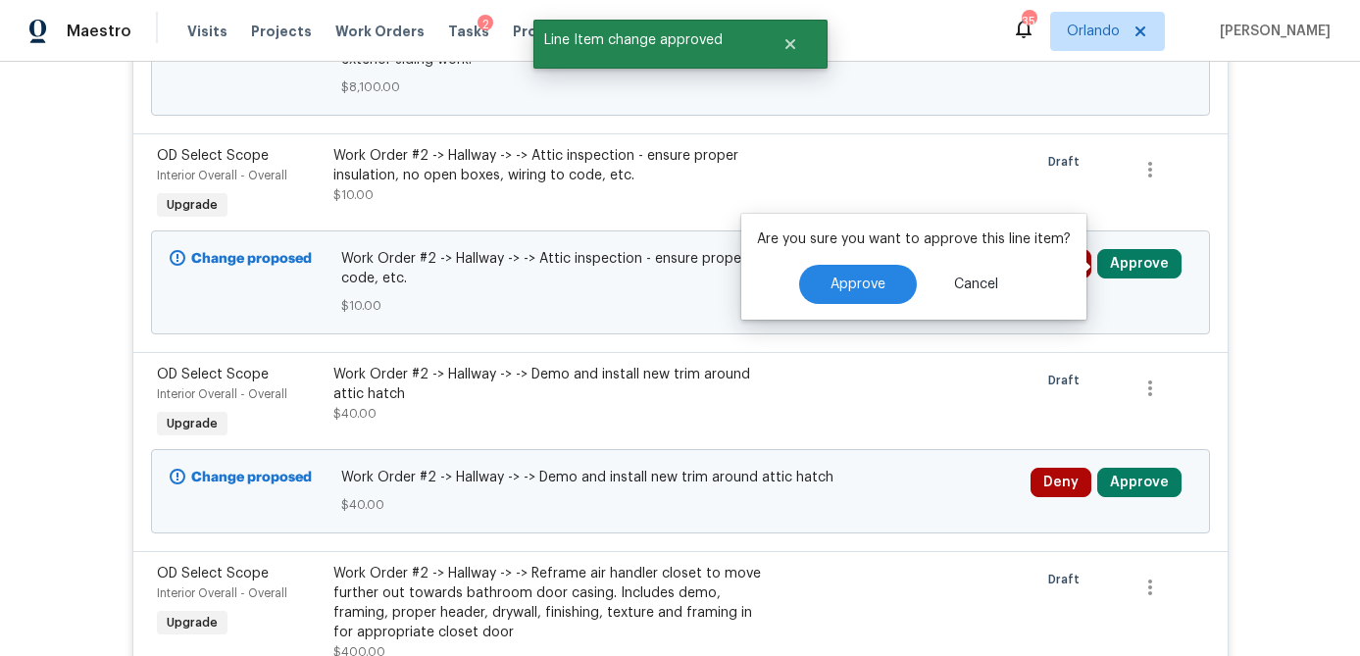
click at [864, 300] on div "Are you sure you want to approve this line item? Approve Cancel" at bounding box center [913, 267] width 345 height 106
click at [848, 284] on span "Approve" at bounding box center [858, 285] width 55 height 15
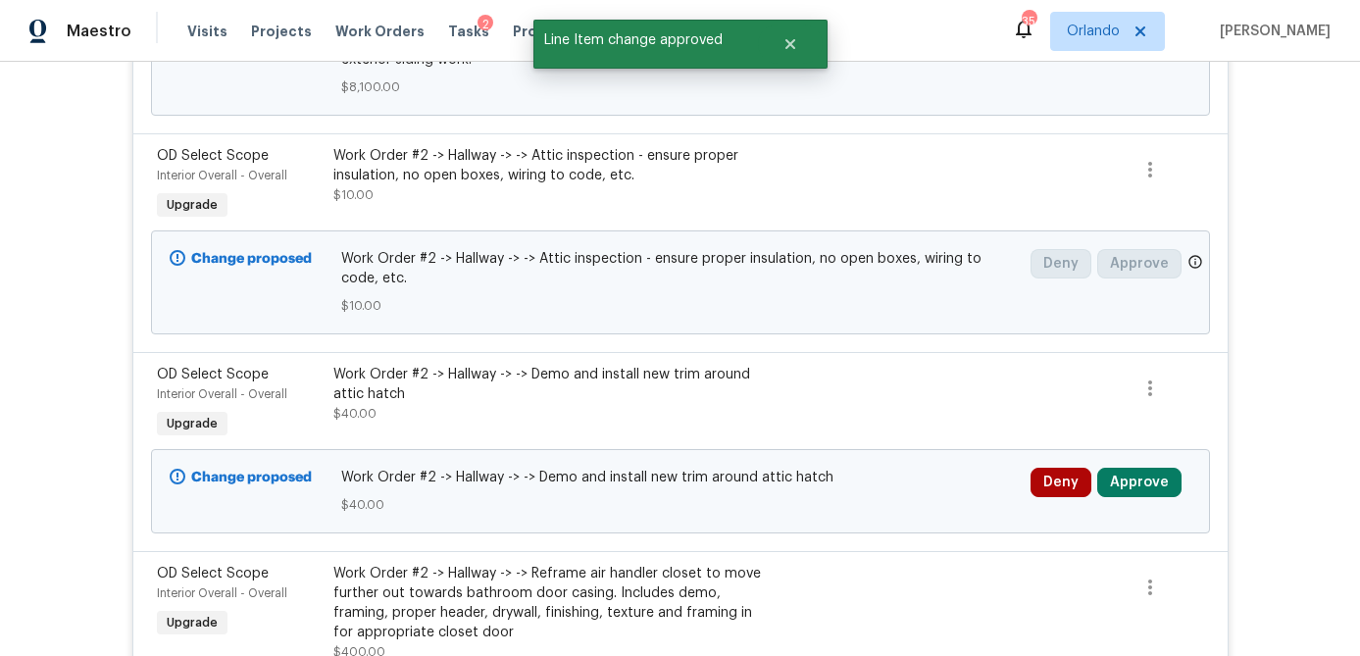
scroll to position [235, 0]
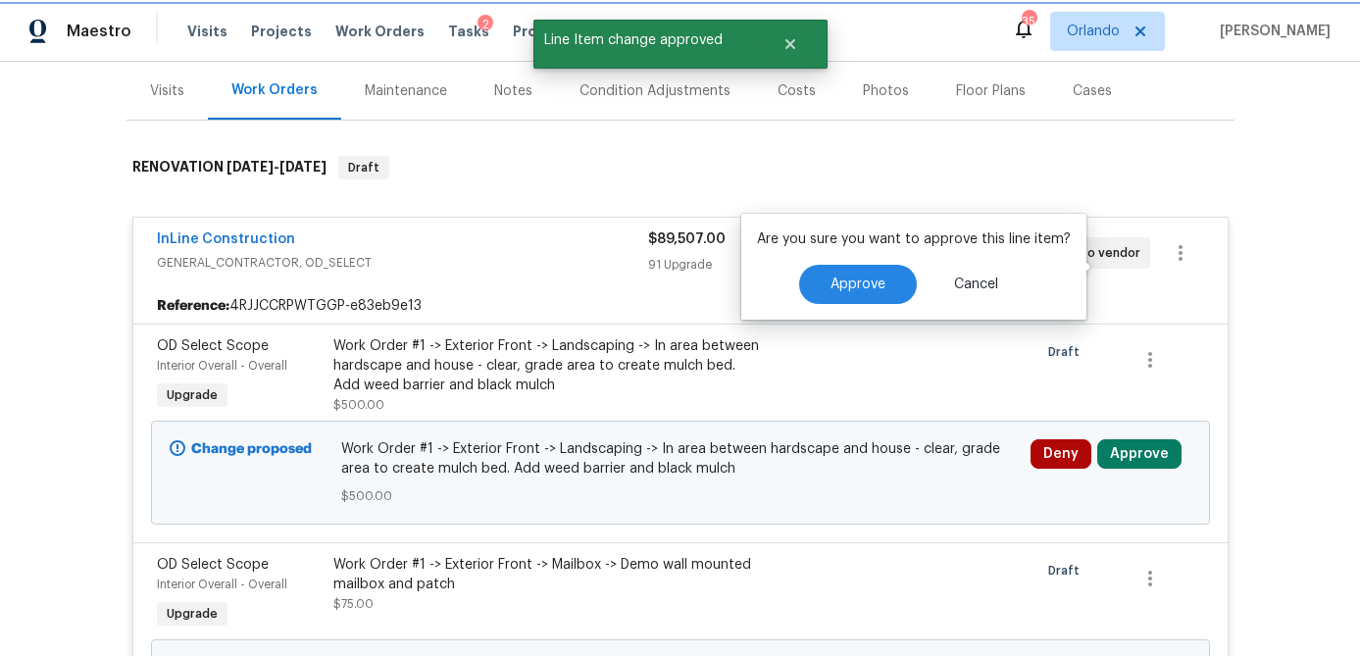
scroll to position [1281, 0]
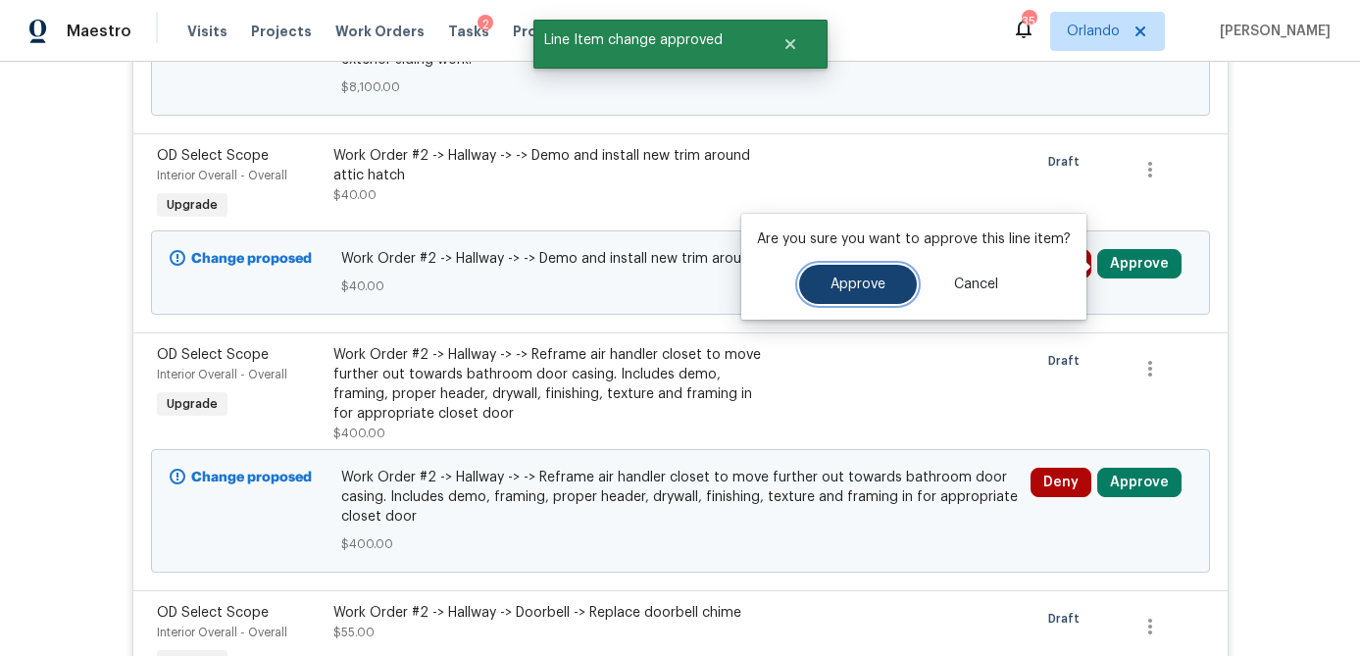
click at [835, 289] on span "Approve" at bounding box center [858, 285] width 55 height 15
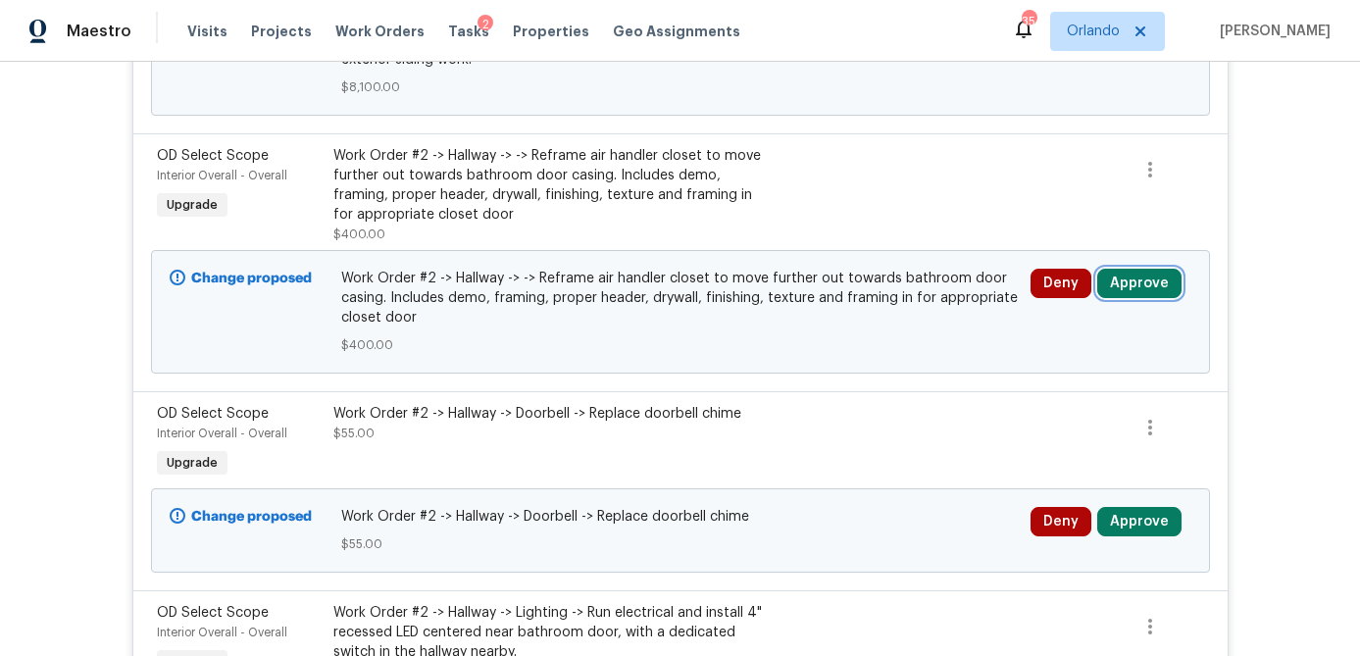
click at [1139, 290] on button "Approve" at bounding box center [1139, 283] width 84 height 29
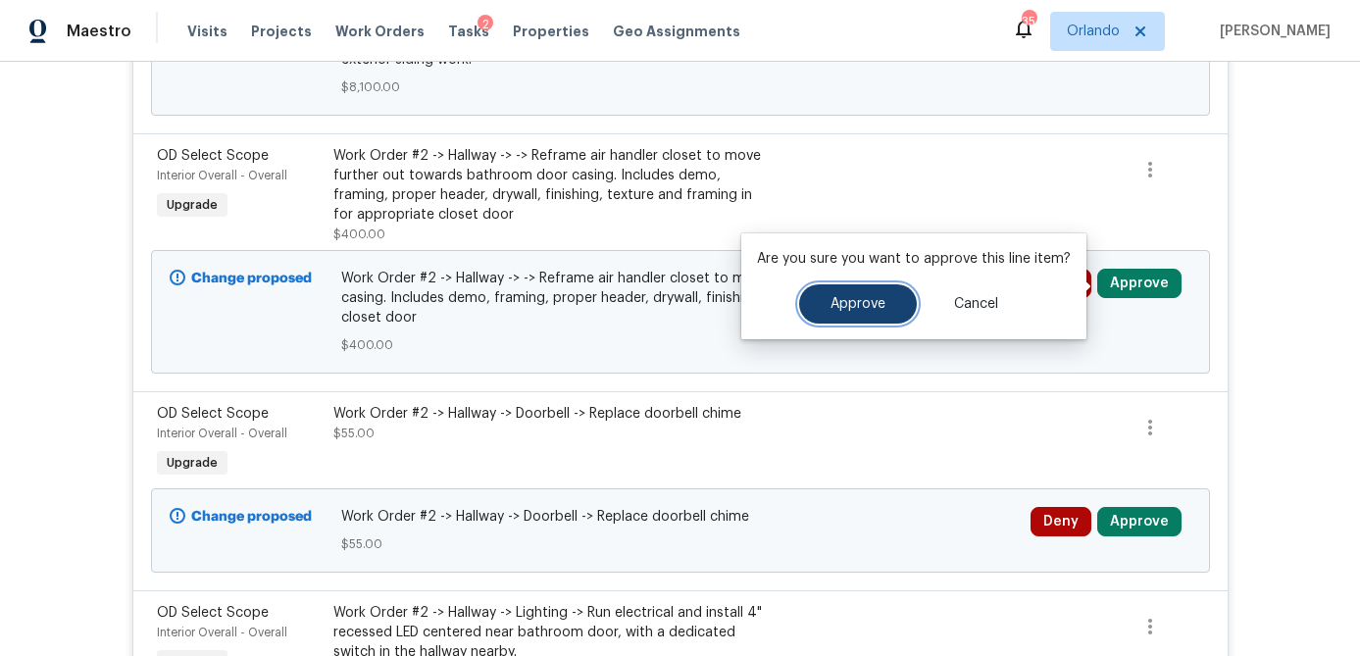
click at [888, 299] on button "Approve" at bounding box center [858, 303] width 118 height 39
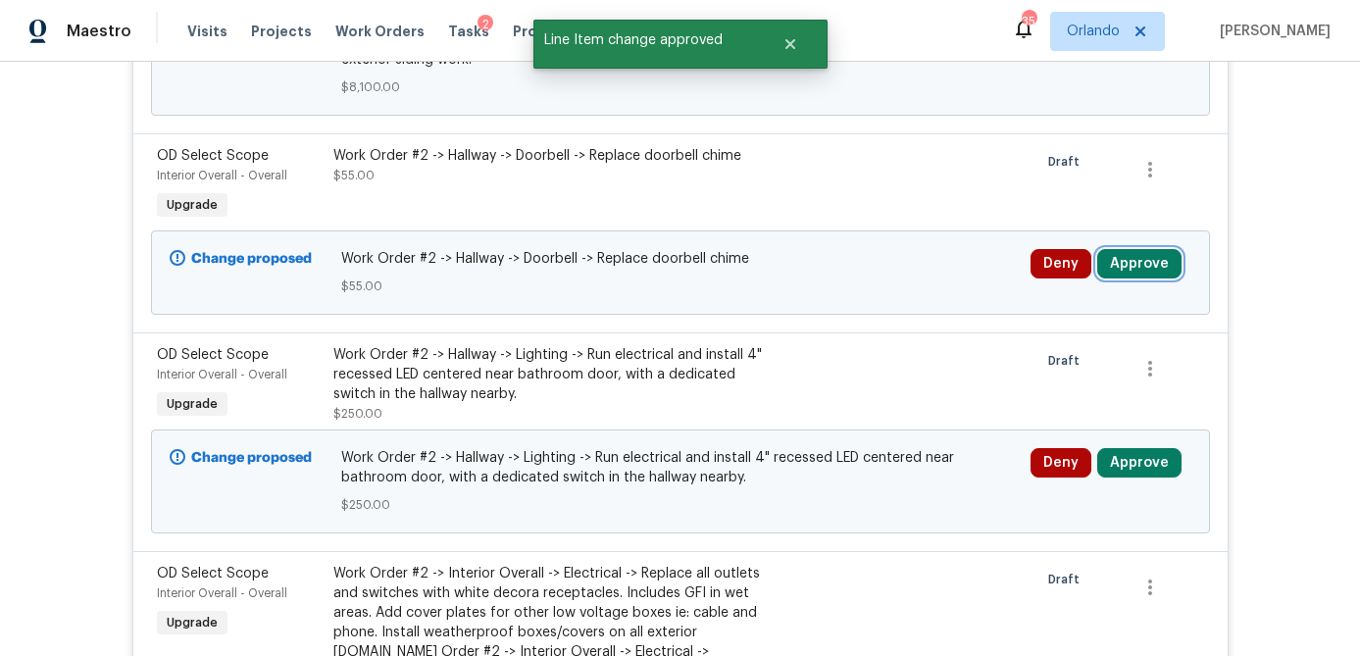
click at [1138, 272] on button "Approve" at bounding box center [1139, 263] width 84 height 29
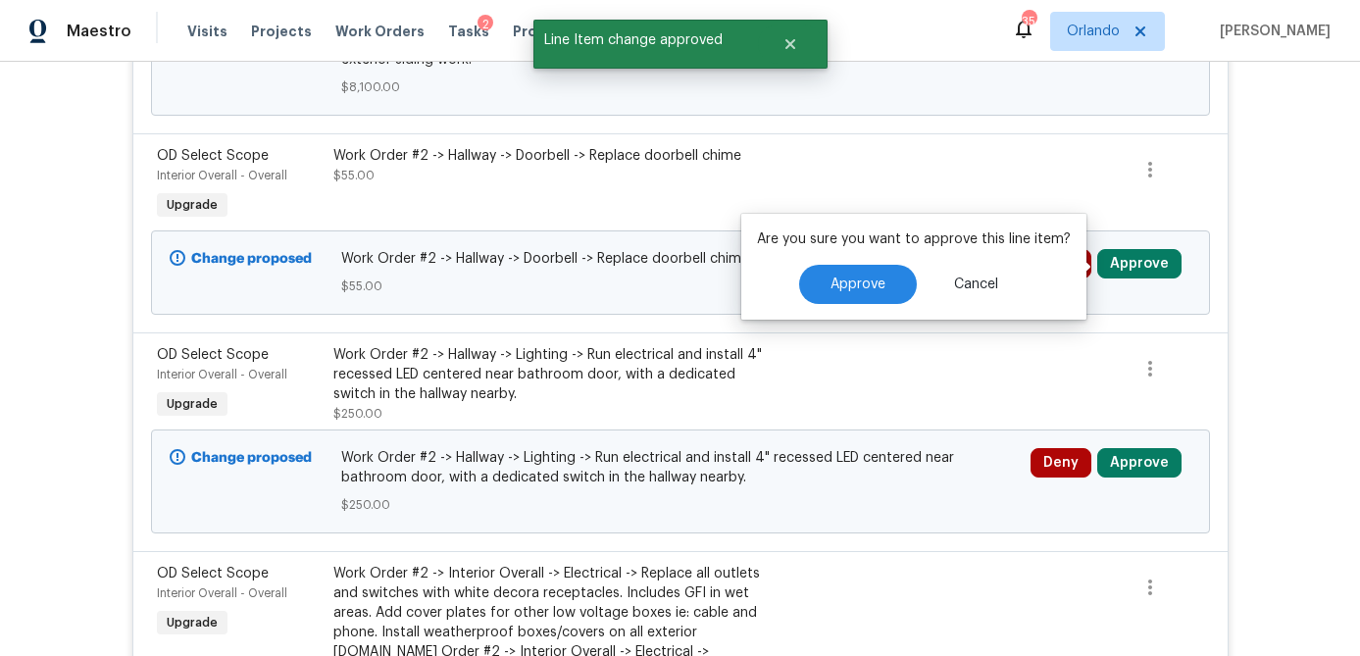
click at [887, 291] on button "Approve" at bounding box center [858, 284] width 118 height 39
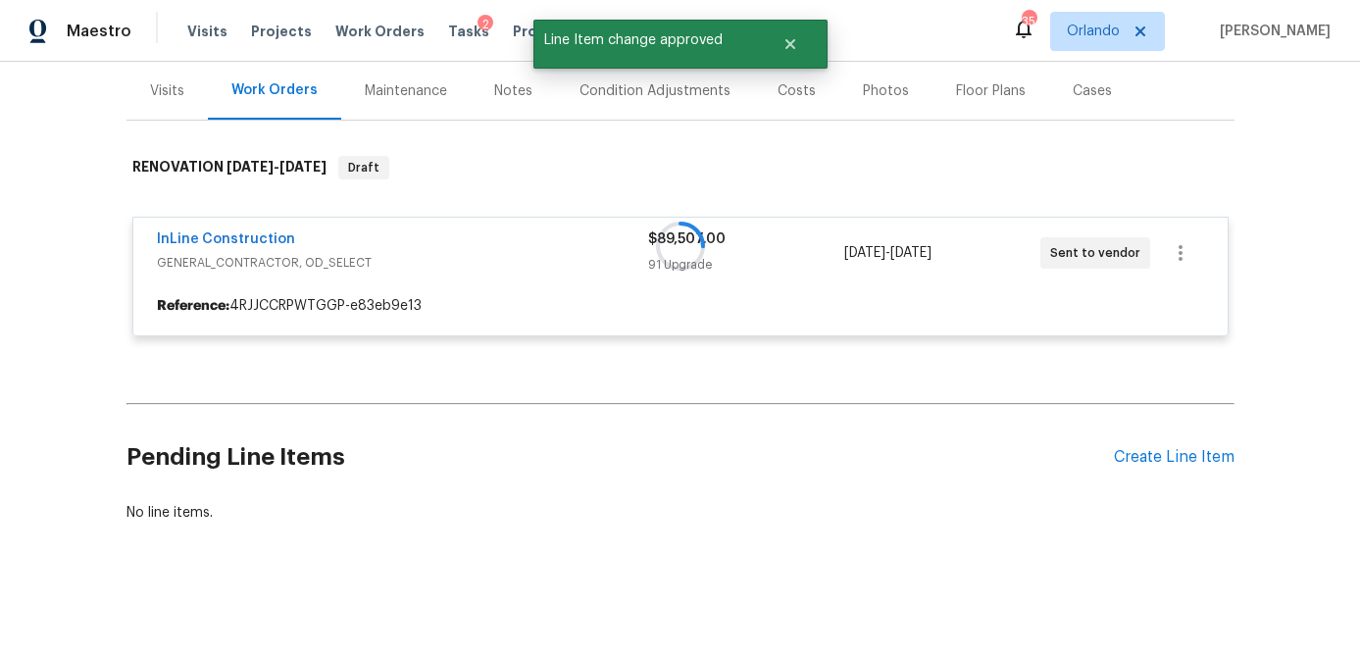
scroll to position [235, 0]
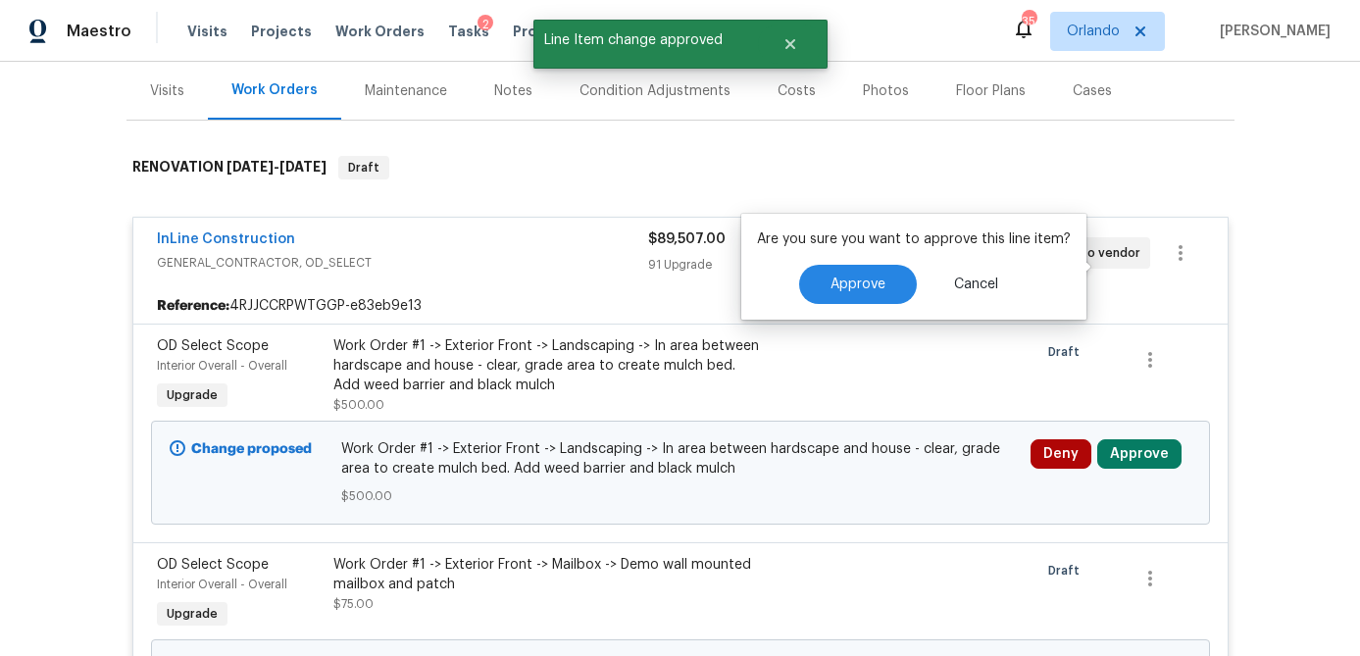
click at [829, 276] on div "Are you sure you want to approve this line item? Approve Cancel" at bounding box center [913, 267] width 345 height 106
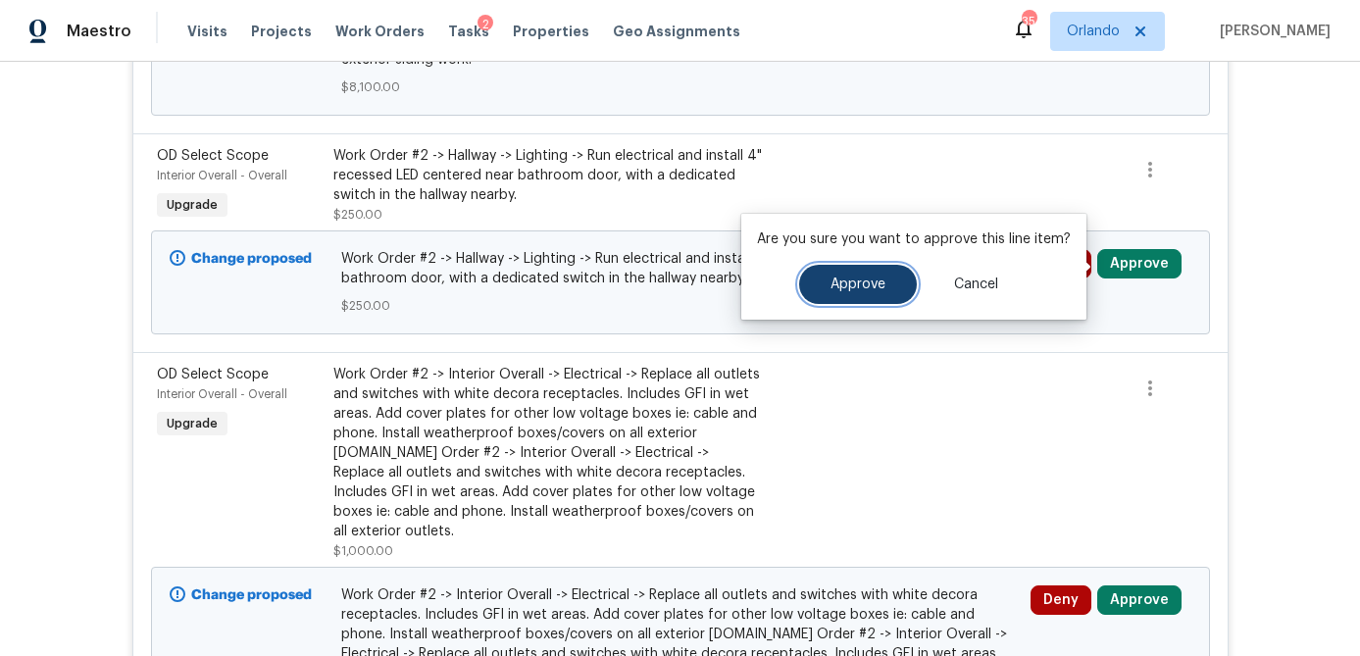
click at [855, 291] on span "Approve" at bounding box center [858, 285] width 55 height 15
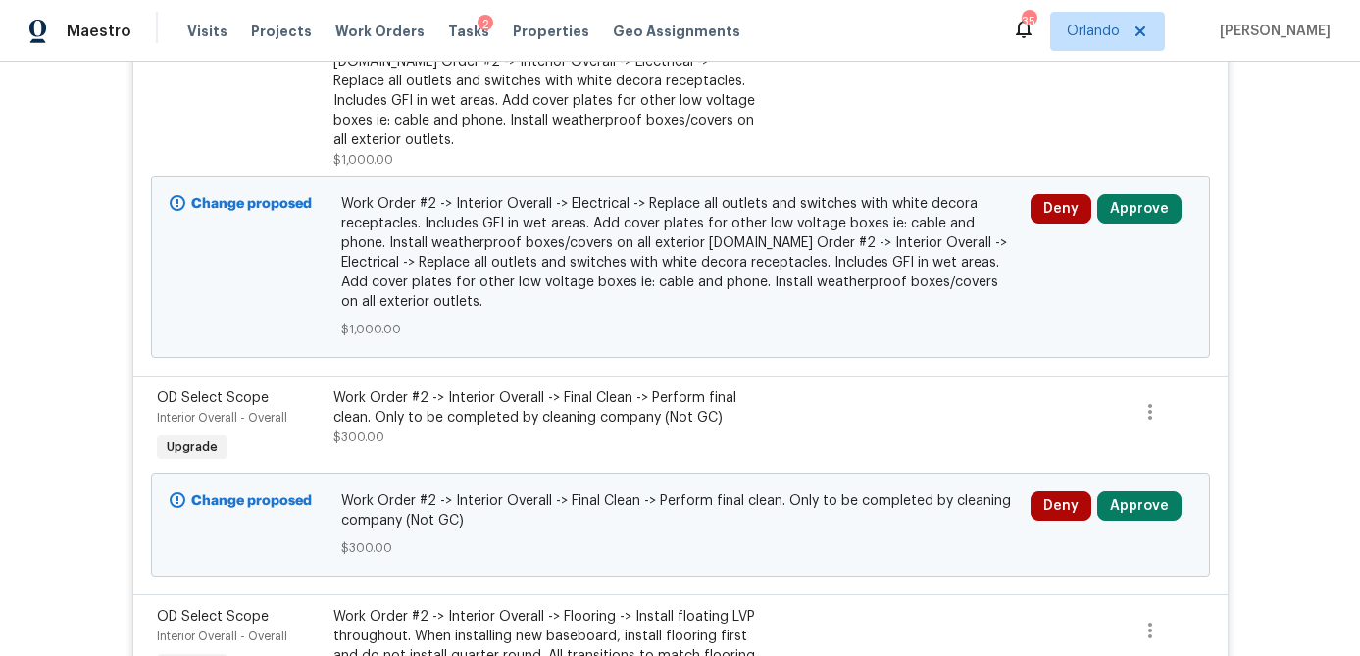
scroll to position [1683, 0]
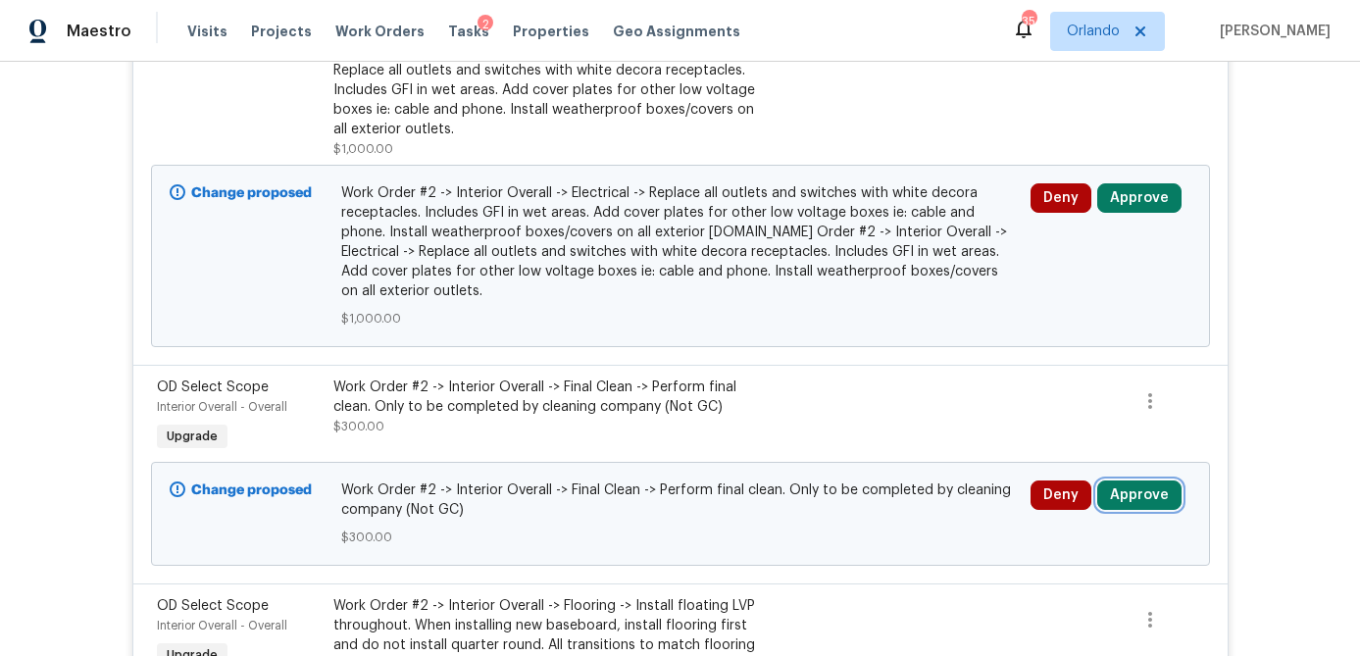
click at [1137, 497] on button "Approve" at bounding box center [1139, 495] width 84 height 29
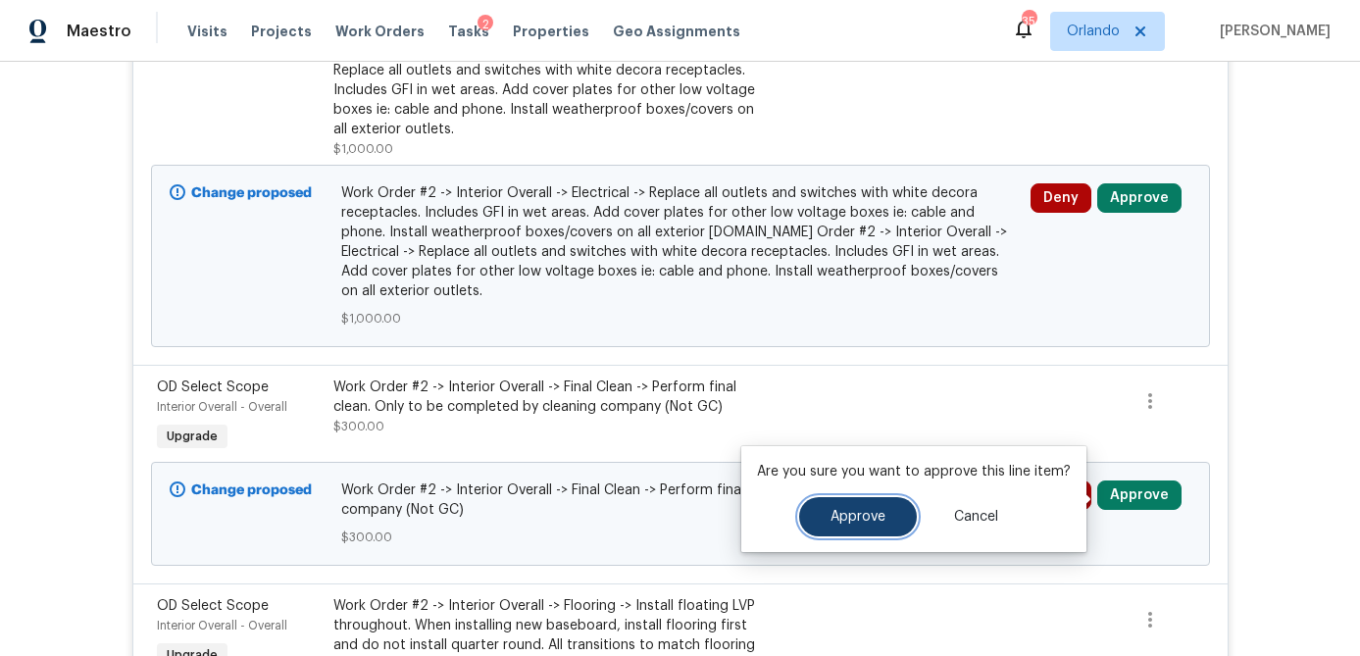
click at [870, 511] on span "Approve" at bounding box center [858, 517] width 55 height 15
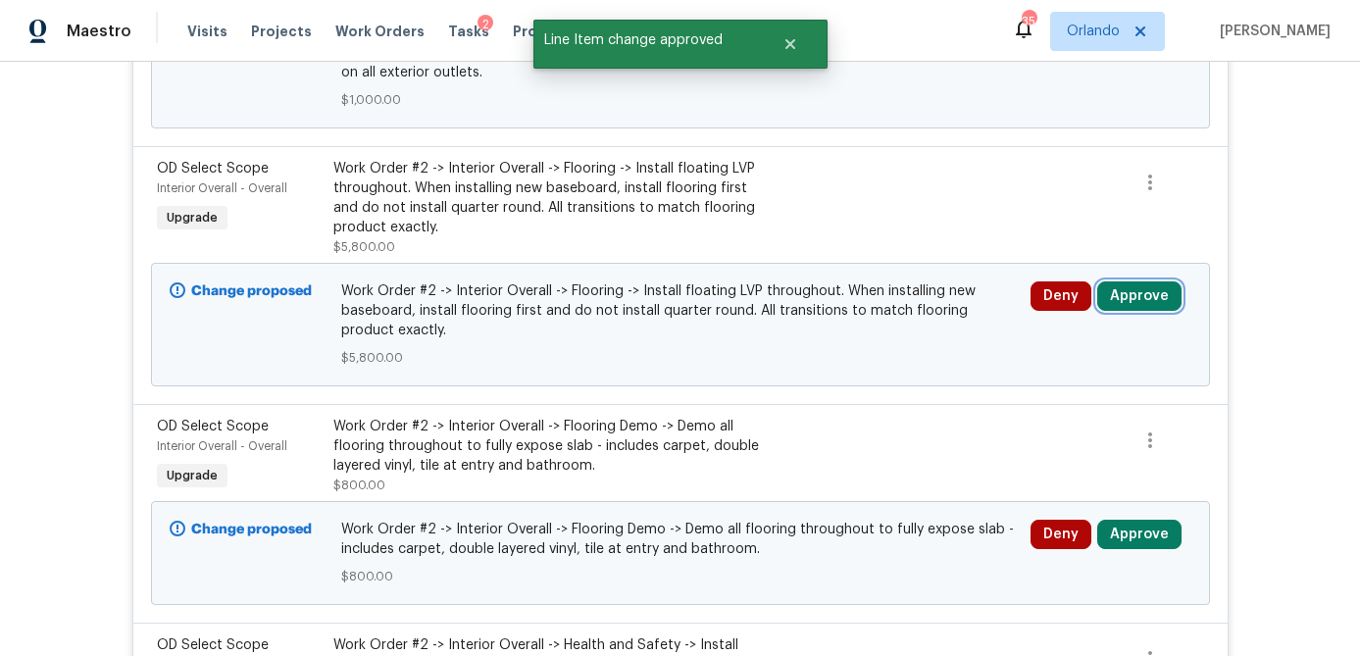
click at [1133, 303] on button "Approve" at bounding box center [1139, 295] width 84 height 29
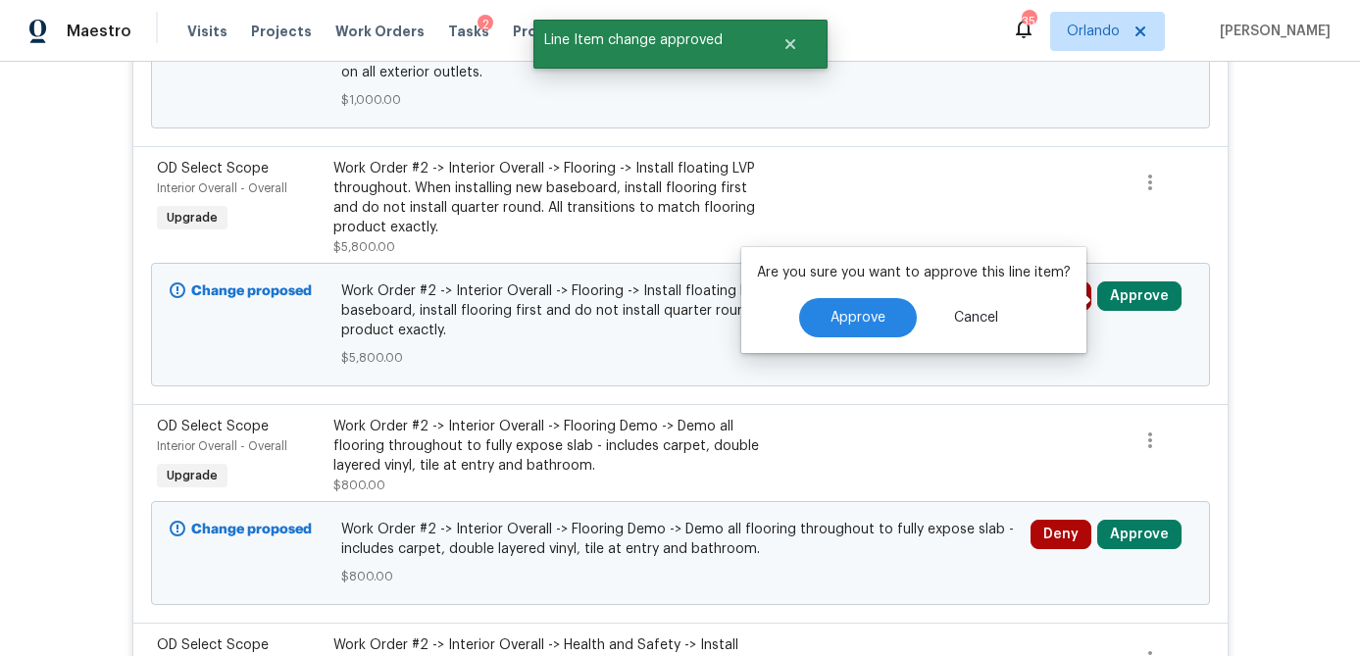
click at [879, 323] on div "Are you sure you want to approve this line item? Approve Cancel" at bounding box center [913, 300] width 345 height 106
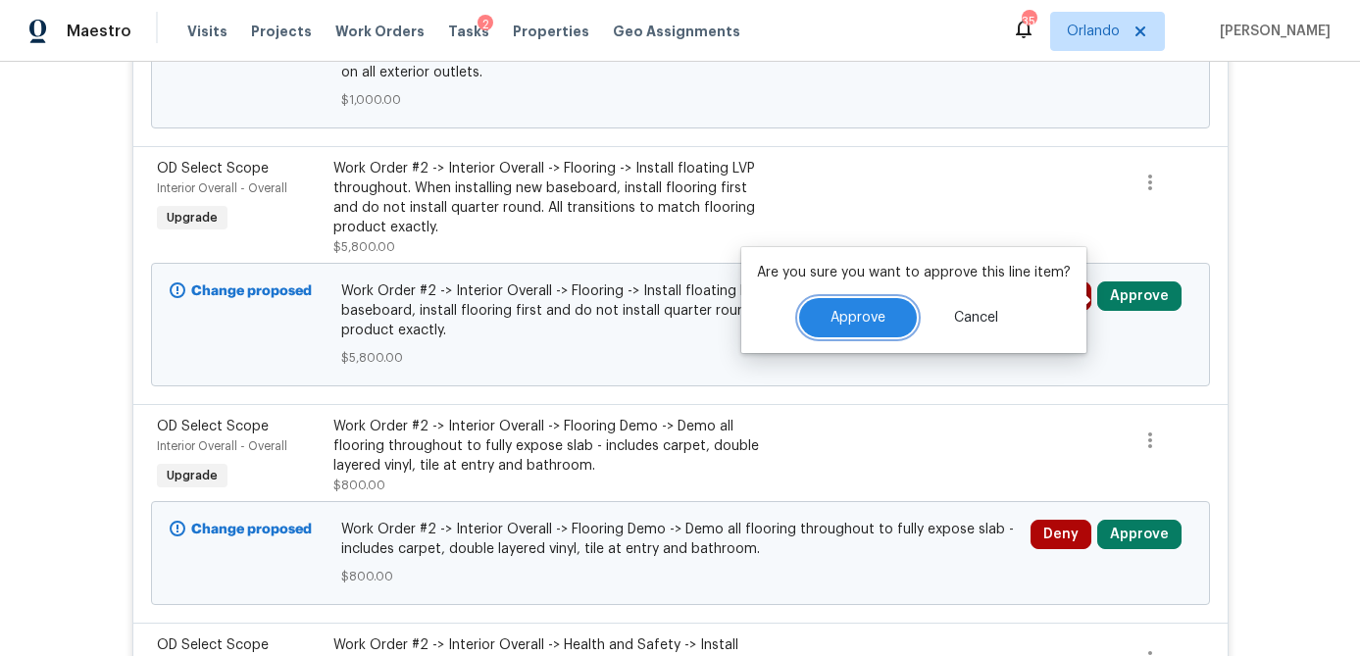
click at [879, 323] on span "Approve" at bounding box center [858, 318] width 55 height 15
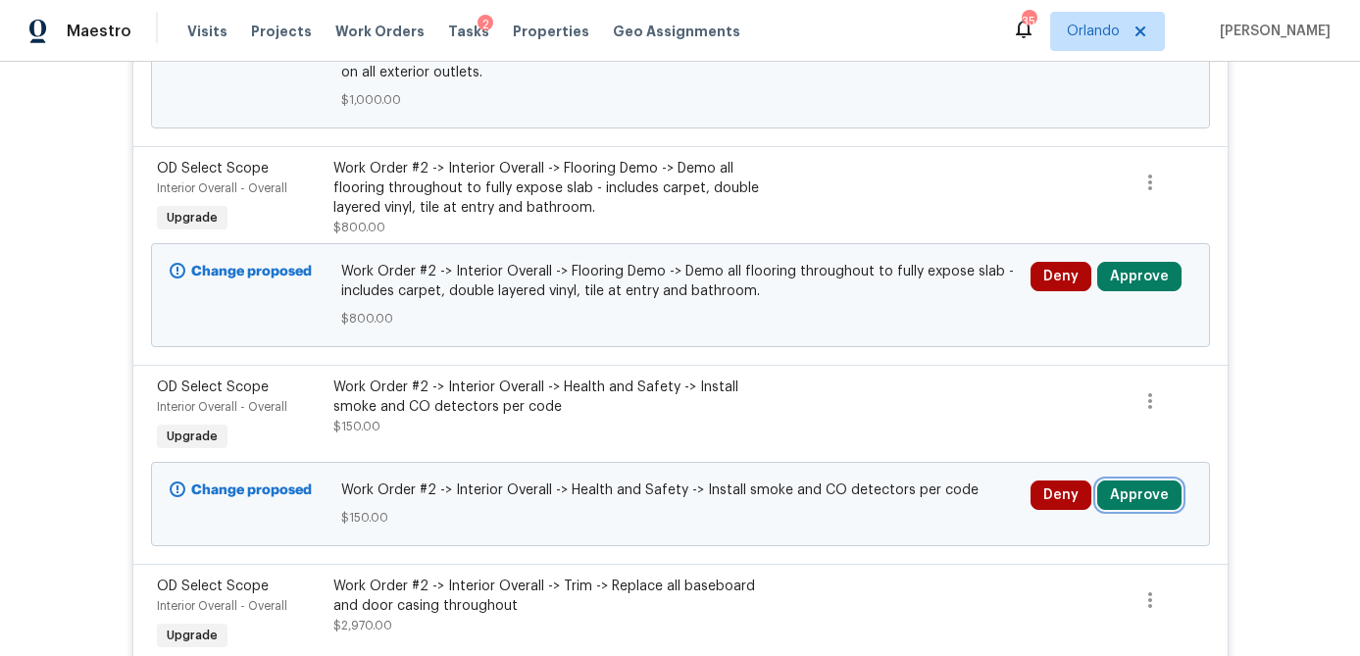
click at [1133, 503] on button "Approve" at bounding box center [1139, 495] width 84 height 29
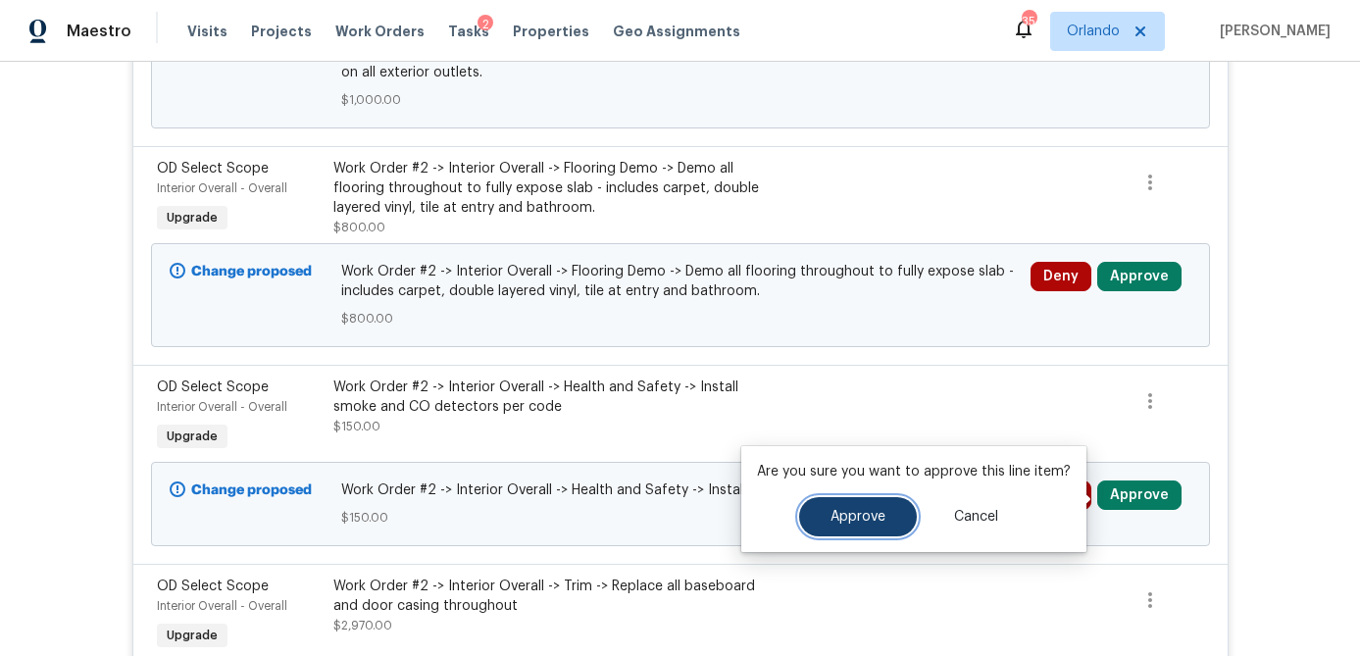
click at [856, 510] on span "Approve" at bounding box center [858, 517] width 55 height 15
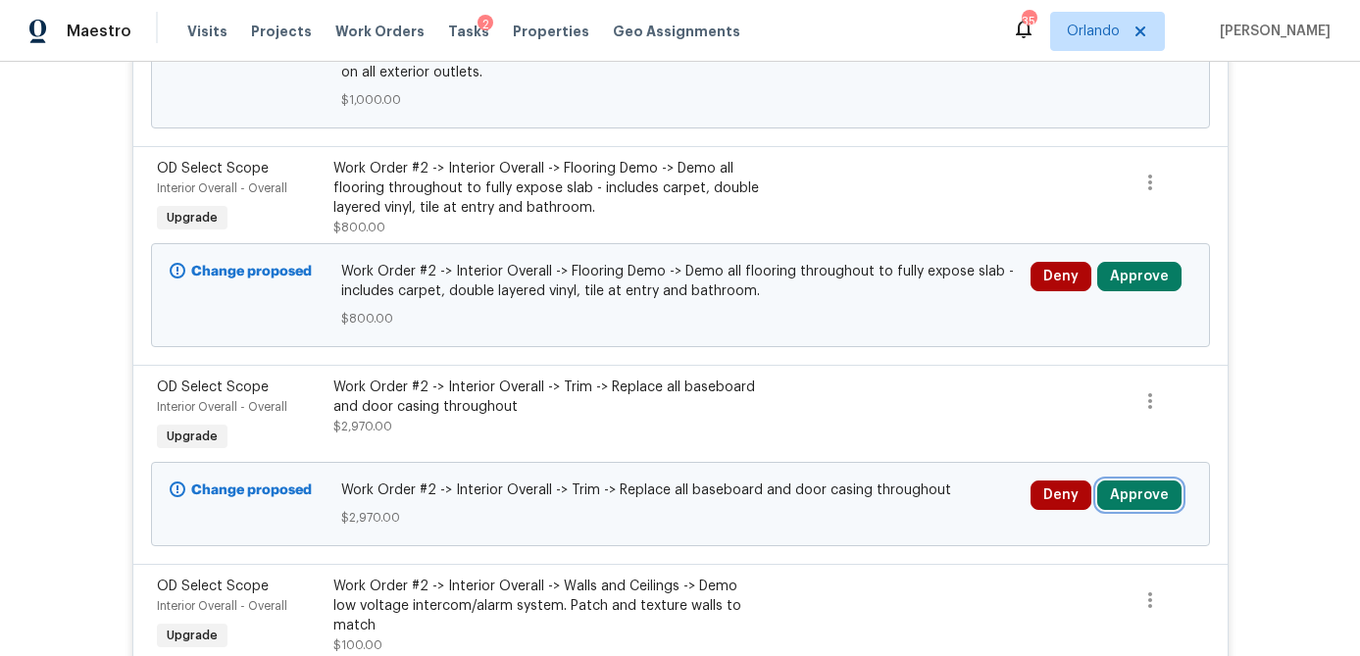
click at [1162, 498] on button "Approve" at bounding box center [1139, 495] width 84 height 29
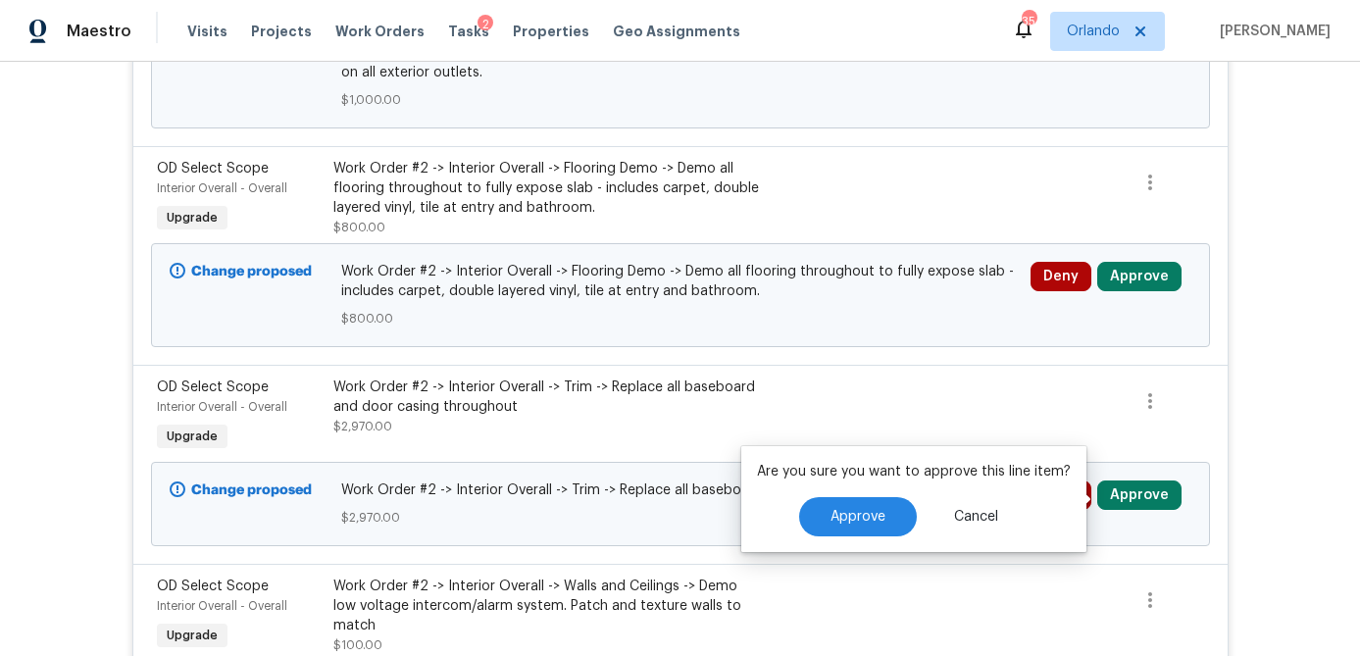
click at [879, 521] on div "Are you sure you want to approve this line item? Approve Cancel" at bounding box center [913, 499] width 345 height 106
click at [838, 510] on span "Approve" at bounding box center [858, 517] width 55 height 15
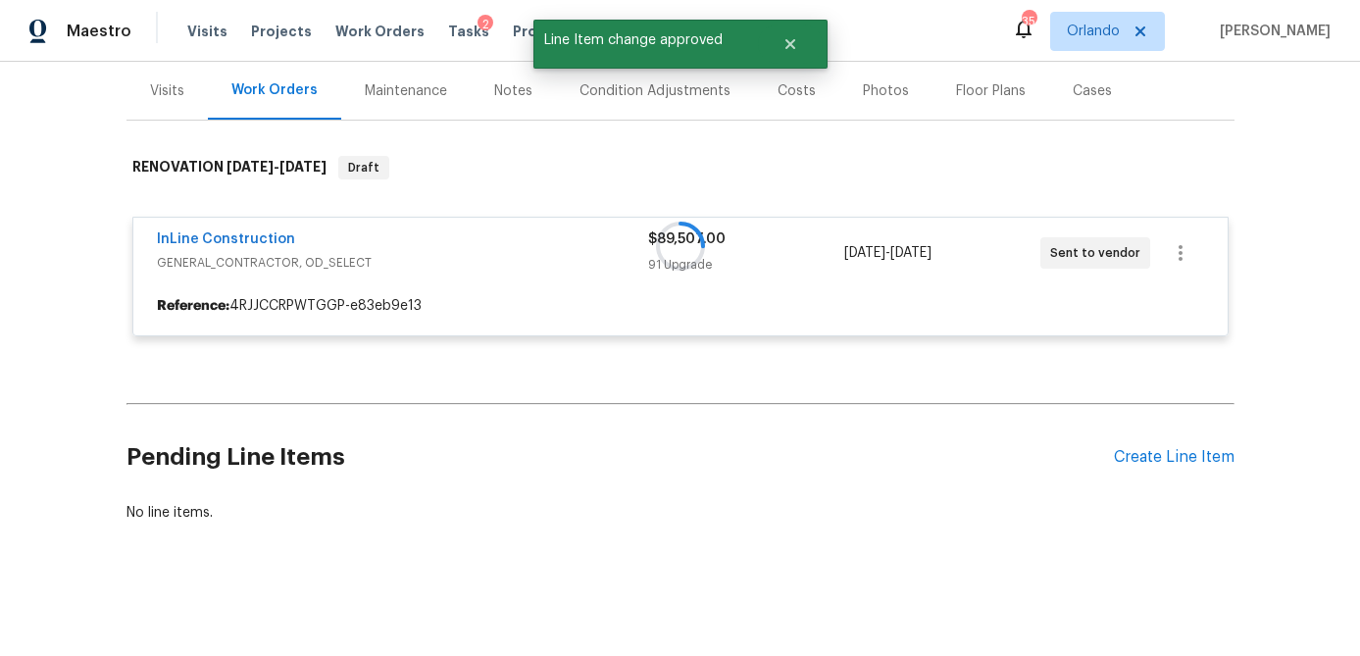
scroll to position [235, 0]
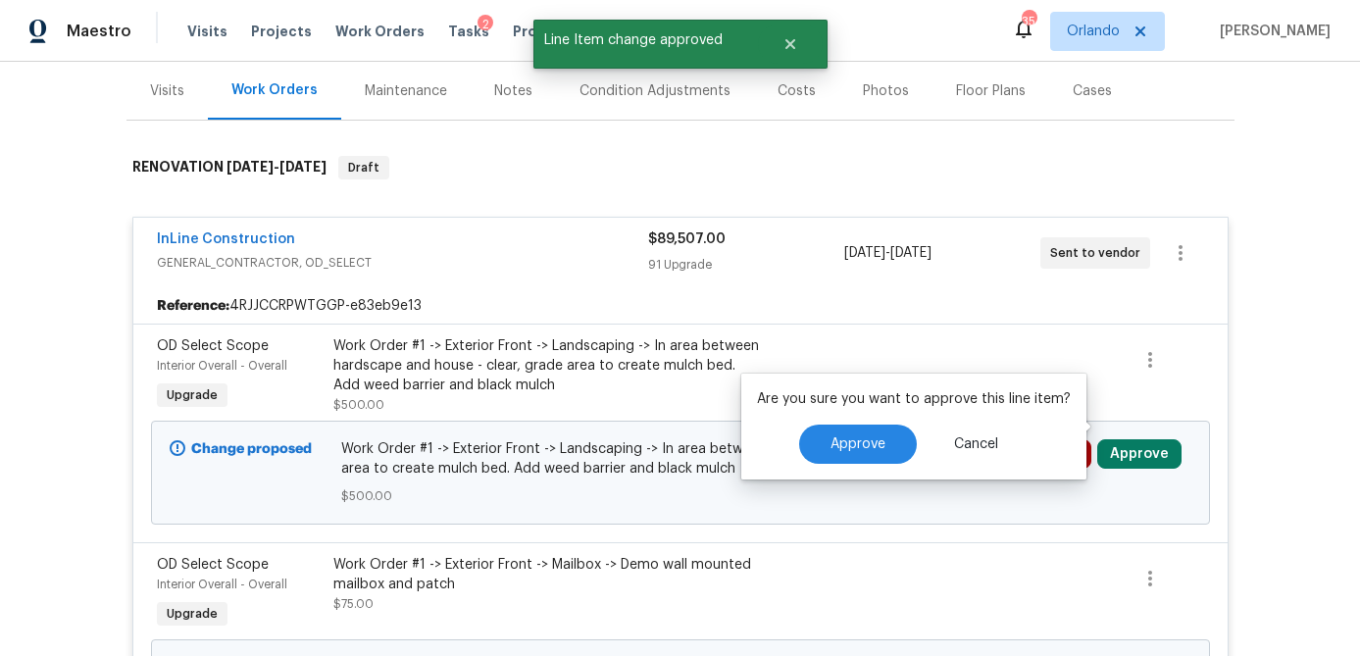
scroll to position [1755, 0]
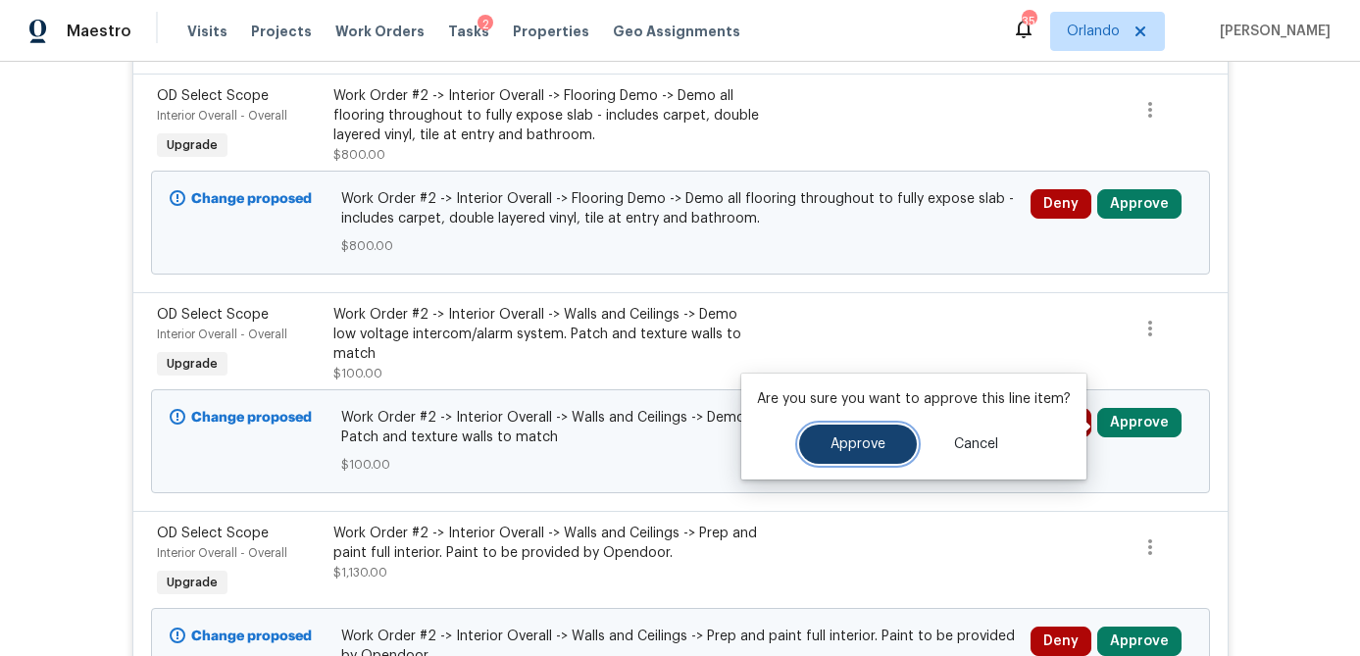
click at [836, 432] on button "Approve" at bounding box center [858, 444] width 118 height 39
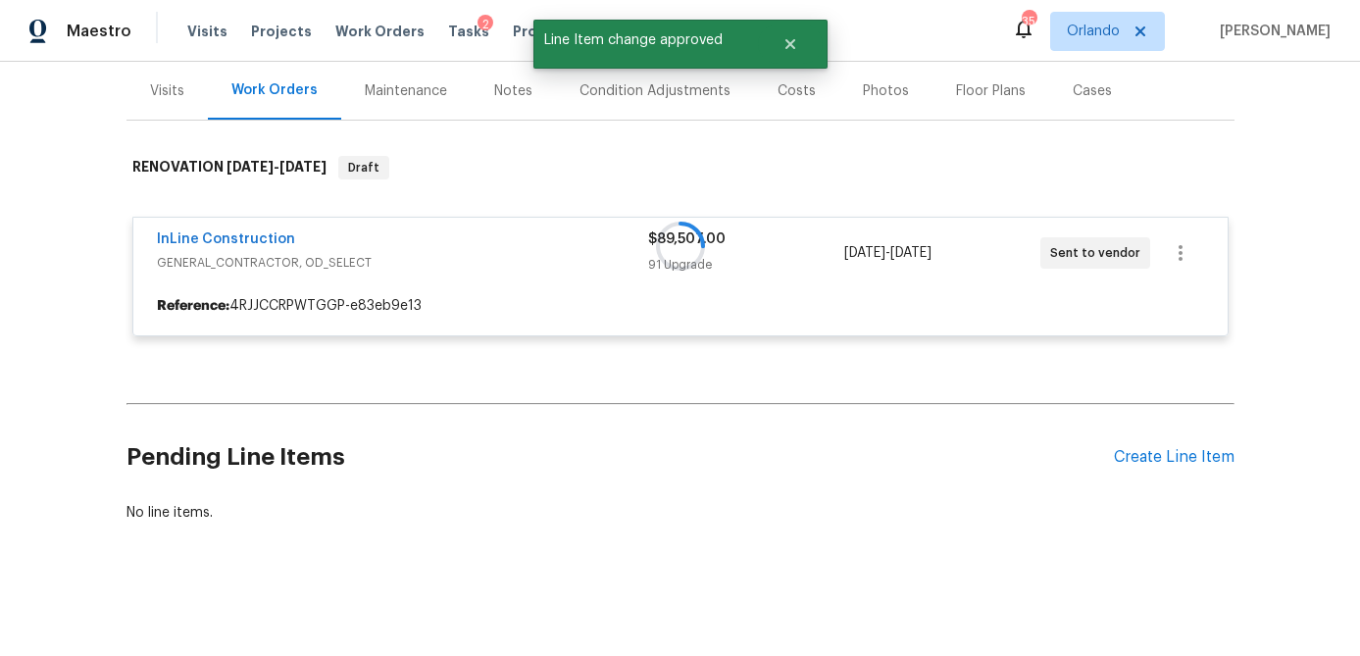
scroll to position [235, 0]
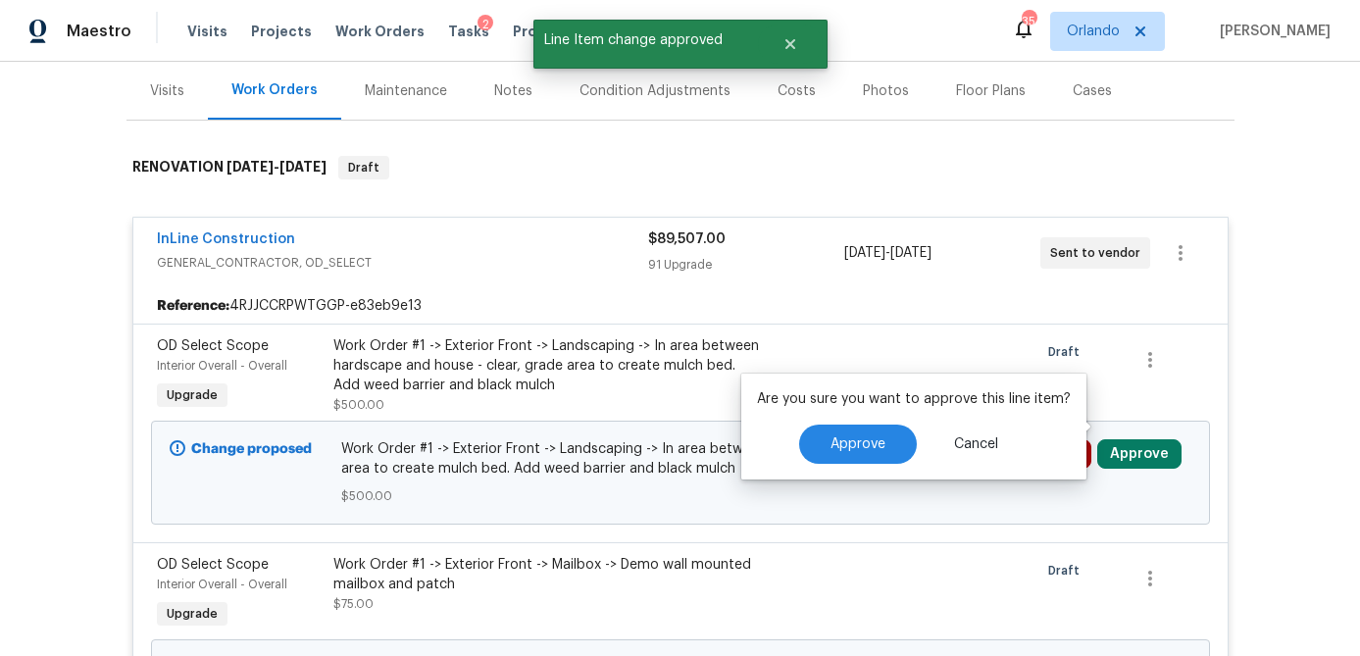
click at [887, 452] on div "Are you sure you want to approve this line item? Approve Cancel" at bounding box center [913, 427] width 345 height 106
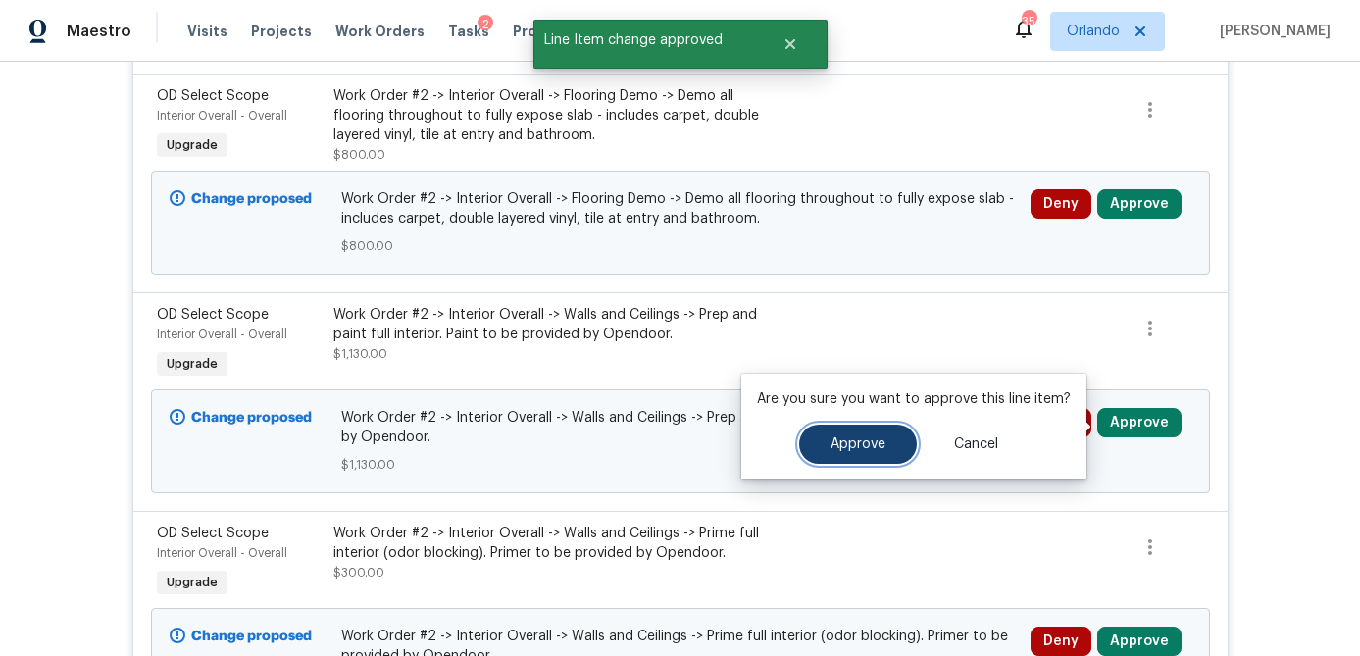
click at [854, 448] on span "Approve" at bounding box center [858, 444] width 55 height 15
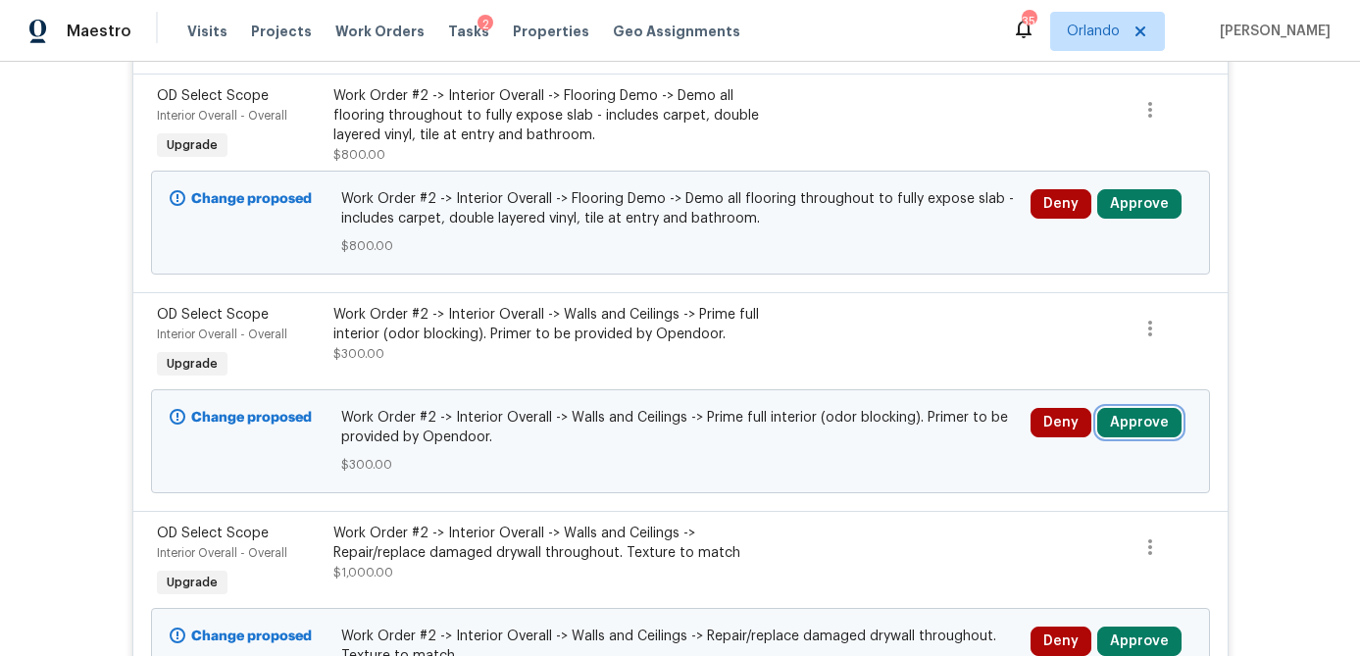
click at [1137, 424] on button "Approve" at bounding box center [1139, 422] width 84 height 29
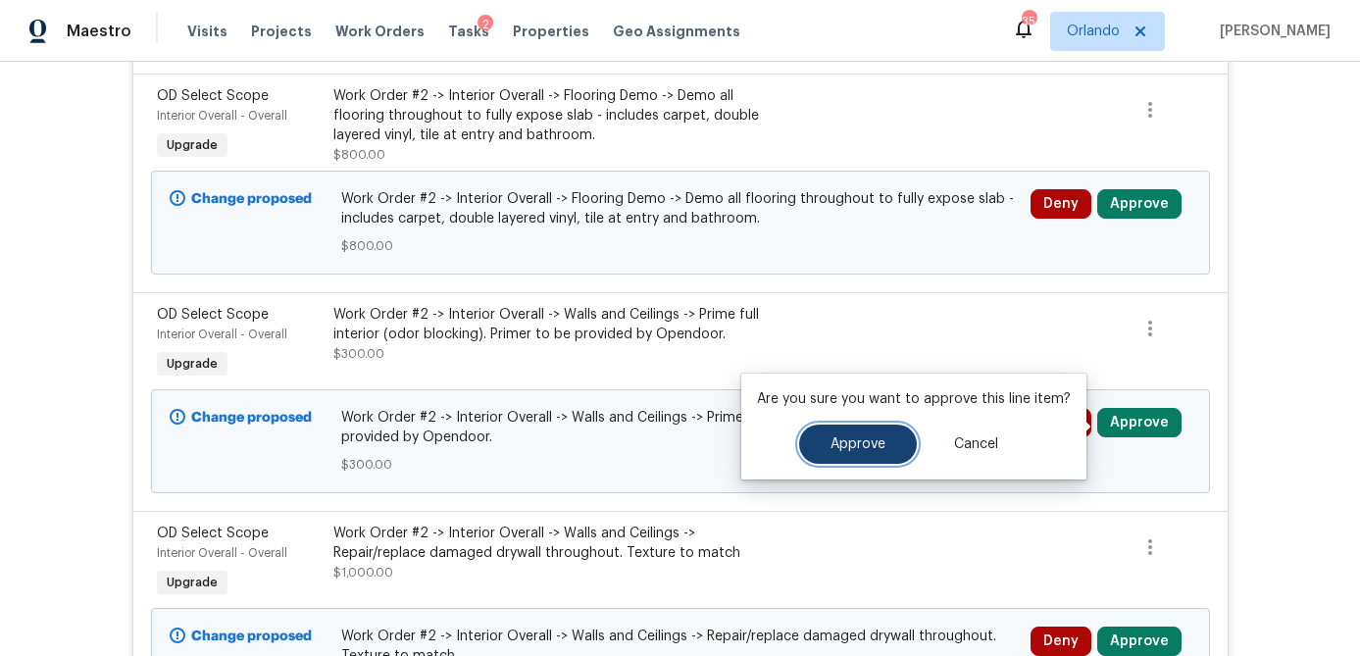
click at [831, 445] on span "Approve" at bounding box center [858, 444] width 55 height 15
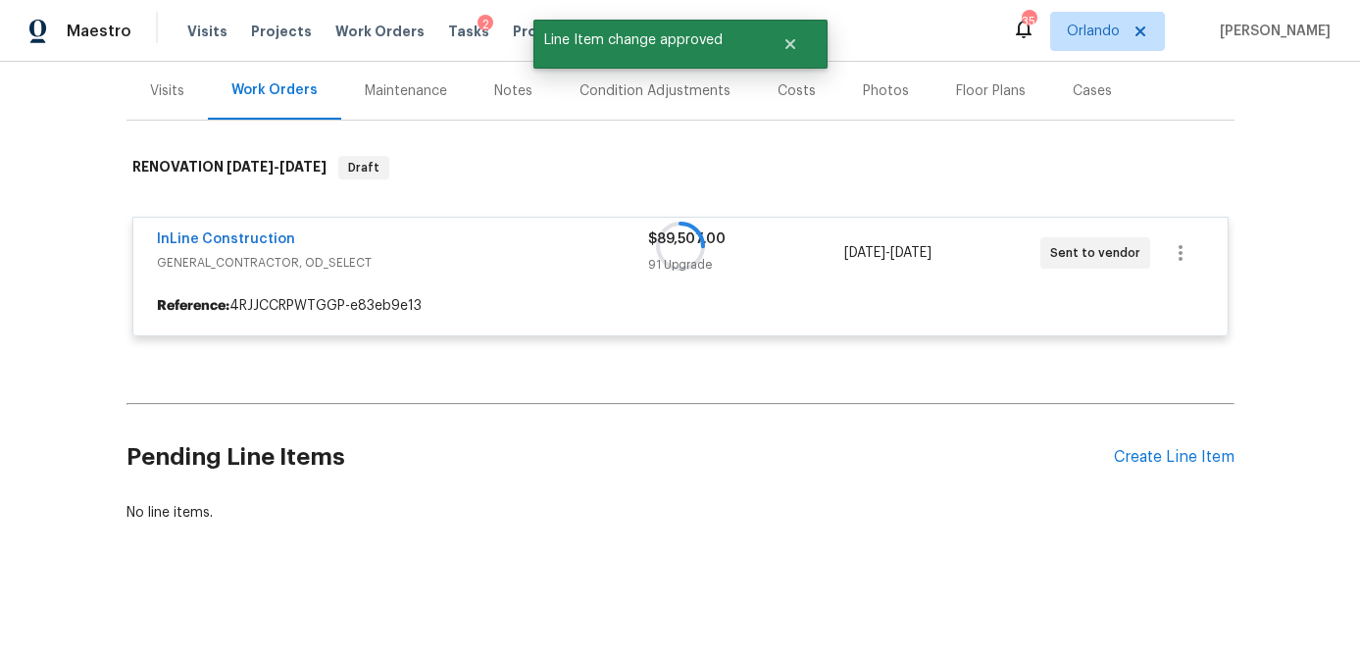
scroll to position [235, 0]
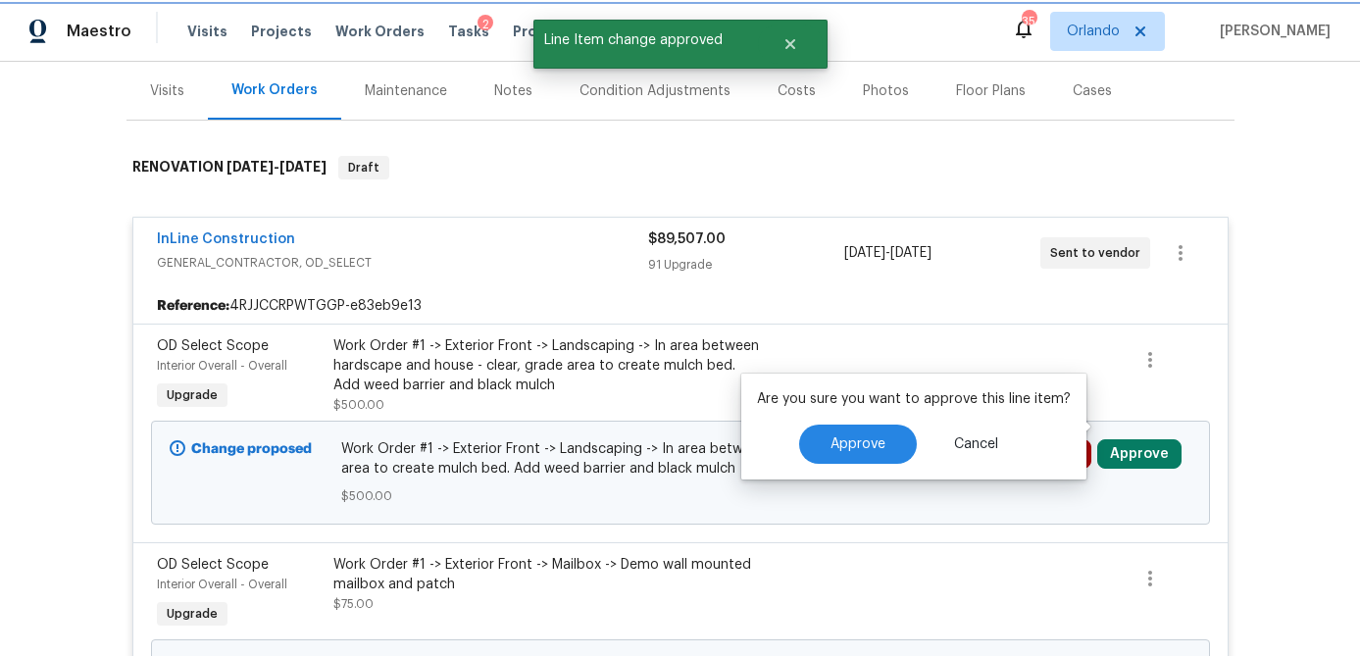
scroll to position [1755, 0]
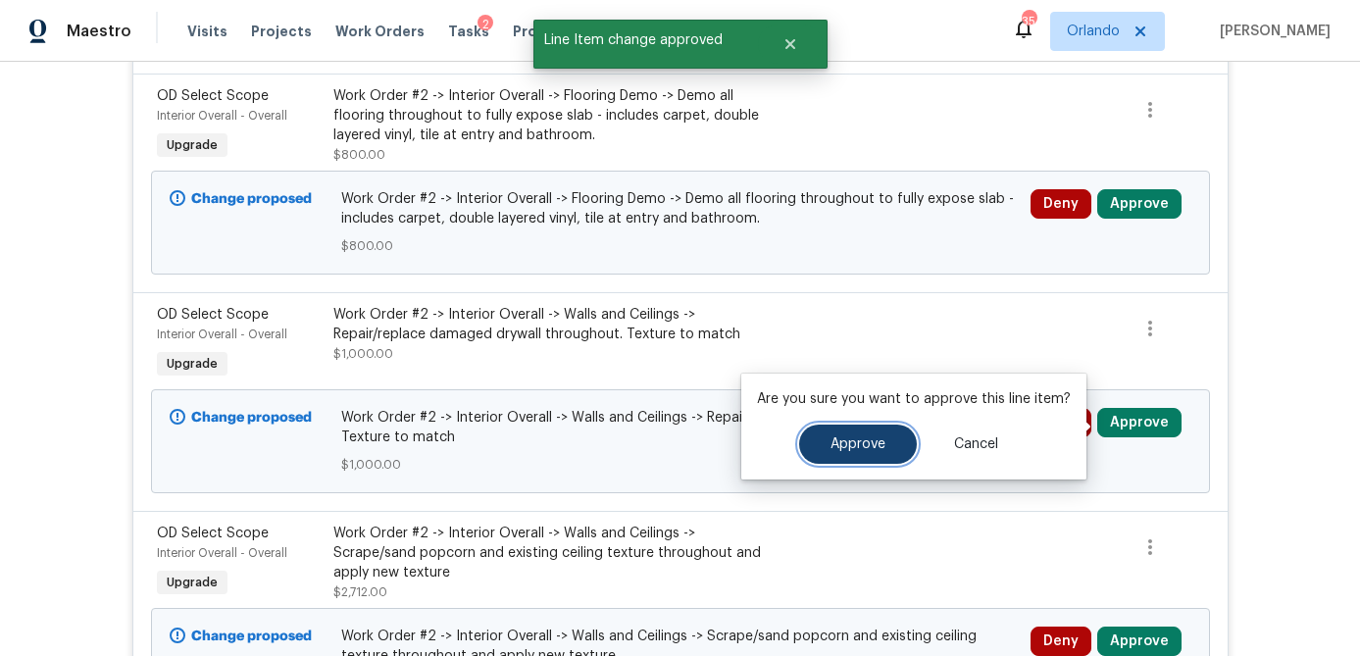
click at [881, 446] on button "Approve" at bounding box center [858, 444] width 118 height 39
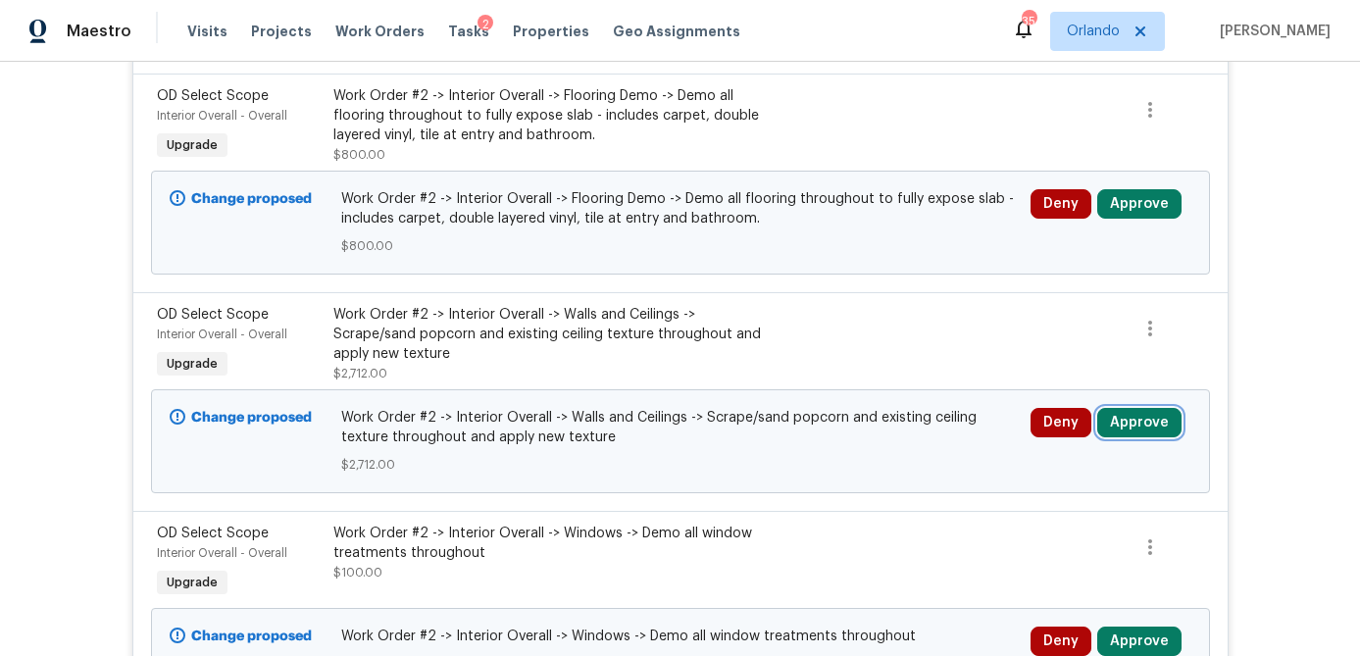
click at [1135, 422] on button "Approve" at bounding box center [1139, 422] width 84 height 29
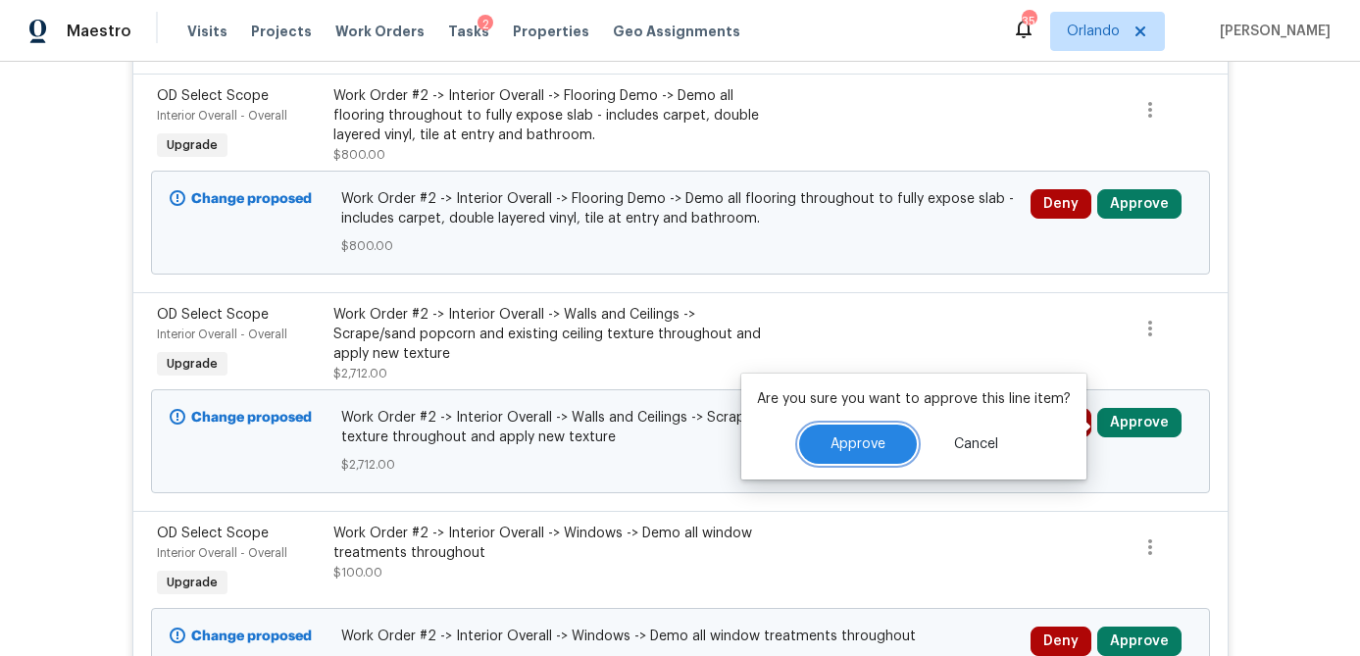
click at [849, 455] on button "Approve" at bounding box center [858, 444] width 118 height 39
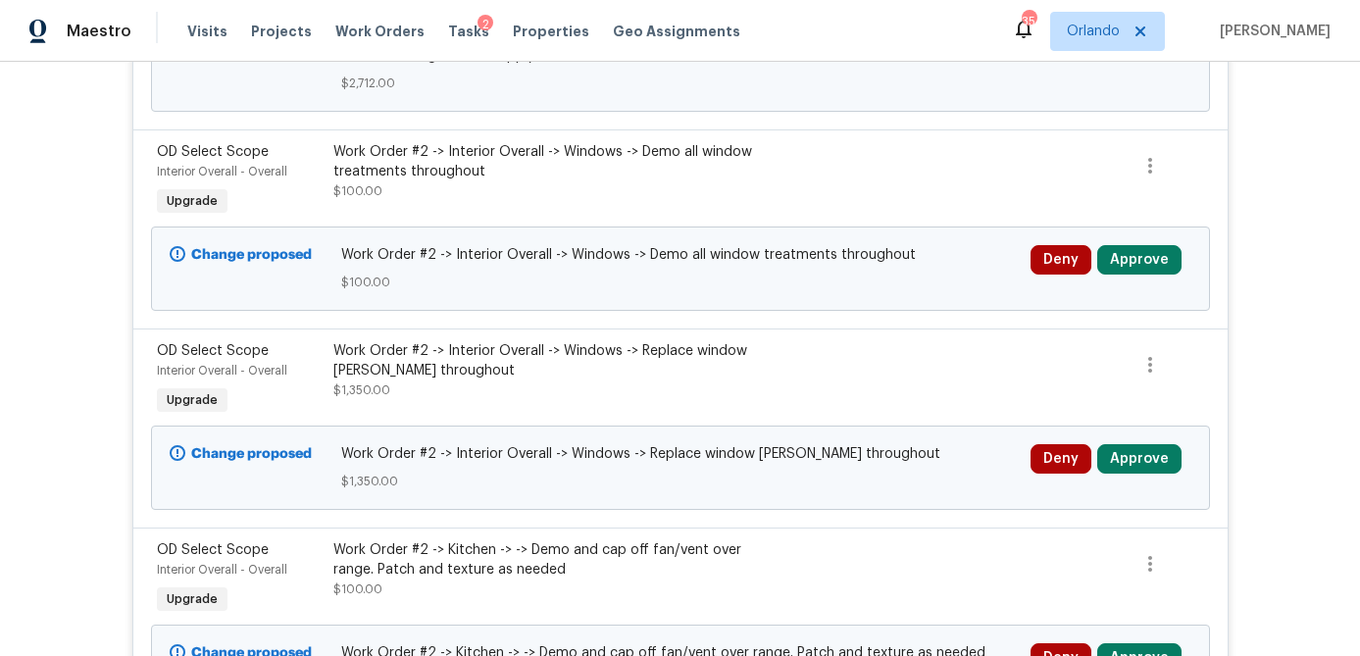
scroll to position [2138, 0]
click at [1130, 467] on button "Approve" at bounding box center [1139, 457] width 84 height 29
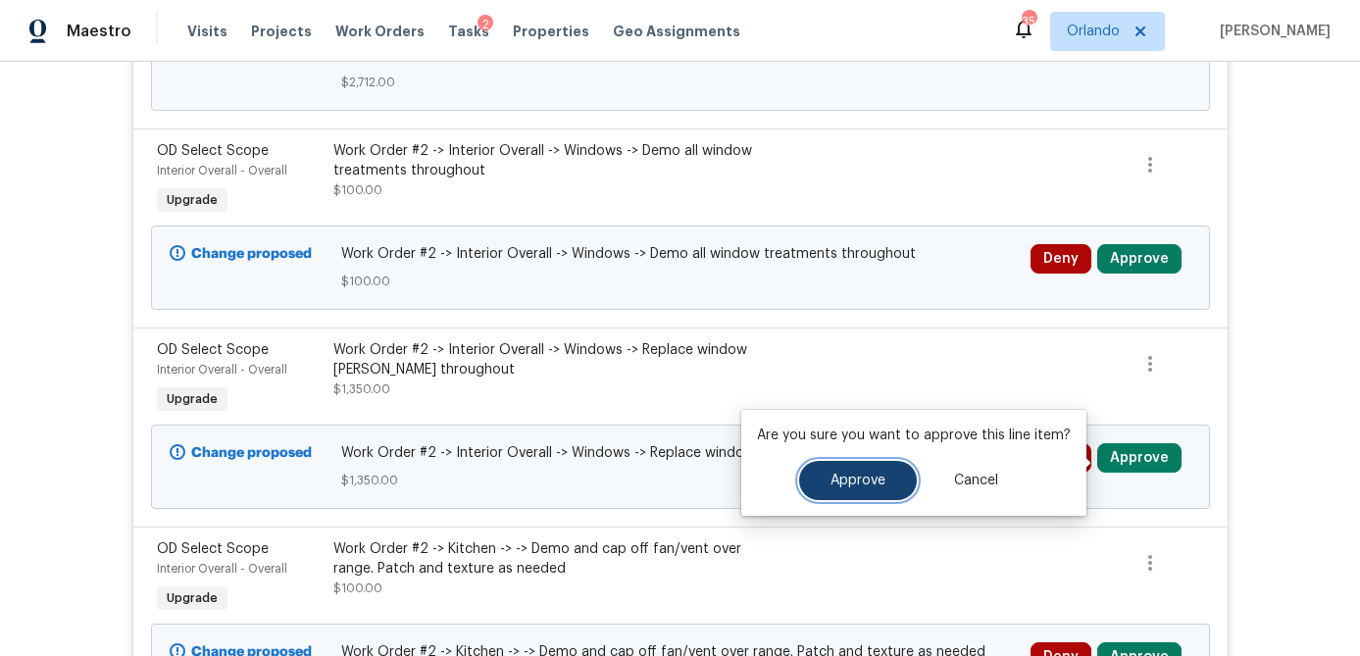
click at [859, 494] on button "Approve" at bounding box center [858, 480] width 118 height 39
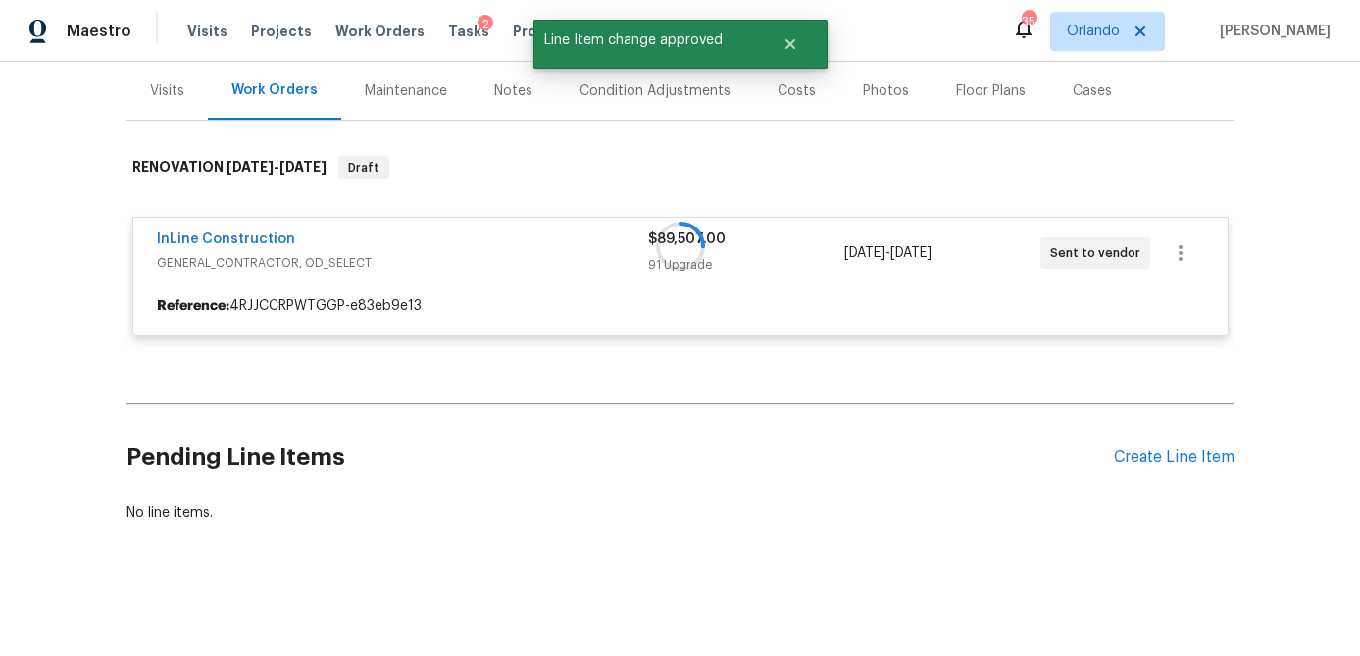
scroll to position [235, 0]
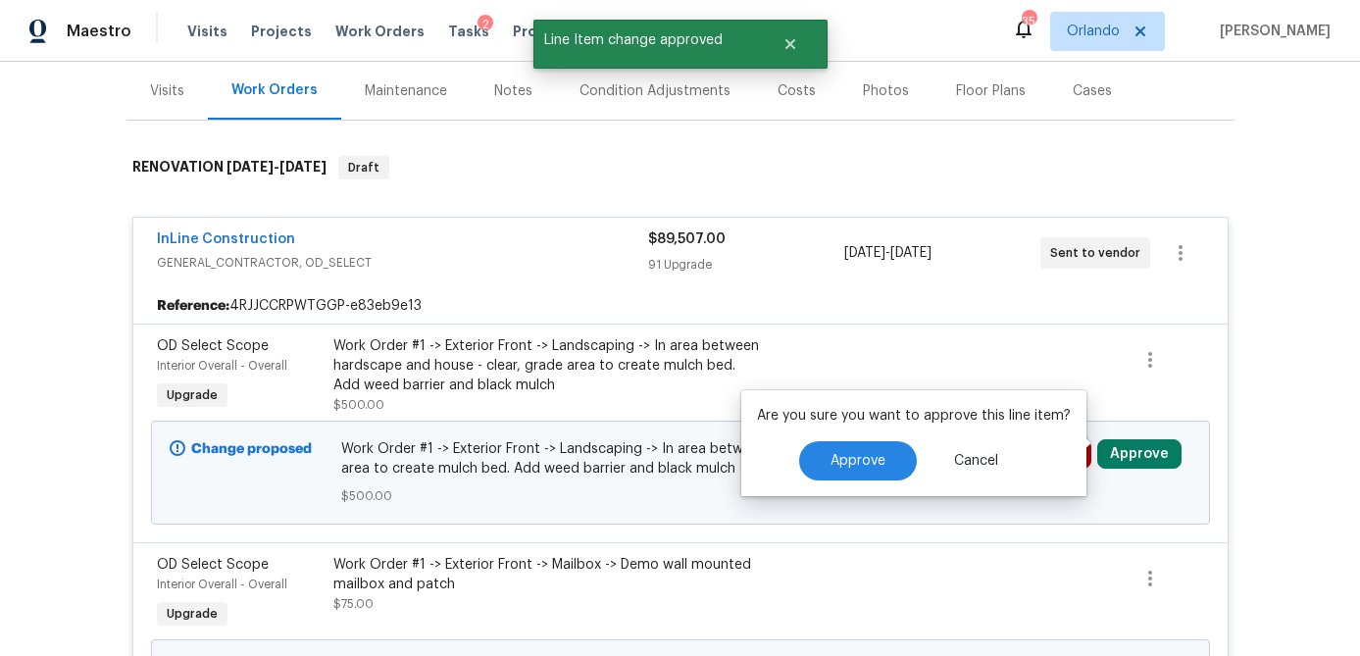
click at [842, 464] on span "Approve" at bounding box center [858, 461] width 55 height 15
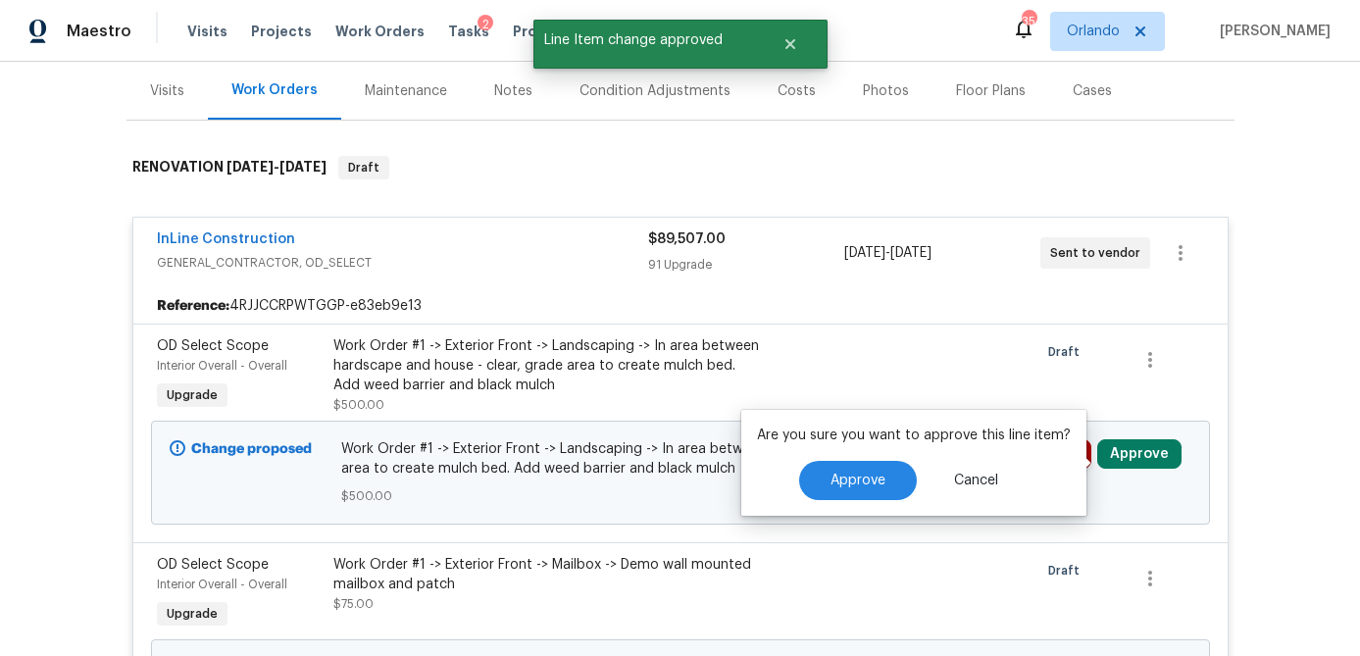
click at [837, 479] on div "Are you sure you want to approve this line item? Approve Cancel" at bounding box center [913, 463] width 345 height 106
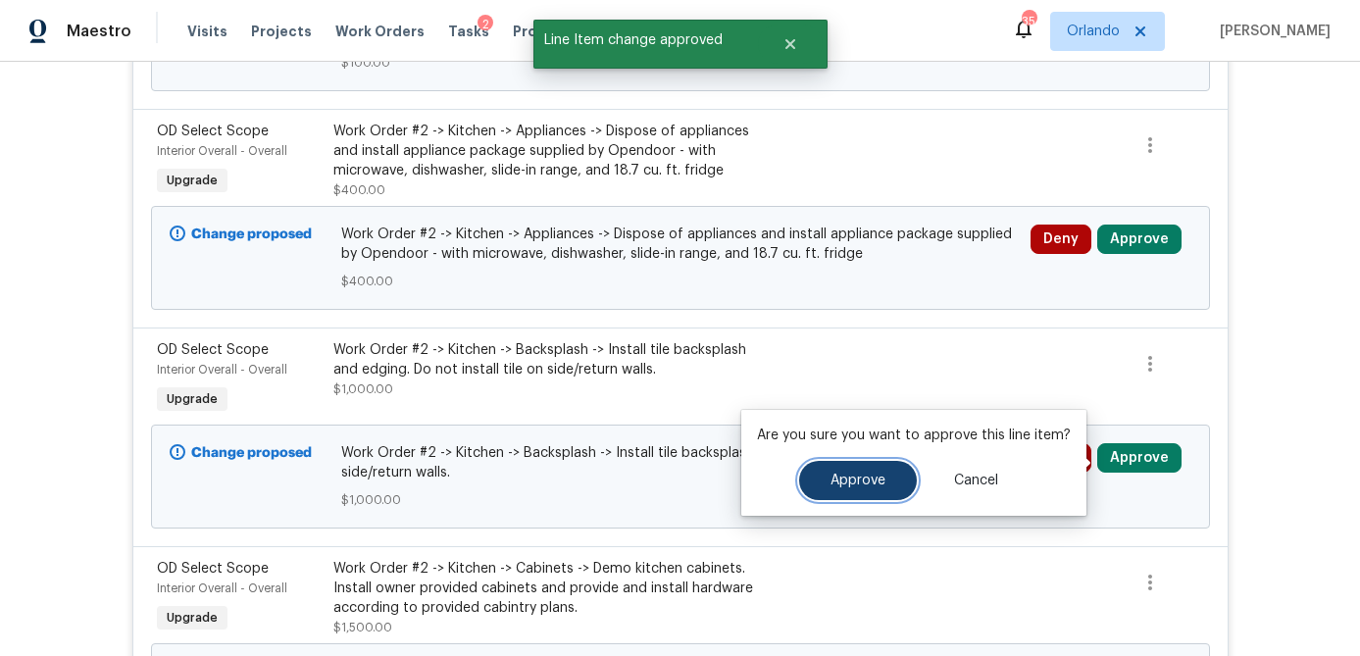
click at [861, 484] on span "Approve" at bounding box center [858, 481] width 55 height 15
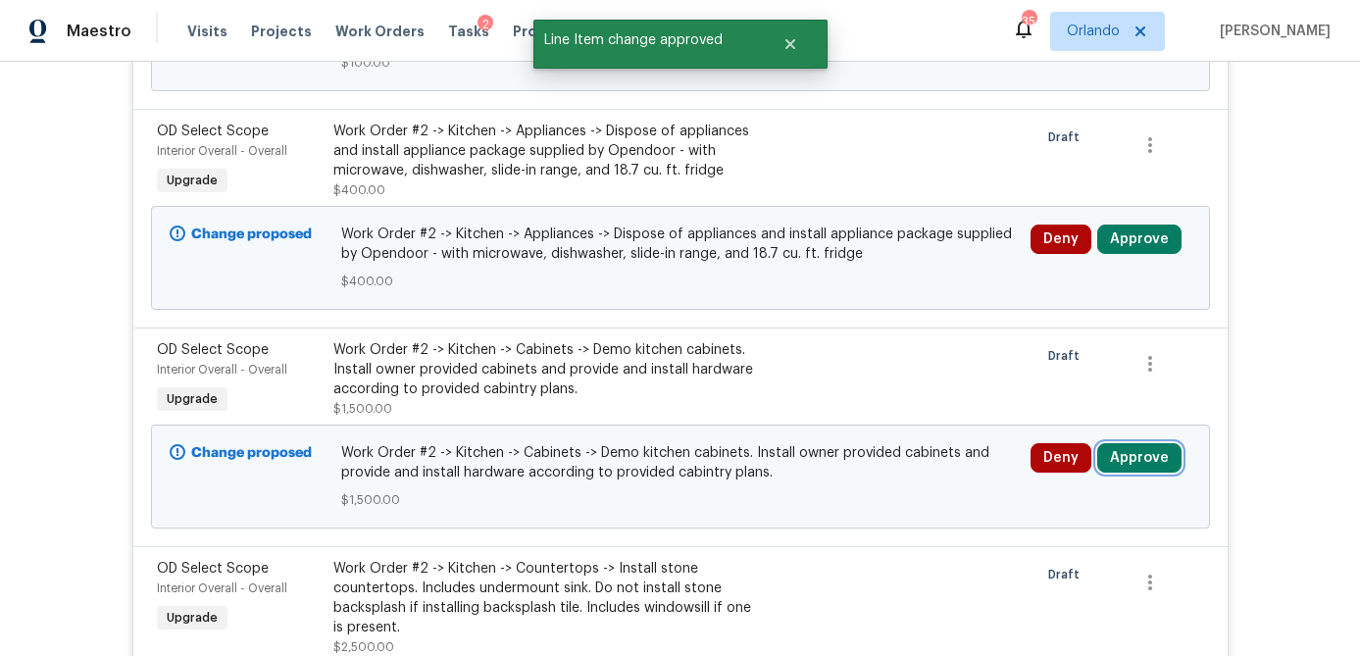
click at [1139, 462] on button "Approve" at bounding box center [1139, 457] width 84 height 29
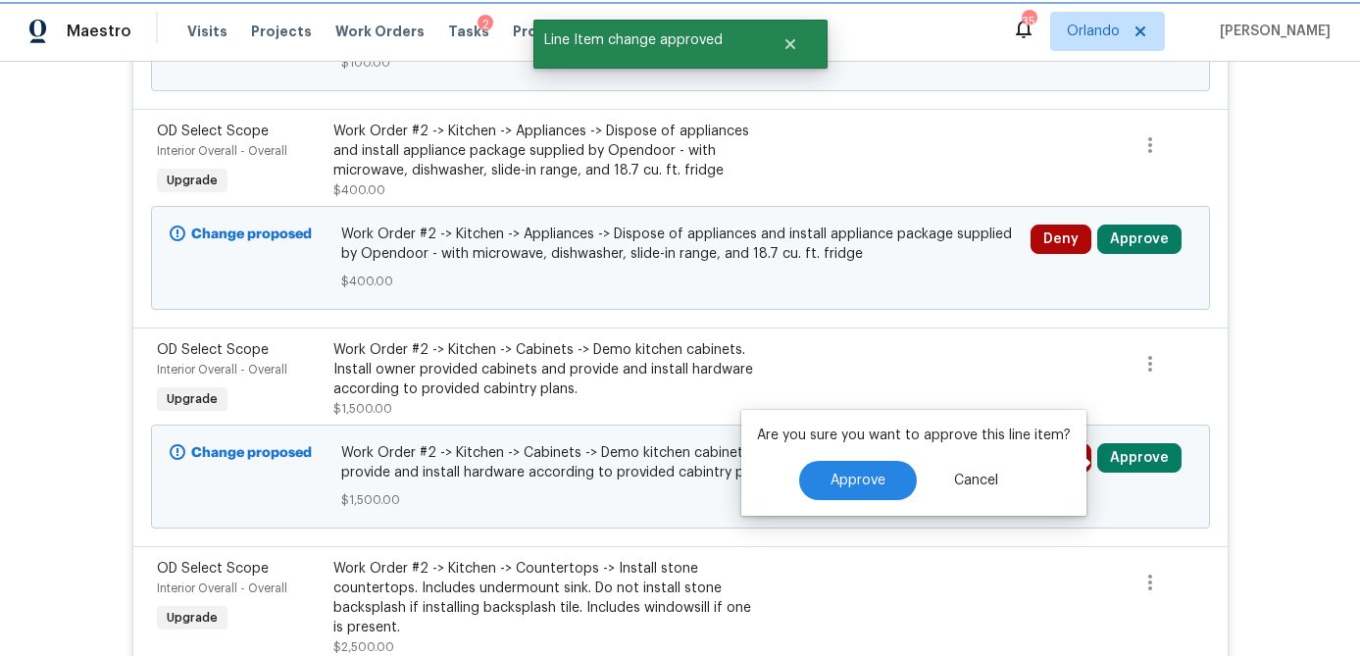
click at [851, 487] on span "Approve" at bounding box center [858, 481] width 55 height 15
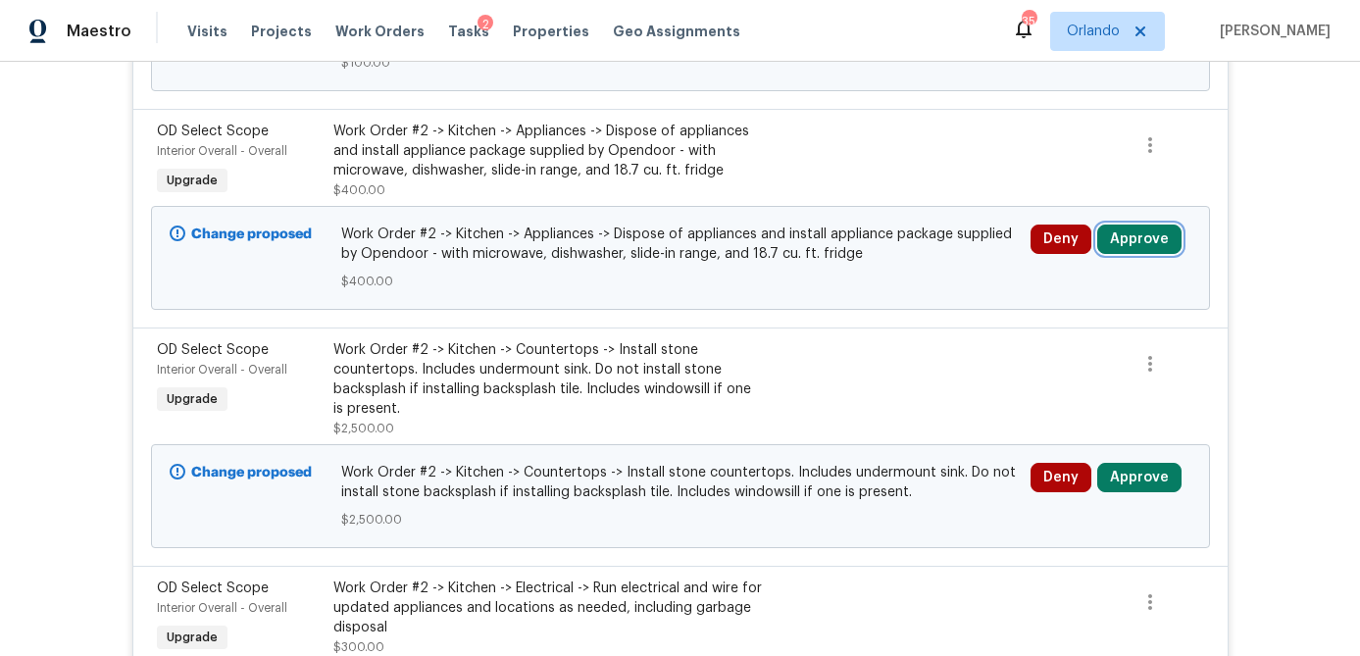
click at [1140, 245] on button "Approve" at bounding box center [1139, 239] width 84 height 29
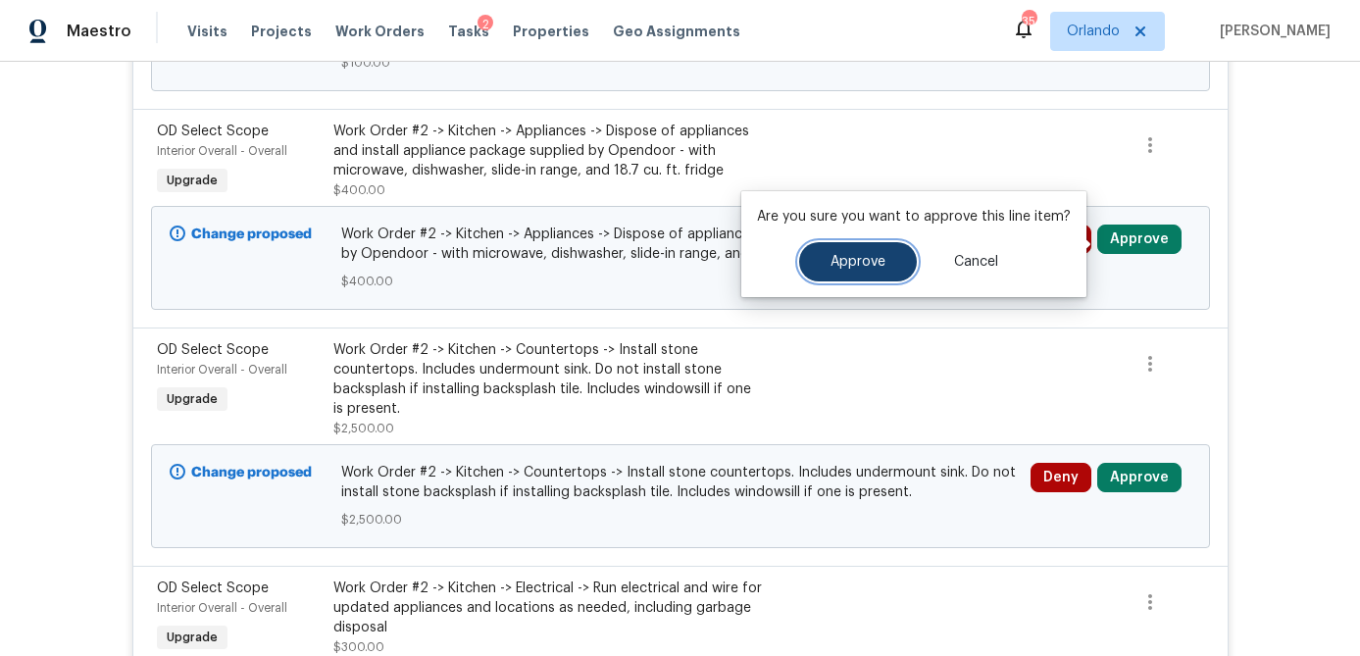
click at [843, 247] on button "Approve" at bounding box center [858, 261] width 118 height 39
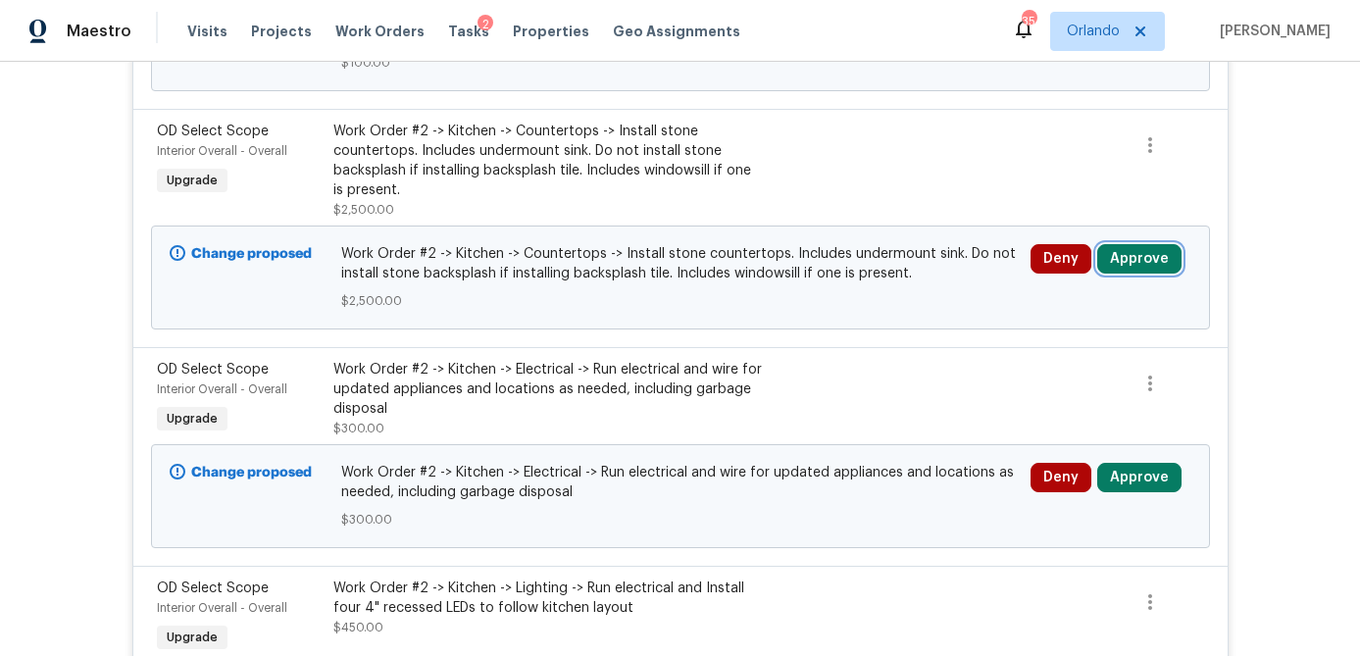
click at [1142, 257] on button "Approve" at bounding box center [1139, 258] width 84 height 29
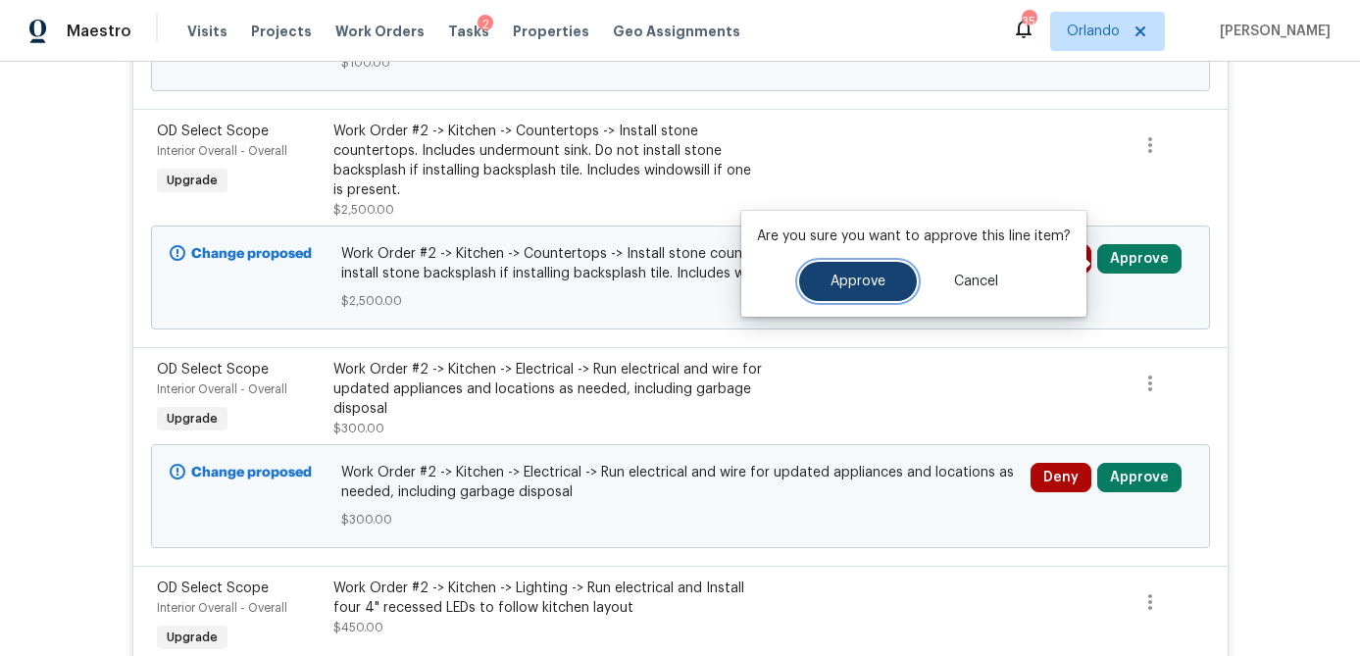
click at [840, 295] on button "Approve" at bounding box center [858, 281] width 118 height 39
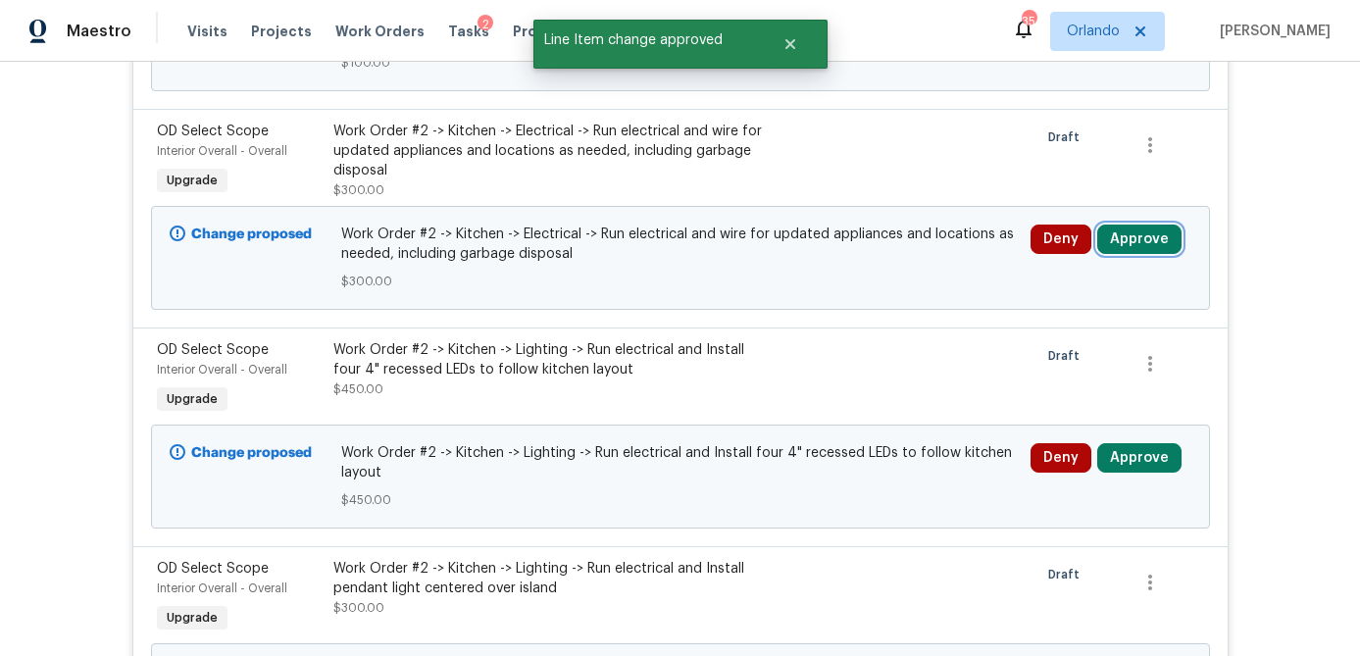
click at [1148, 240] on button "Approve" at bounding box center [1139, 239] width 84 height 29
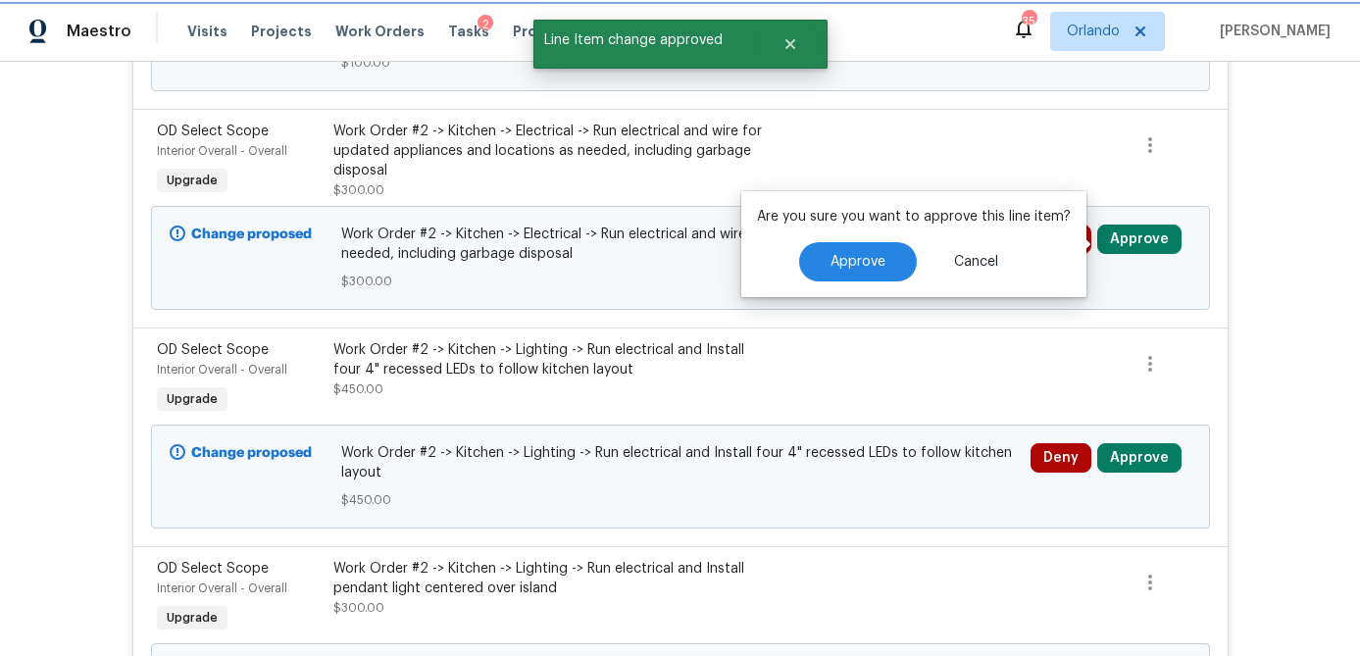
click at [894, 273] on div "Are you sure you want to approve this line item? Approve Cancel" at bounding box center [913, 244] width 345 height 106
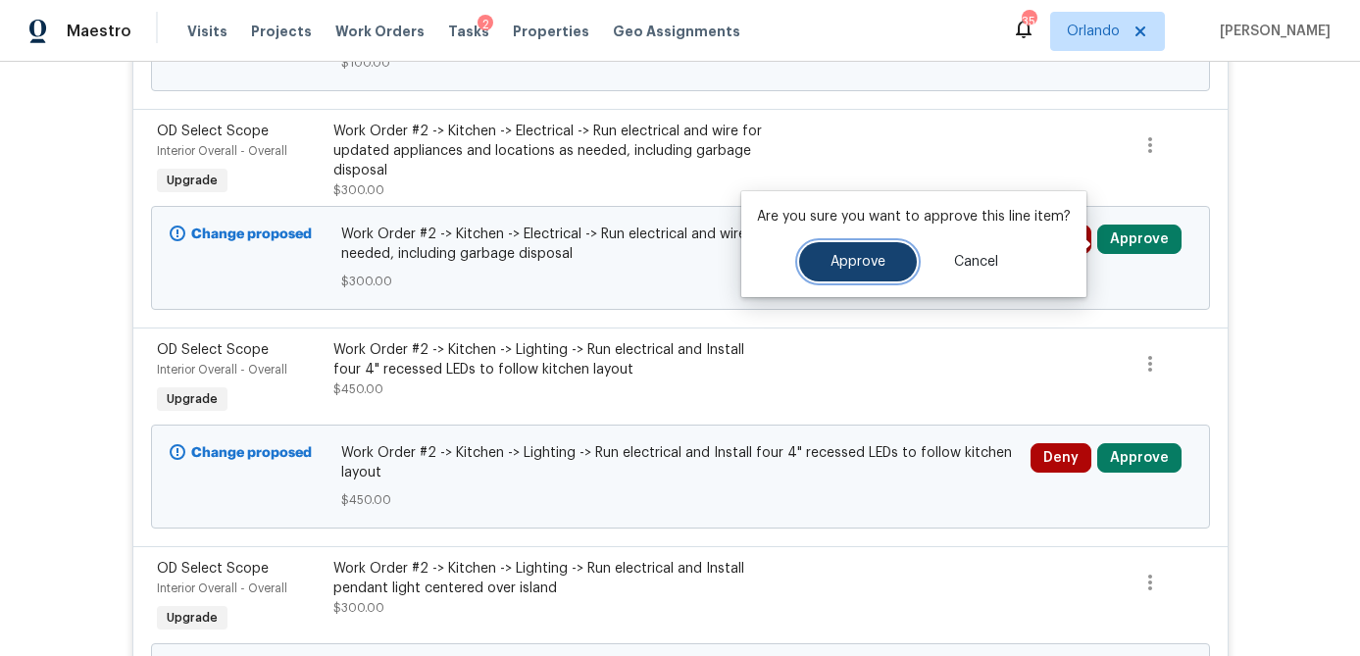
click at [855, 268] on span "Approve" at bounding box center [858, 262] width 55 height 15
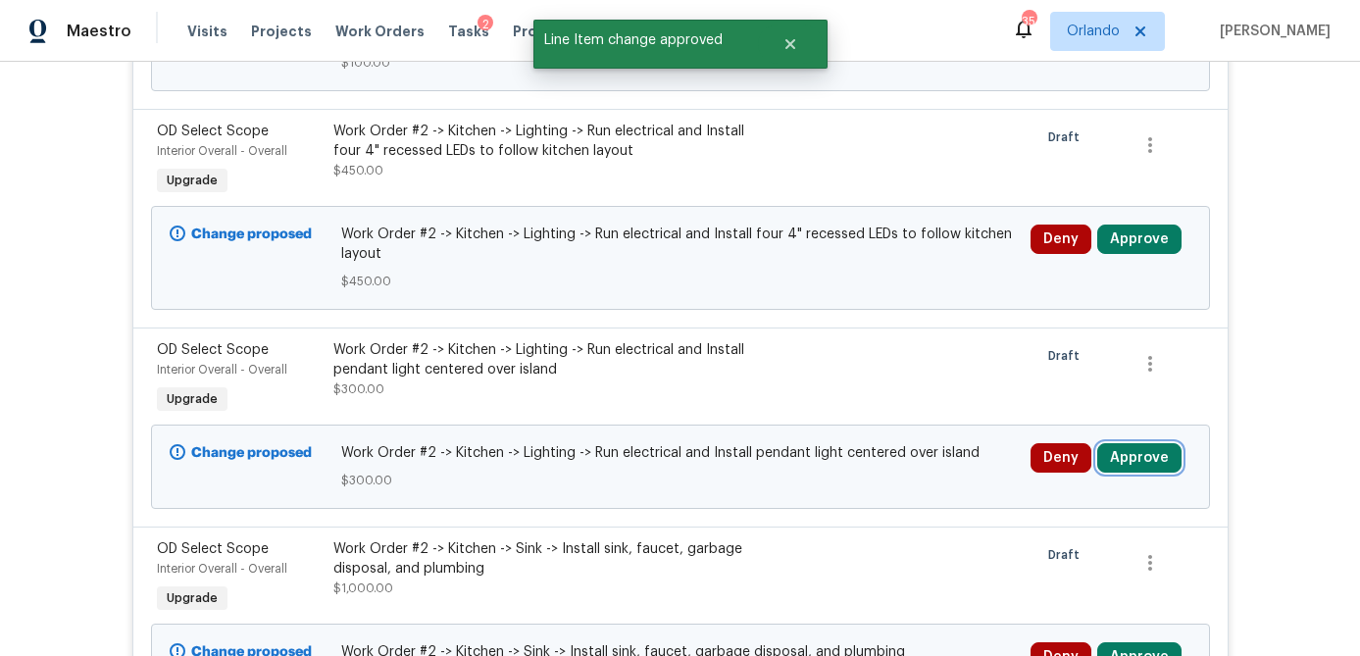
click at [1148, 469] on button "Approve" at bounding box center [1139, 457] width 84 height 29
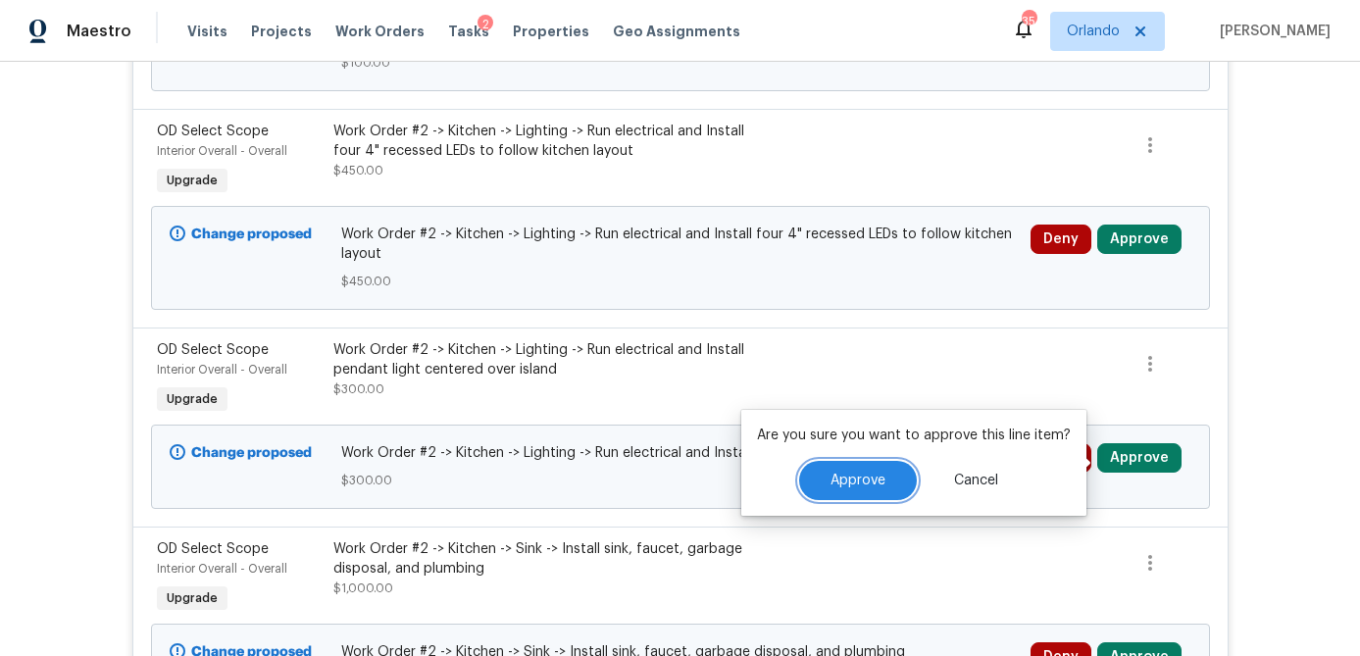
click at [877, 488] on button "Approve" at bounding box center [858, 480] width 118 height 39
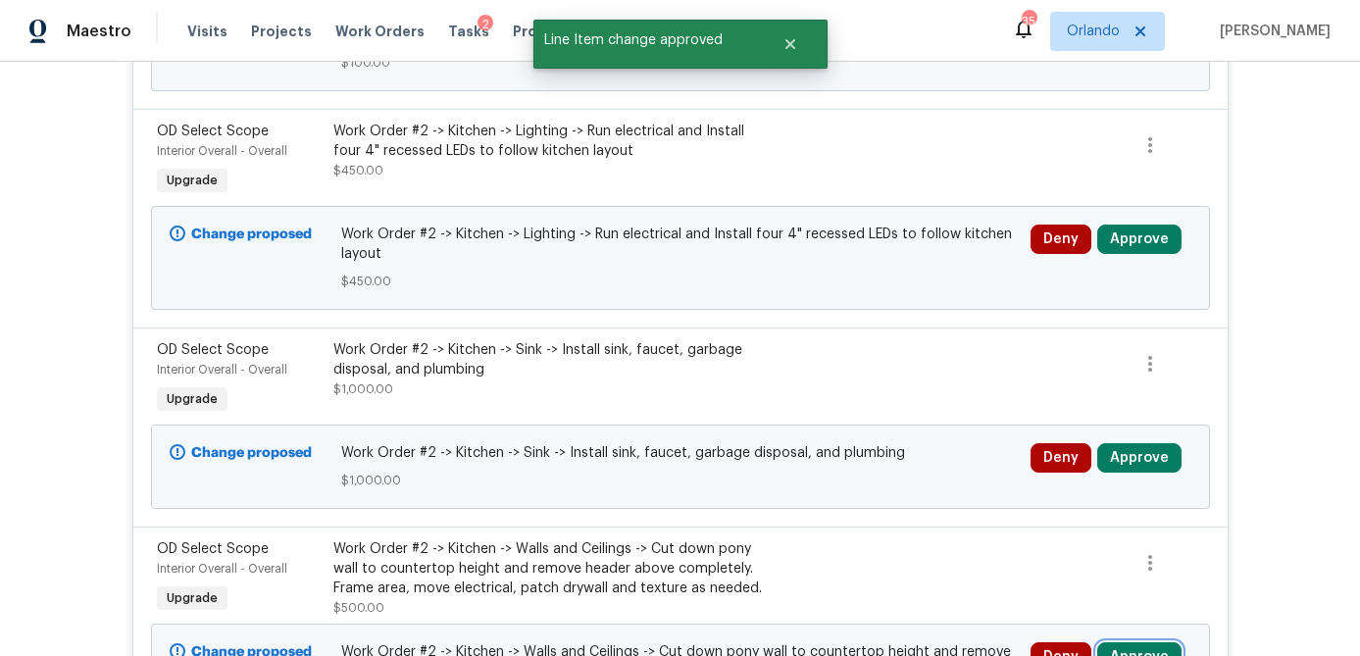
click at [1144, 642] on button "Approve" at bounding box center [1139, 656] width 84 height 29
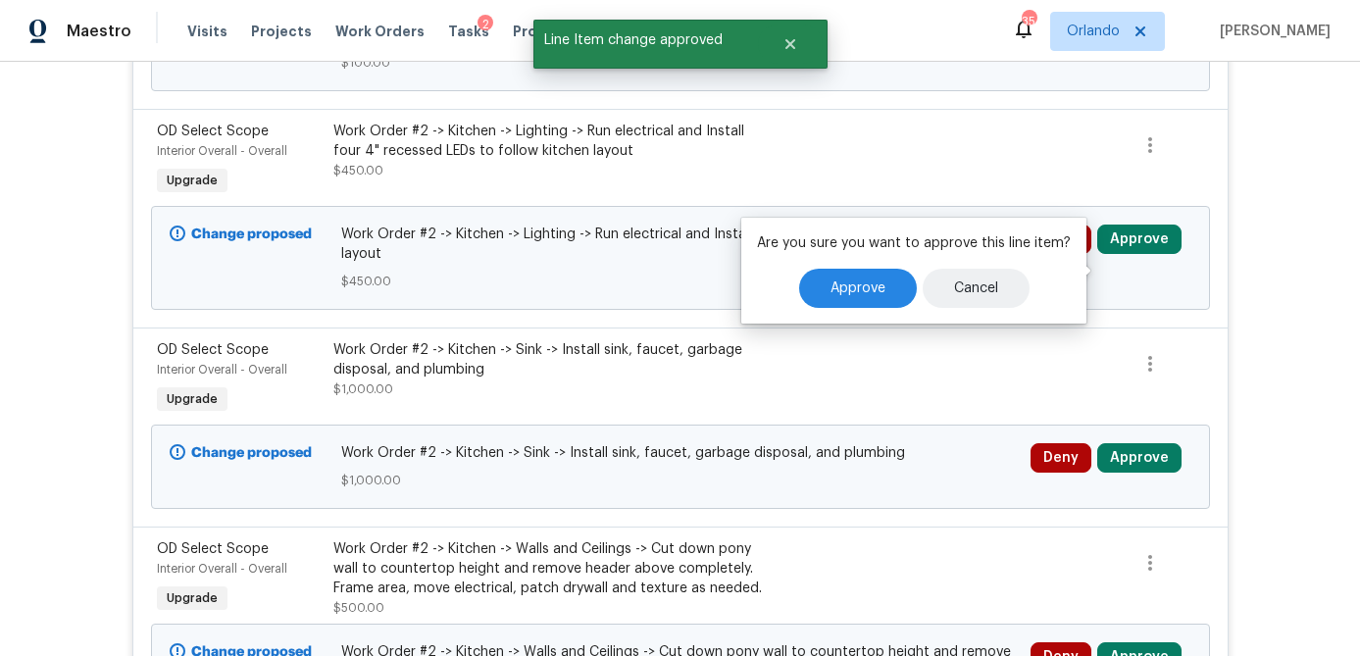
scroll to position [2530, 0]
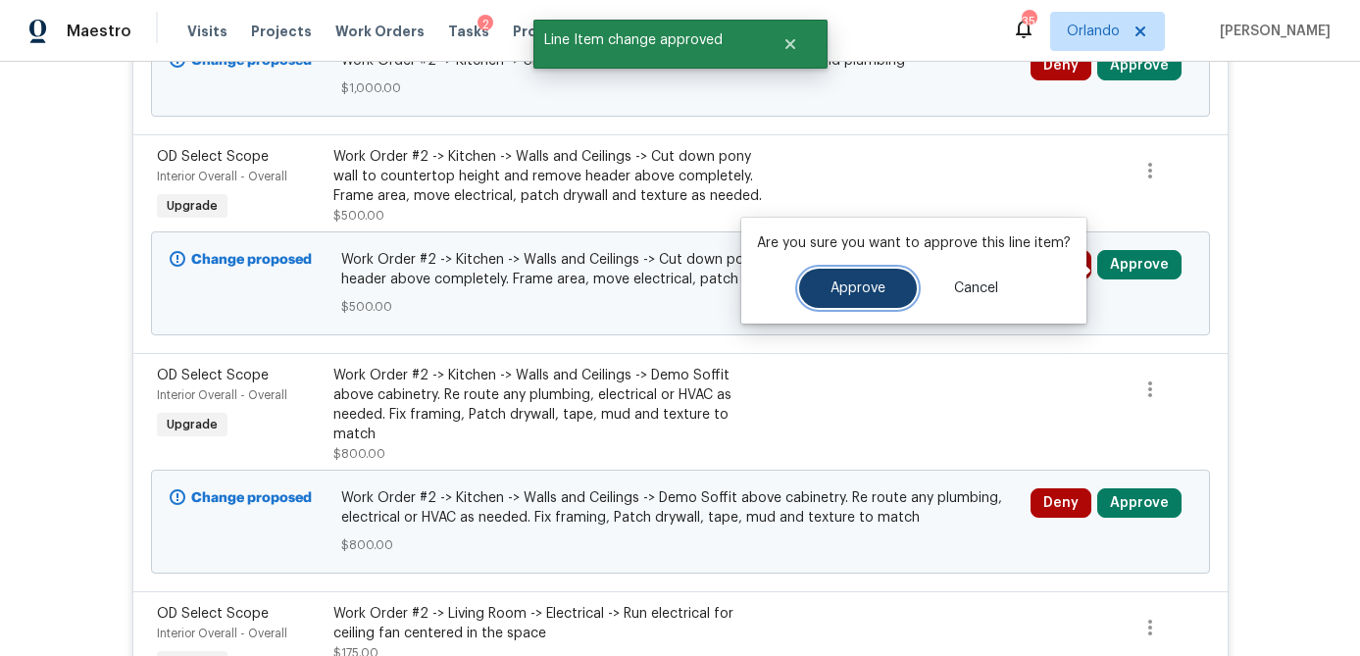
click at [869, 295] on button "Approve" at bounding box center [858, 288] width 118 height 39
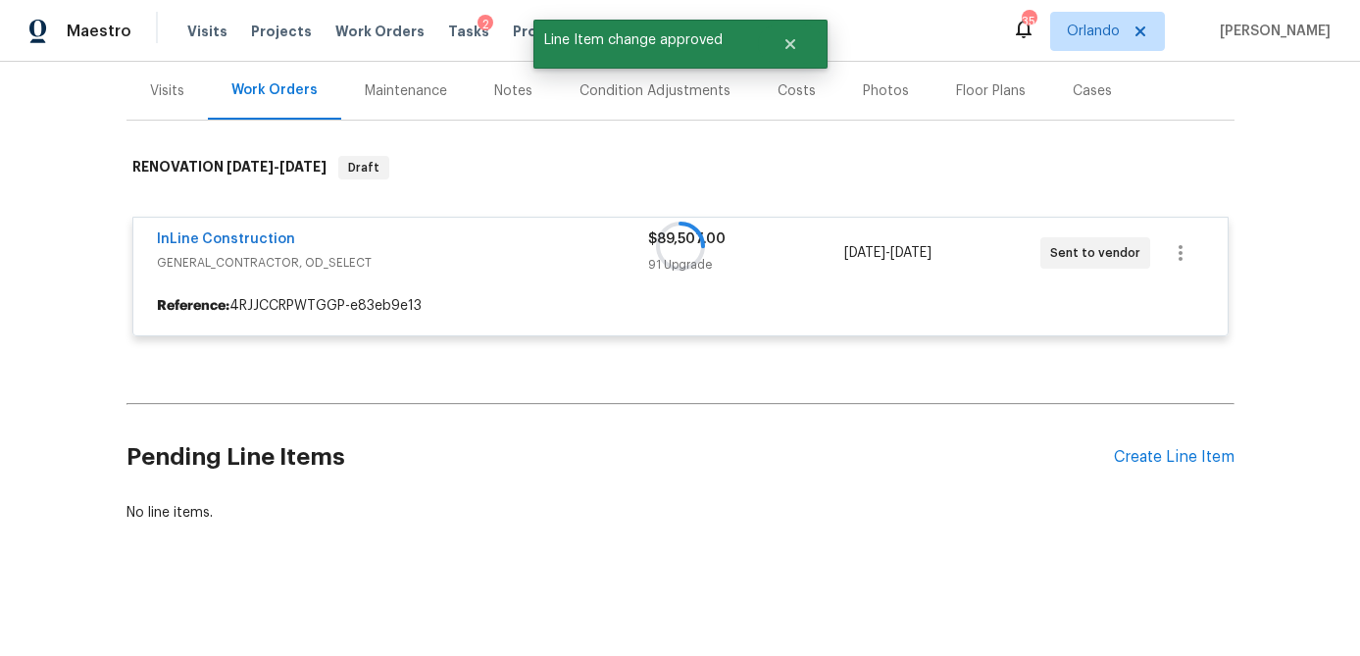
scroll to position [235, 0]
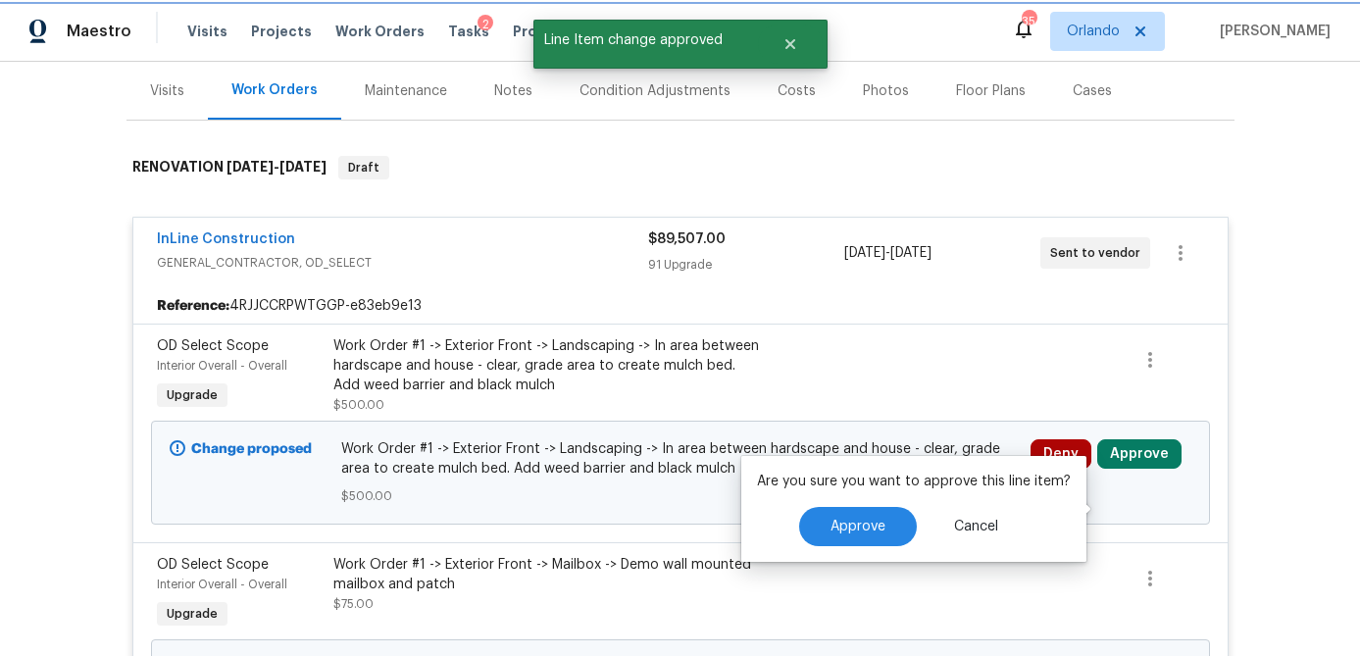
scroll to position [2530, 0]
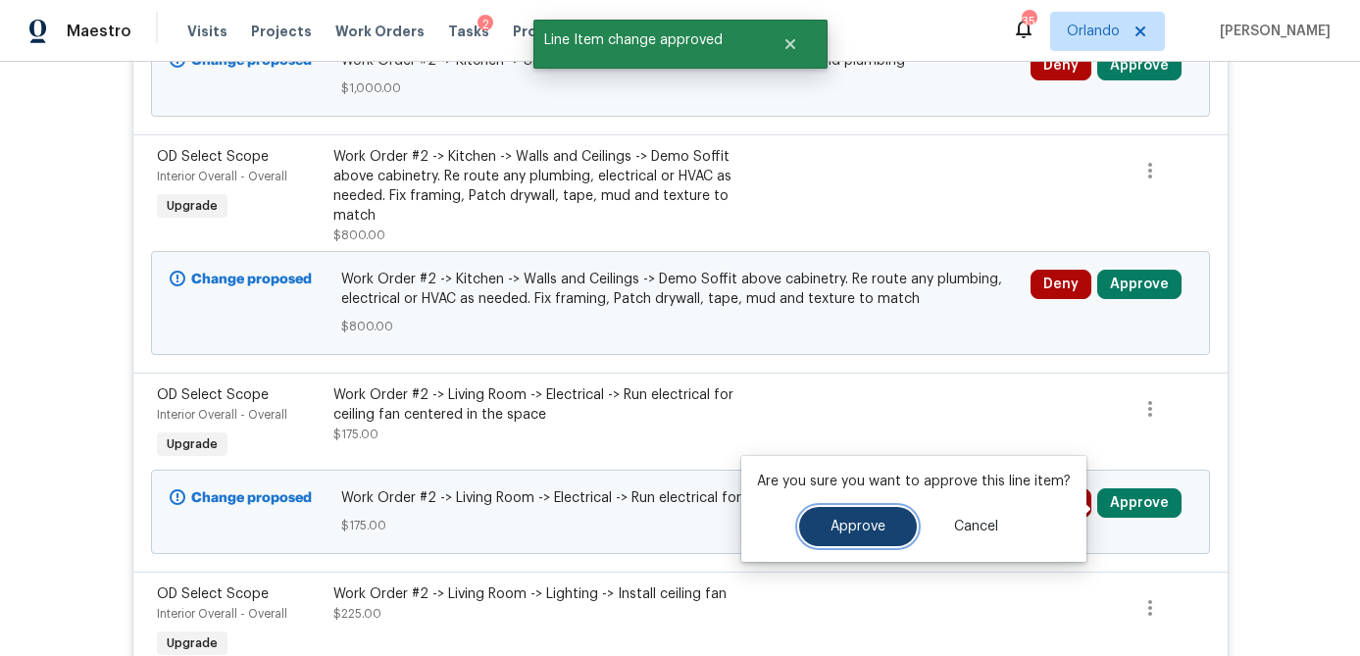
click at [861, 531] on span "Approve" at bounding box center [858, 527] width 55 height 15
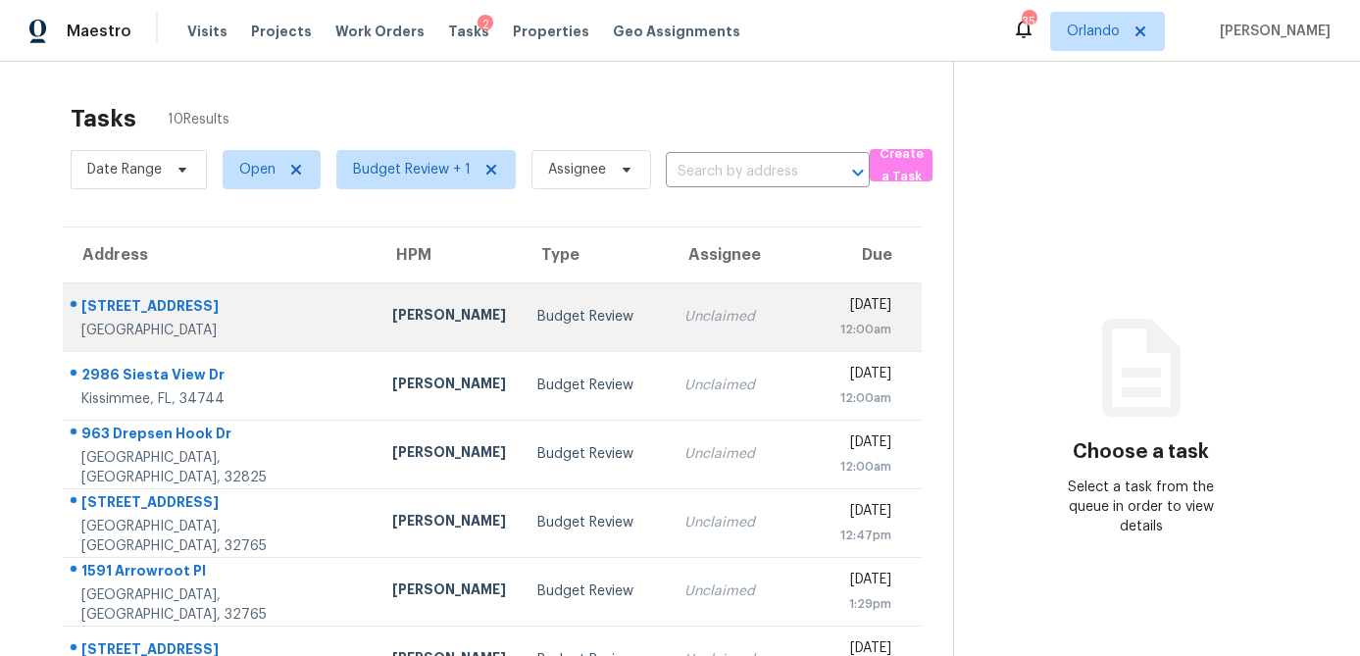
click at [417, 323] on div "Carl Biederman" at bounding box center [449, 317] width 114 height 25
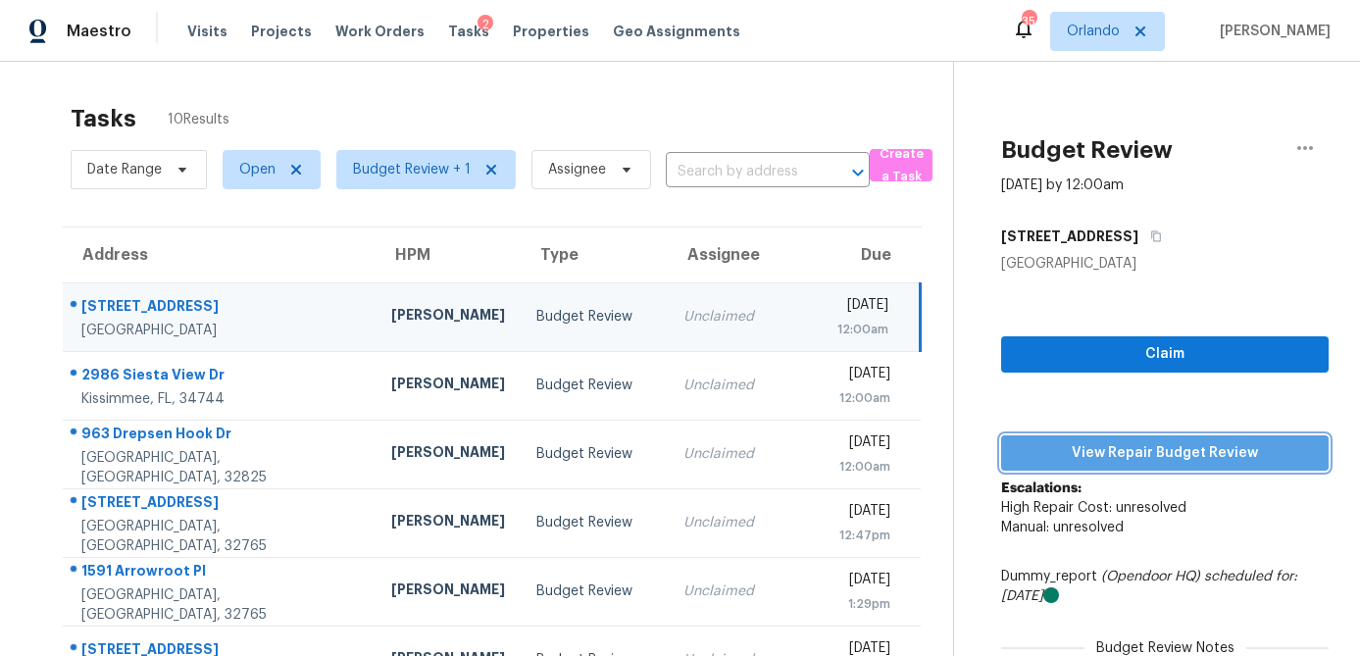
click at [1150, 461] on span "View Repair Budget Review" at bounding box center [1165, 453] width 296 height 25
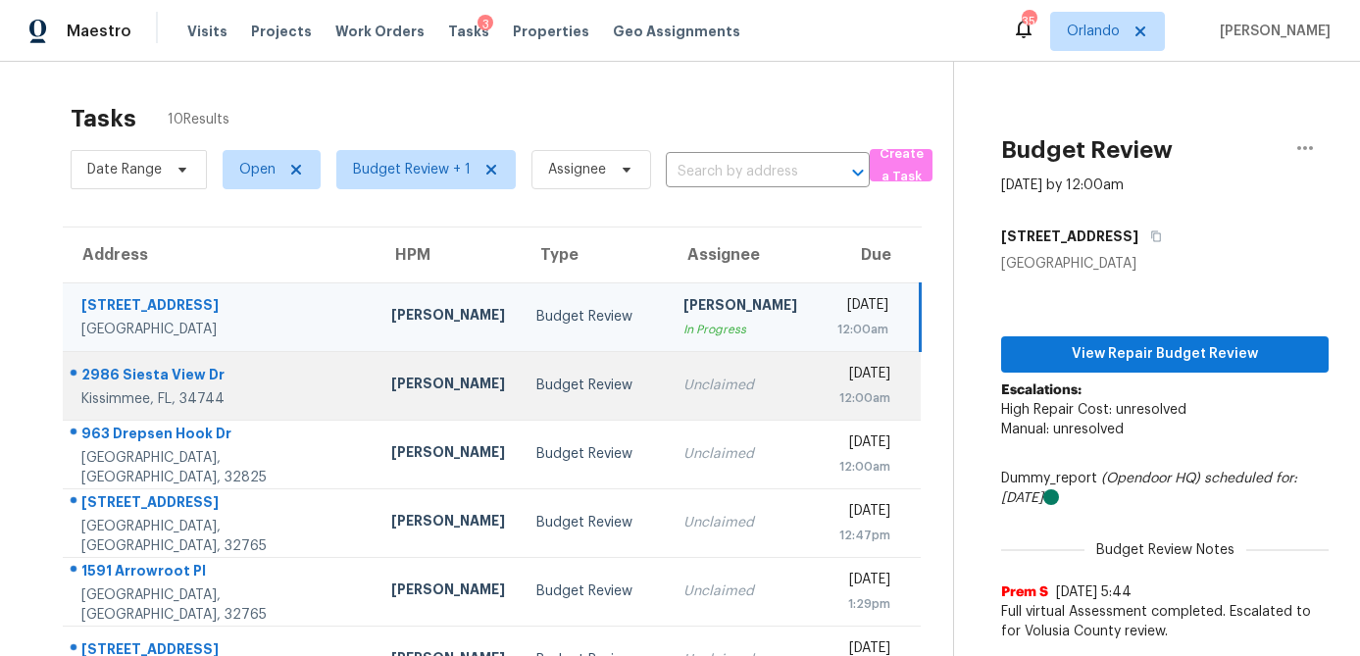
click at [391, 389] on div "Samuel Rivera" at bounding box center [448, 386] width 114 height 25
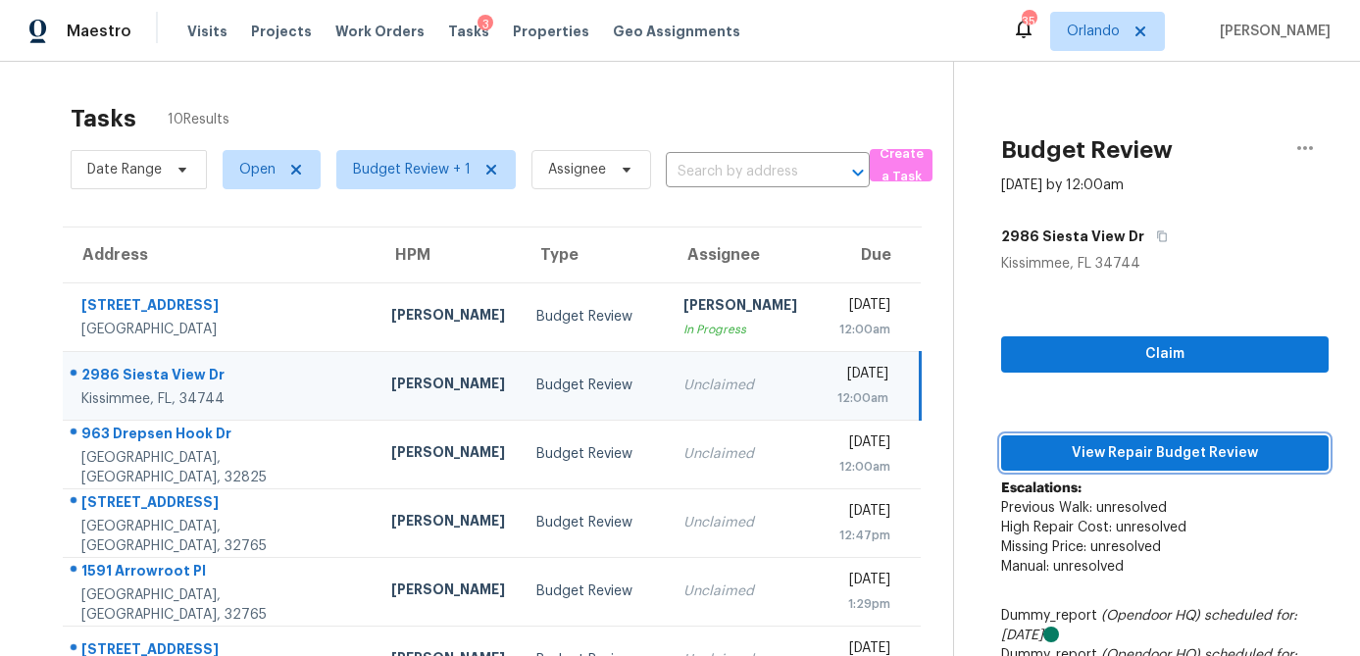
click at [1126, 450] on span "View Repair Budget Review" at bounding box center [1165, 453] width 296 height 25
